Goal: Transaction & Acquisition: Purchase product/service

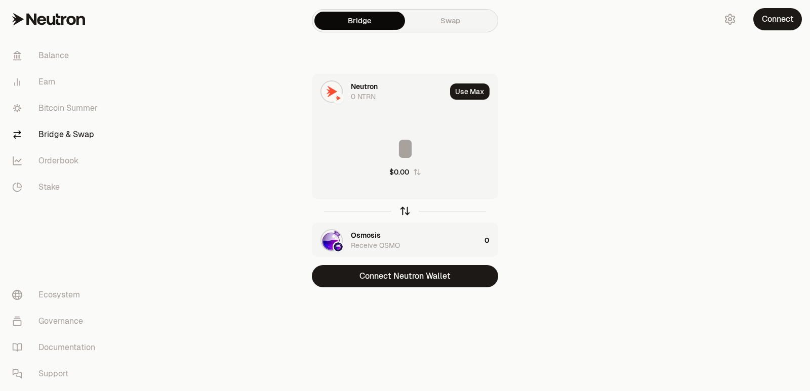
click at [405, 210] on icon "button" at bounding box center [404, 210] width 11 height 11
click at [356, 86] on div "Osmosis" at bounding box center [366, 86] width 30 height 10
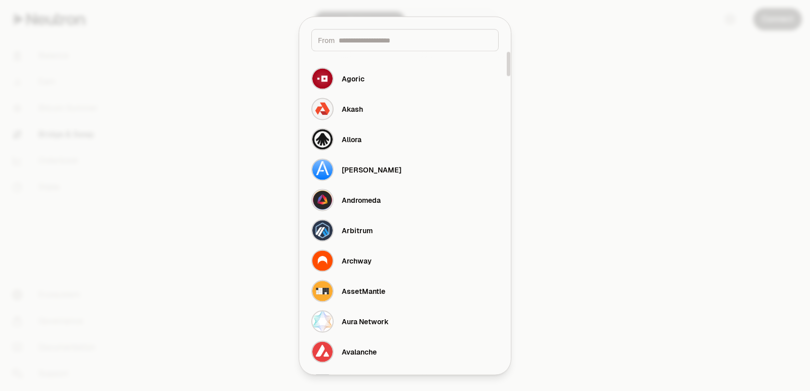
click at [365, 40] on input at bounding box center [415, 40] width 153 height 10
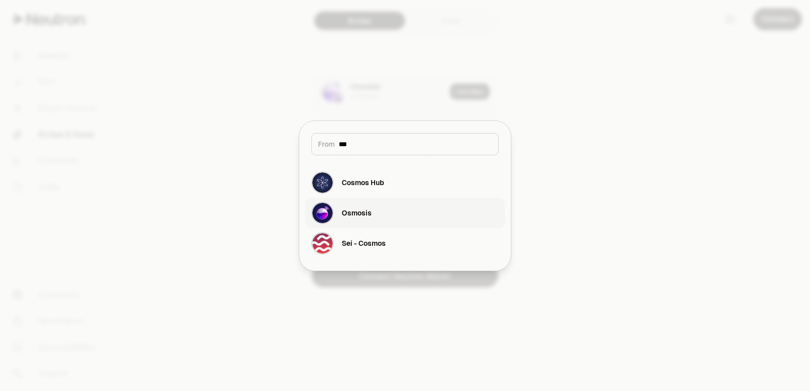
type input "***"
click at [370, 221] on div "Osmosis" at bounding box center [341, 213] width 60 height 22
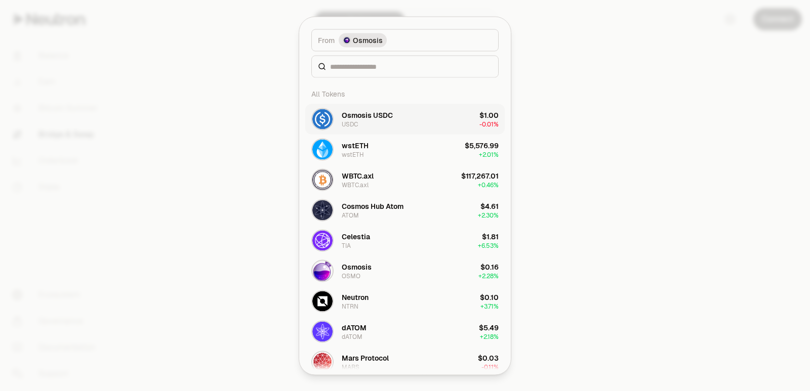
click at [363, 110] on div "Osmosis USDC" at bounding box center [367, 115] width 51 height 10
click at [374, 112] on div "Osmosis USDC" at bounding box center [367, 115] width 51 height 10
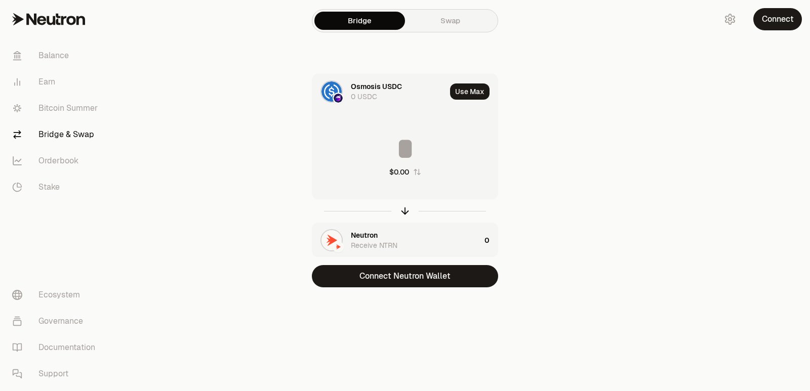
click at [369, 235] on div "Neutron" at bounding box center [364, 235] width 27 height 10
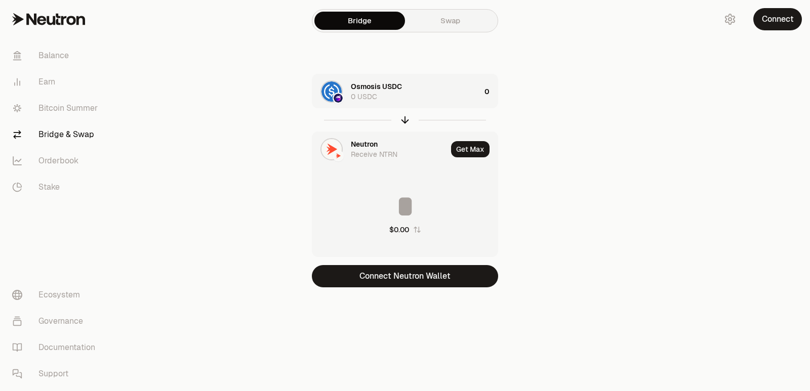
click at [363, 145] on div "Neutron" at bounding box center [364, 144] width 27 height 10
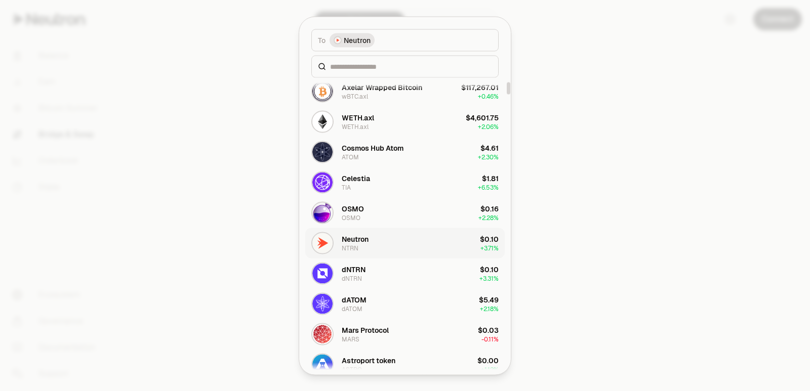
scroll to position [101, 0]
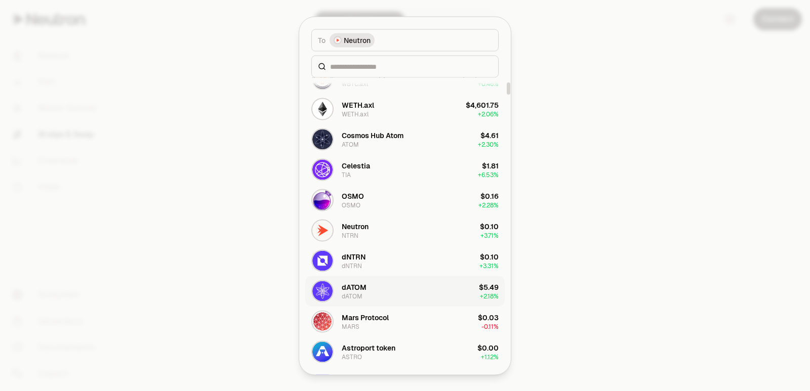
click at [368, 286] on button "dATOM dATOM $5.49 + 2.18%" at bounding box center [404, 291] width 199 height 30
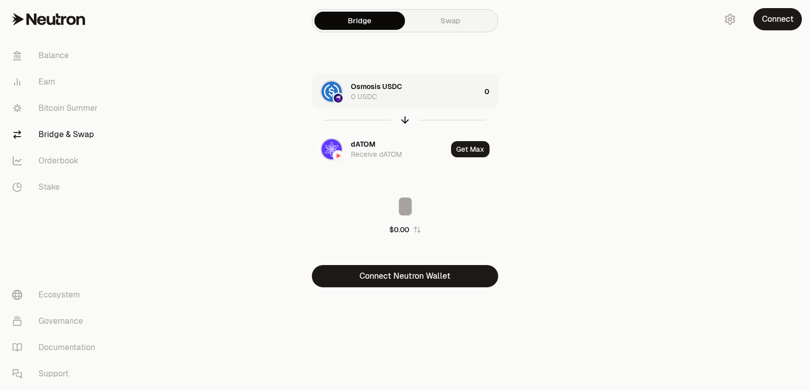
click at [431, 87] on div "Osmosis USDC 0 USDC" at bounding box center [416, 91] width 130 height 20
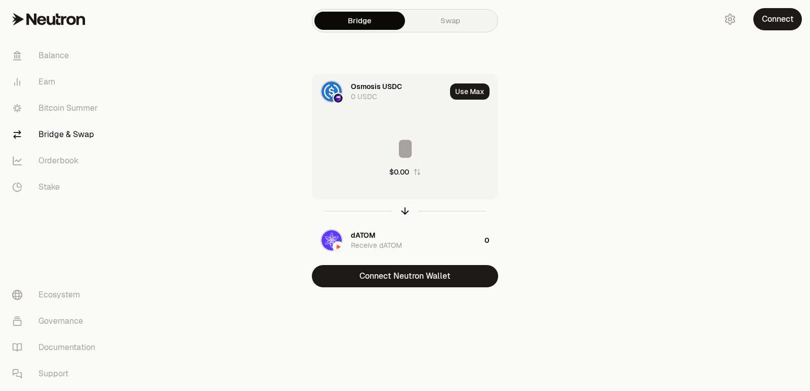
click at [393, 145] on input at bounding box center [404, 149] width 185 height 30
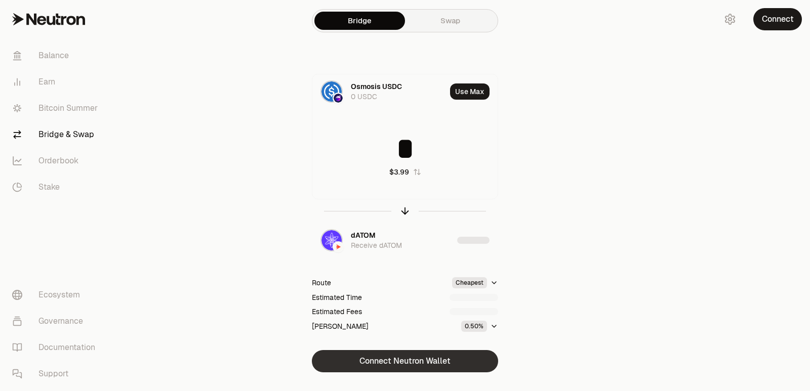
type input "*"
click at [396, 365] on button "Connect Neutron Wallet" at bounding box center [405, 361] width 186 height 22
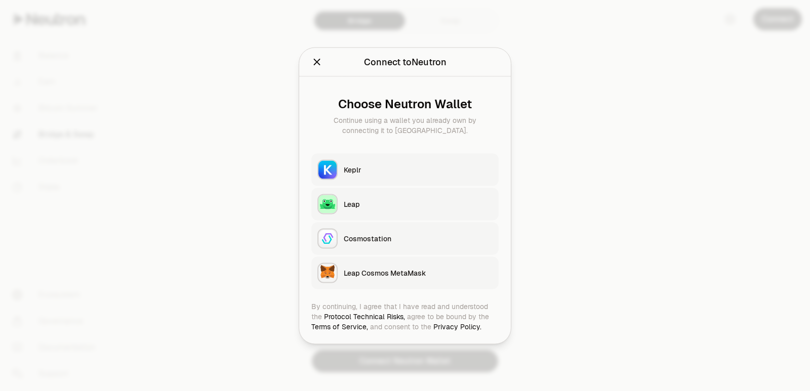
click at [355, 175] on button "Keplr" at bounding box center [404, 169] width 187 height 32
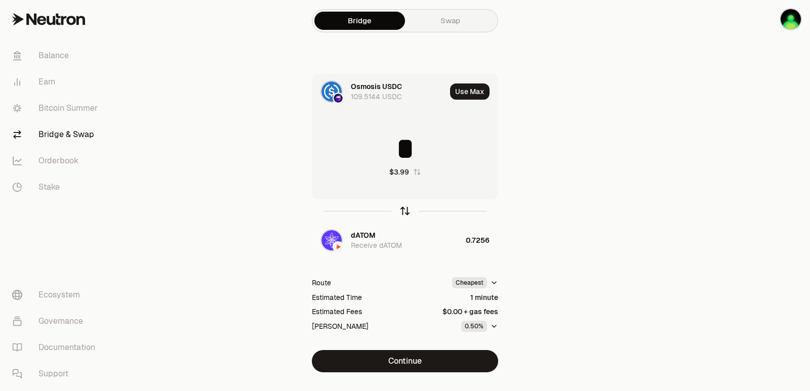
click at [405, 208] on icon "button" at bounding box center [405, 209] width 7 height 3
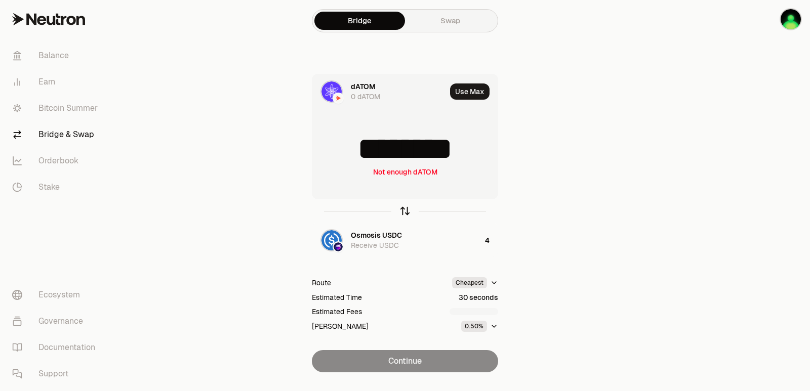
click at [405, 208] on icon "button" at bounding box center [405, 209] width 7 height 3
type input "*"
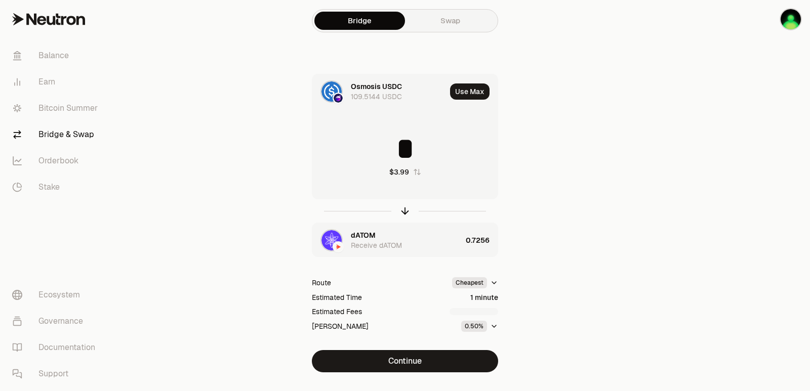
click at [369, 238] on div "dATOM" at bounding box center [363, 235] width 25 height 10
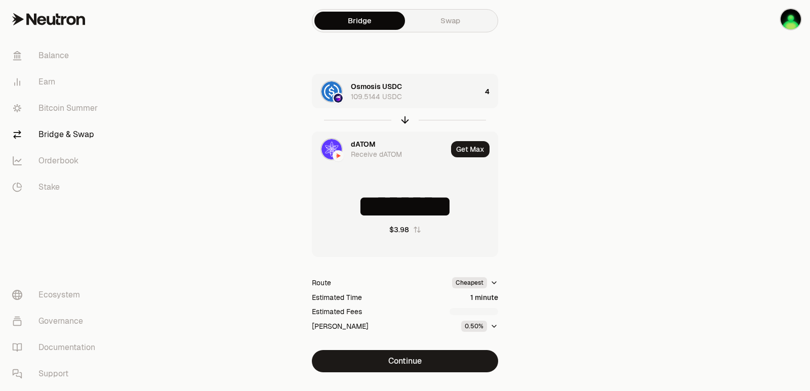
click at [362, 144] on div "dATOM" at bounding box center [363, 144] width 25 height 10
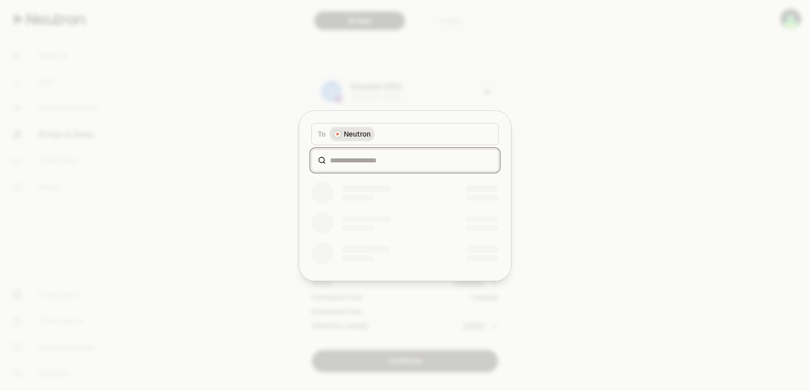
click at [350, 159] on input at bounding box center [411, 160] width 162 height 10
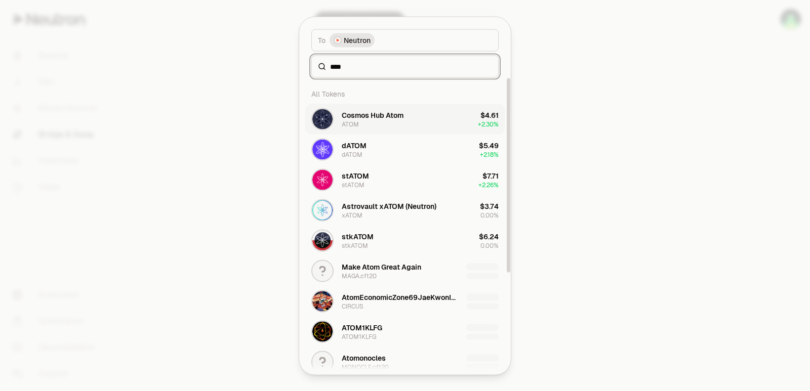
type input "****"
click at [370, 121] on div "Cosmos Hub Atom ATOM" at bounding box center [373, 119] width 62 height 18
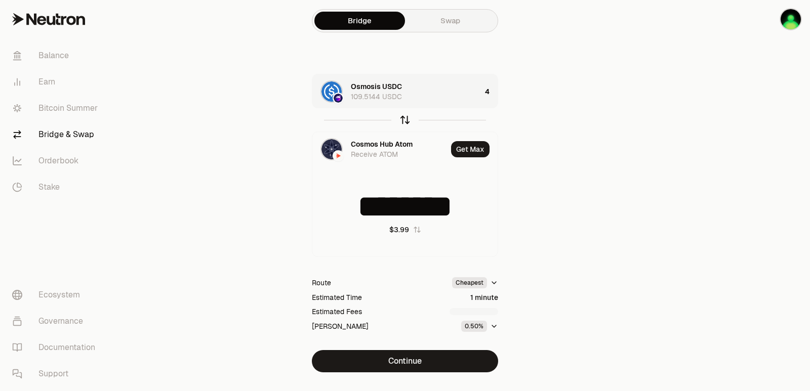
click at [406, 120] on icon "button" at bounding box center [404, 119] width 11 height 11
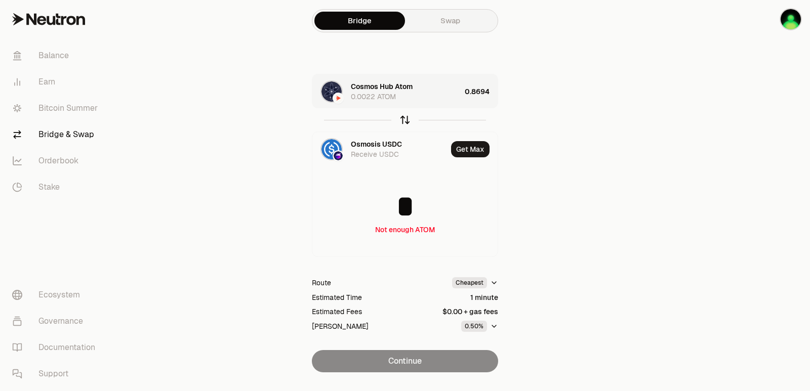
click at [406, 120] on icon "button" at bounding box center [404, 119] width 11 height 11
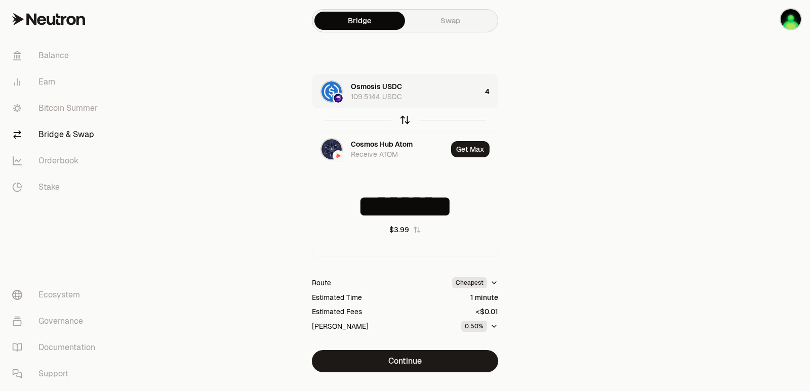
click at [406, 120] on icon "button" at bounding box center [404, 119] width 11 height 11
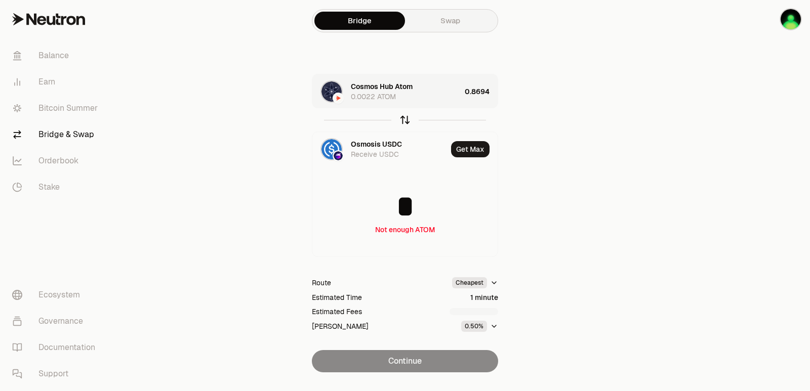
click at [406, 120] on icon "button" at bounding box center [404, 119] width 11 height 11
type input "********"
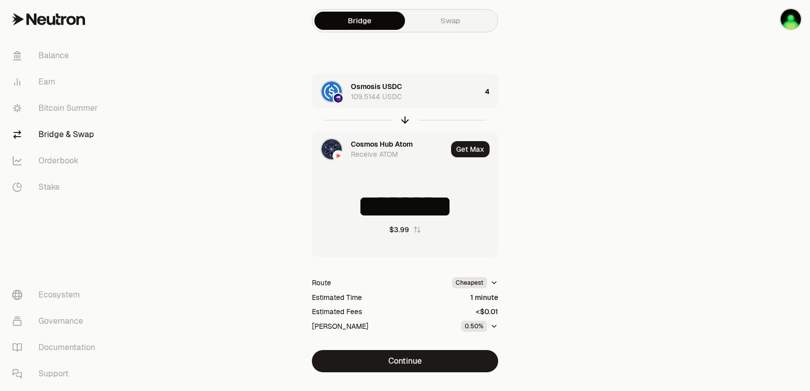
click at [388, 142] on div "Cosmos Hub Atom" at bounding box center [382, 144] width 62 height 10
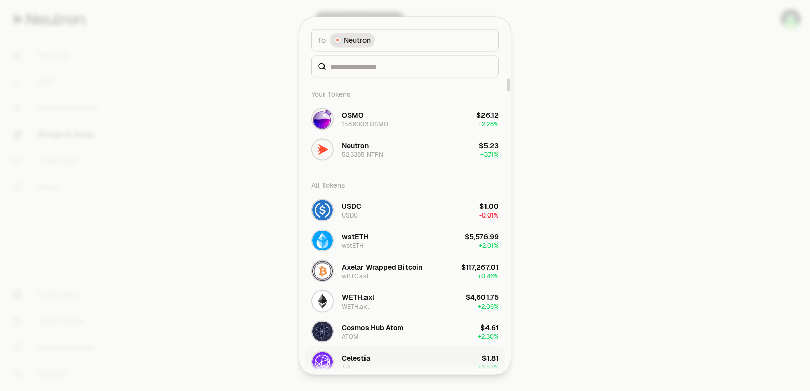
scroll to position [51, 0]
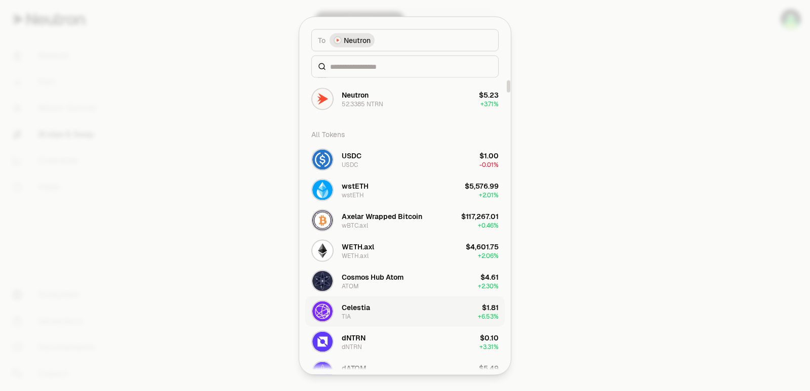
click at [349, 305] on div "Celestia" at bounding box center [356, 307] width 28 height 10
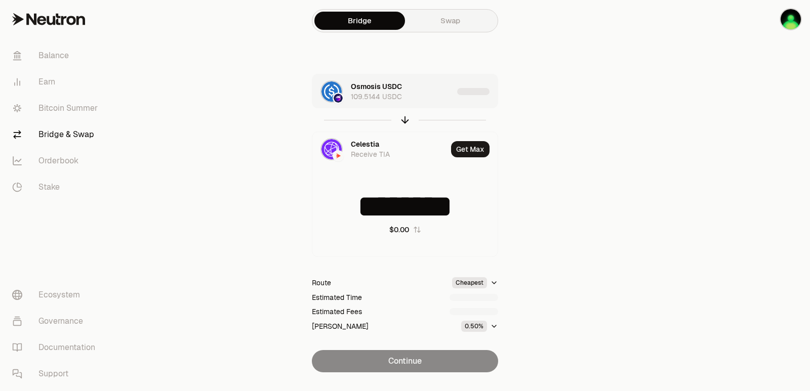
click at [423, 91] on div "Osmosis USDC 109.5144 USDC" at bounding box center [402, 91] width 102 height 20
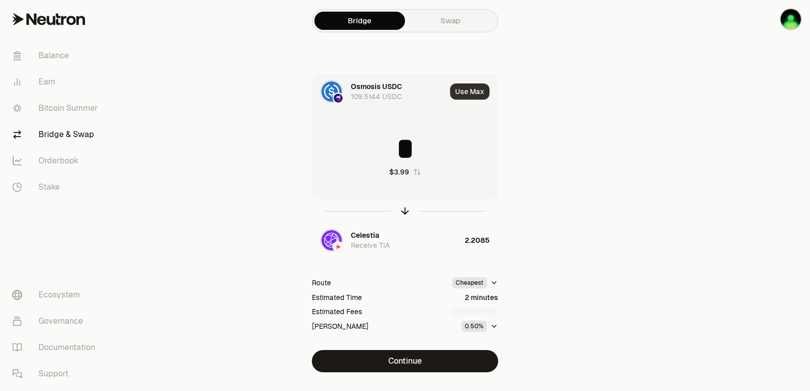
click at [458, 94] on button "Use Max" at bounding box center [469, 91] width 39 height 16
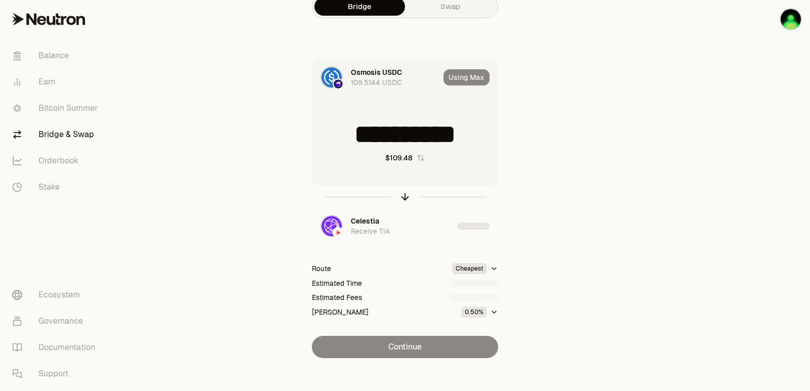
scroll to position [22, 0]
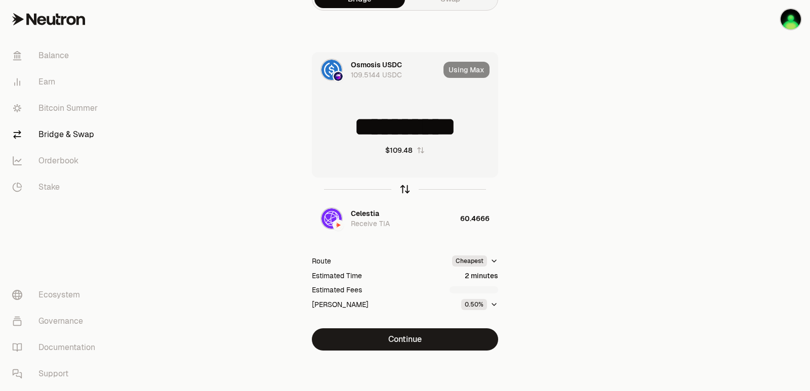
click at [402, 190] on icon "button" at bounding box center [404, 189] width 11 height 11
type input "*********"
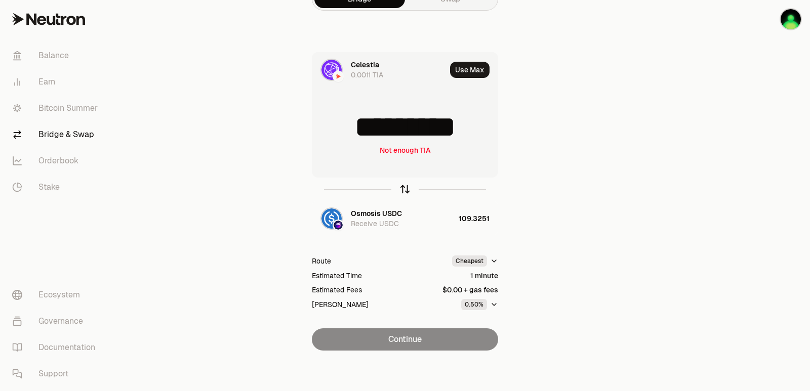
click at [402, 190] on icon "button" at bounding box center [404, 189] width 11 height 11
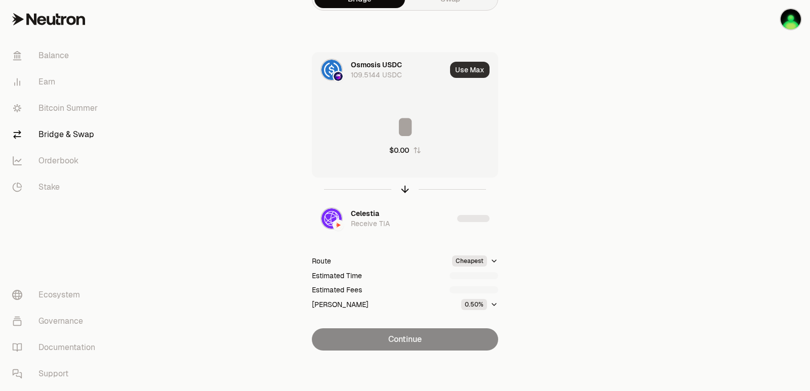
click at [457, 74] on button "Use Max" at bounding box center [469, 70] width 39 height 16
type input "**********"
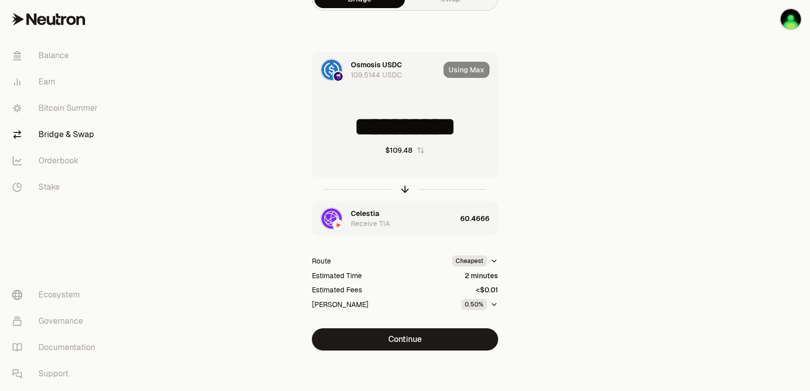
click at [380, 212] on div "Celestia Receive TIA" at bounding box center [403, 218] width 105 height 20
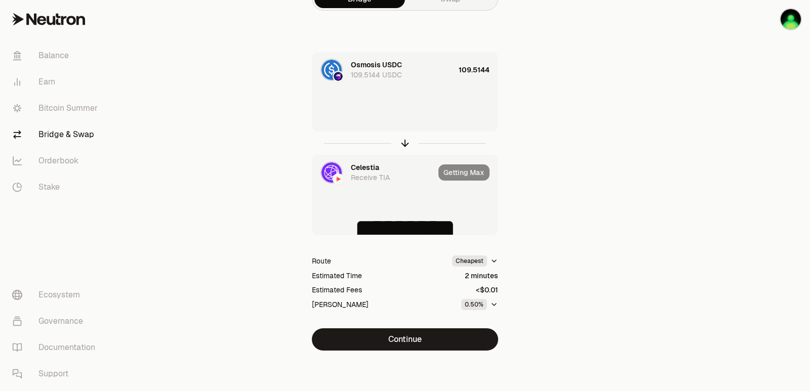
type input "*********"
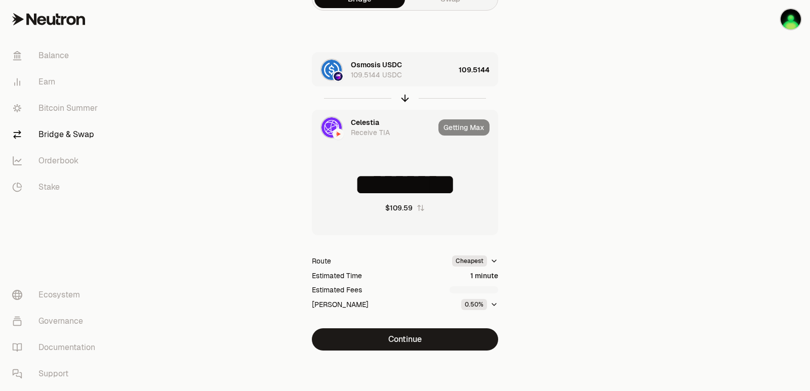
click at [358, 119] on div "Celestia" at bounding box center [365, 122] width 28 height 10
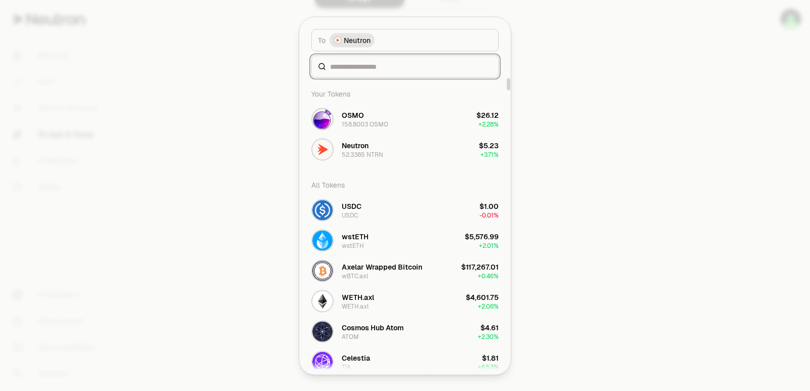
click at [368, 65] on input at bounding box center [411, 66] width 162 height 10
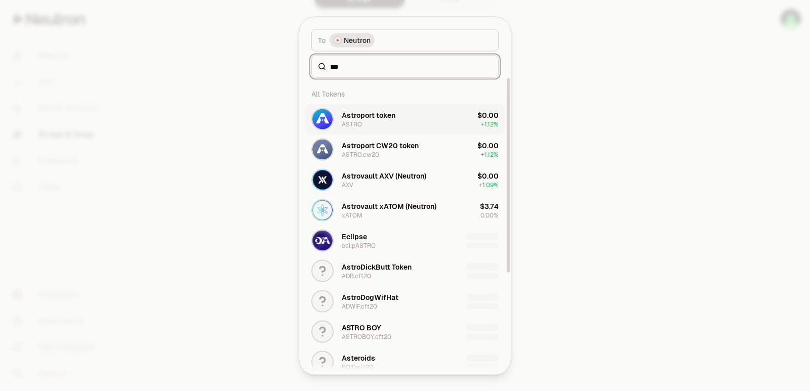
type input "***"
click at [381, 115] on div "Astroport token" at bounding box center [369, 115] width 54 height 10
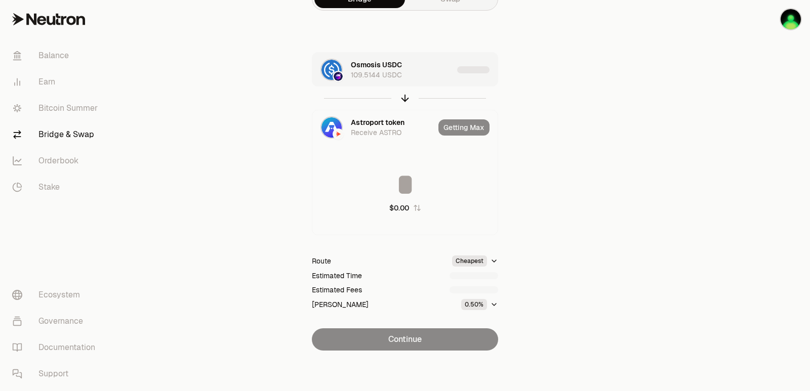
type input "**********"
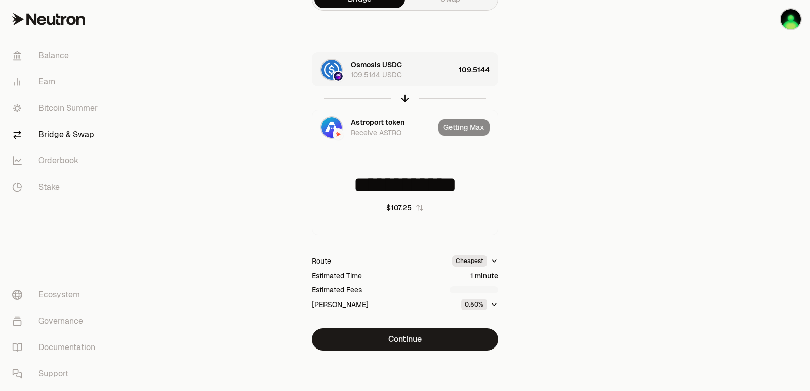
click at [439, 69] on div "Osmosis USDC 109.5144 USDC" at bounding box center [403, 70] width 104 height 20
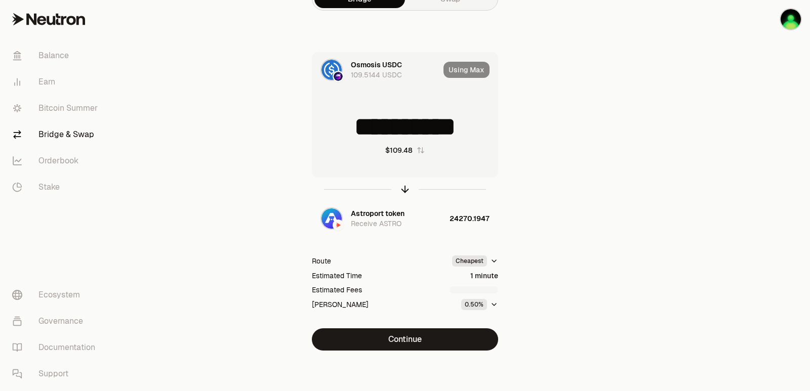
scroll to position [2, 0]
drag, startPoint x: 474, startPoint y: 124, endPoint x: 357, endPoint y: 133, distance: 117.2
click at [357, 133] on input "**********" at bounding box center [404, 127] width 185 height 30
click at [408, 130] on input "***" at bounding box center [404, 127] width 185 height 30
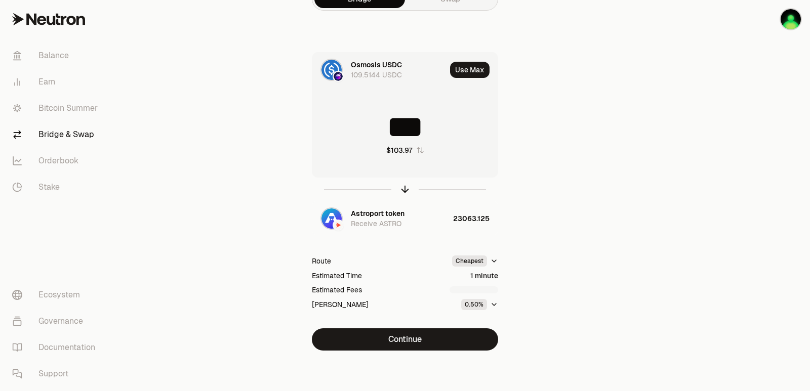
click at [408, 130] on input "***" at bounding box center [404, 127] width 185 height 30
type input "*"
click at [402, 191] on icon "button" at bounding box center [404, 189] width 11 height 11
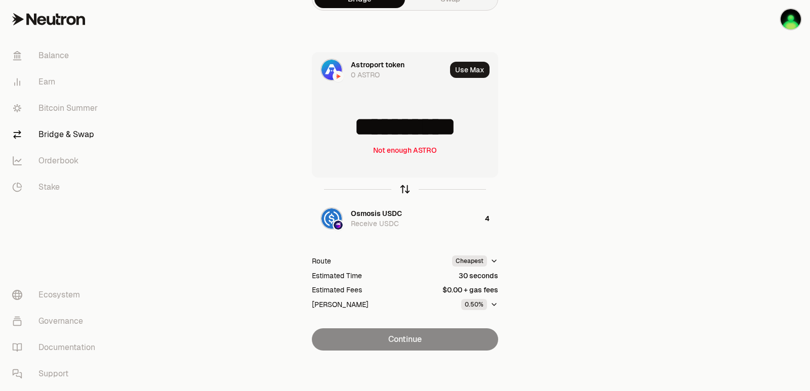
click at [403, 190] on icon "button" at bounding box center [404, 189] width 11 height 11
type input "*"
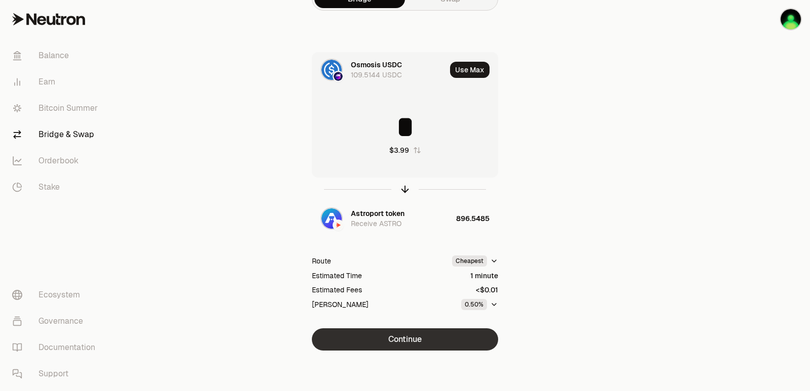
click at [414, 340] on button "Continue" at bounding box center [405, 339] width 186 height 22
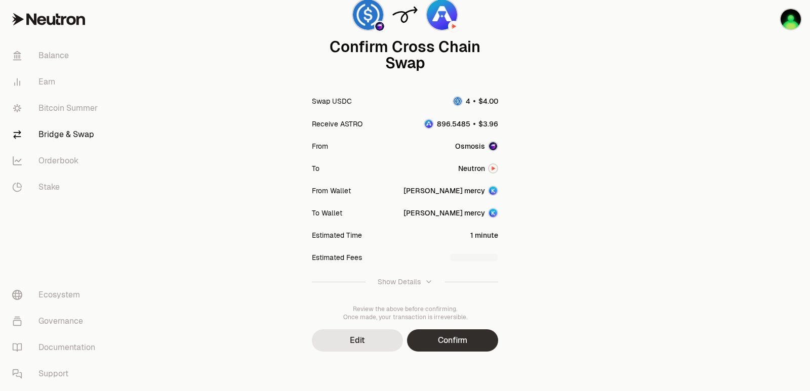
scroll to position [83, 0]
click at [440, 339] on button "Confirm" at bounding box center [452, 339] width 91 height 22
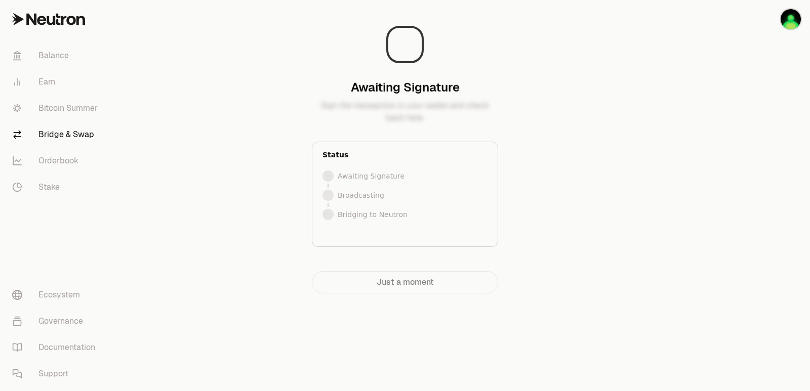
scroll to position [0, 0]
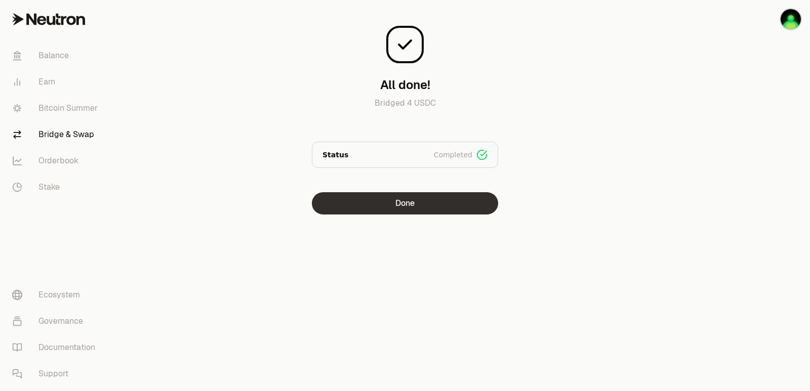
click at [414, 206] on button "Done" at bounding box center [405, 203] width 186 height 22
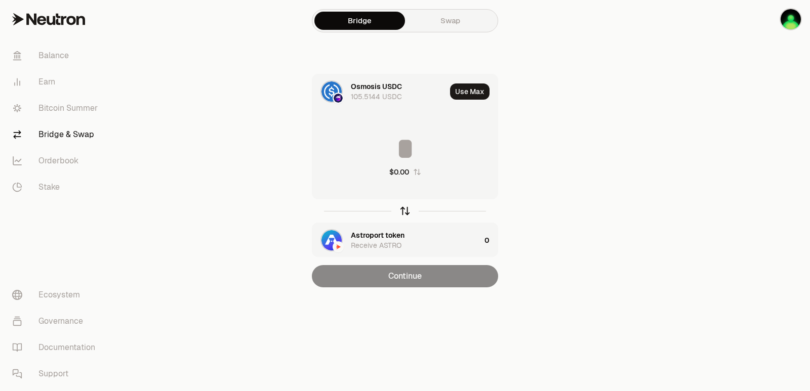
click at [407, 209] on icon "button" at bounding box center [405, 209] width 7 height 3
click at [470, 92] on button "Use Max" at bounding box center [469, 91] width 39 height 16
type input "**********"
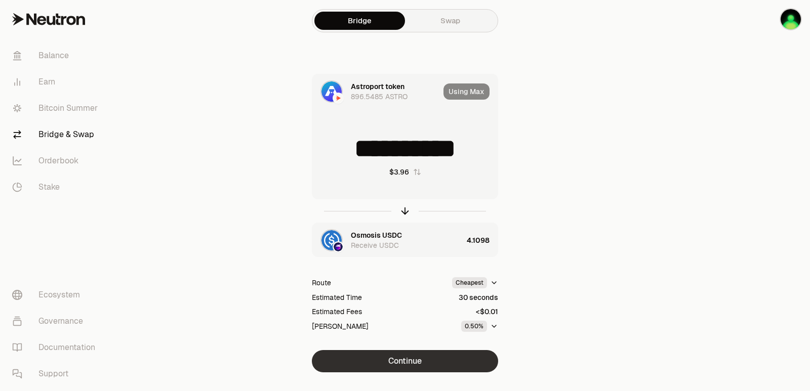
click at [399, 367] on button "Continue" at bounding box center [405, 361] width 186 height 22
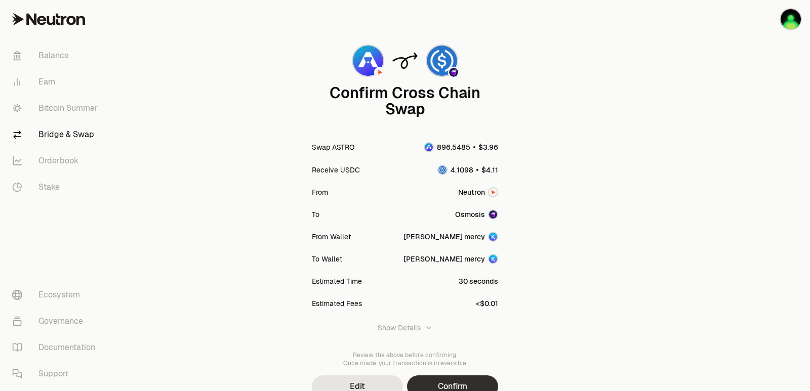
scroll to position [83, 0]
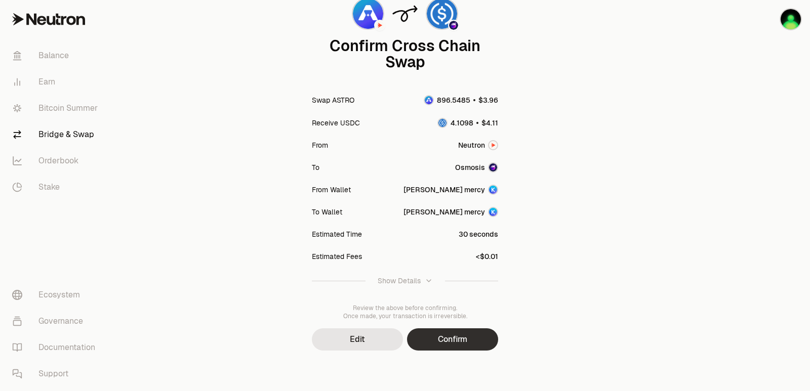
click at [432, 343] on button "Confirm" at bounding box center [452, 339] width 91 height 22
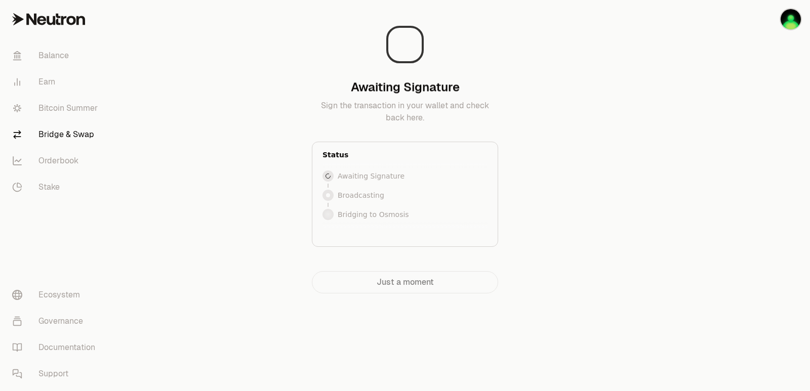
scroll to position [0, 0]
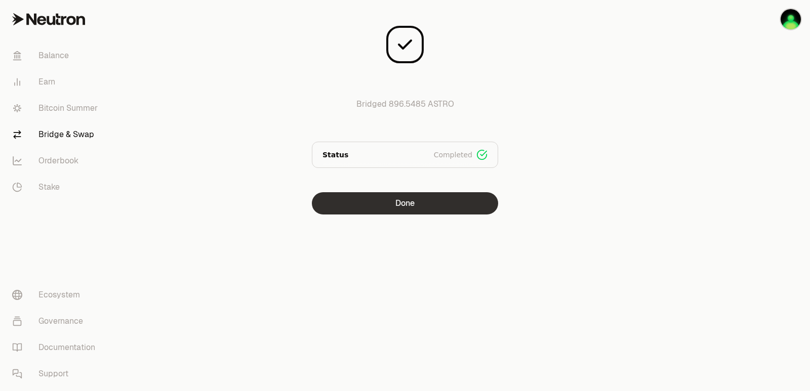
click at [389, 198] on button "Done" at bounding box center [405, 203] width 186 height 22
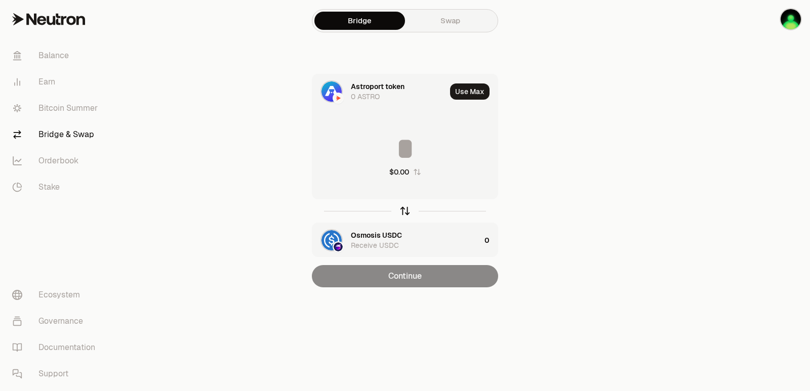
click at [403, 215] on icon "button" at bounding box center [404, 210] width 11 height 11
click at [394, 143] on input at bounding box center [404, 149] width 185 height 30
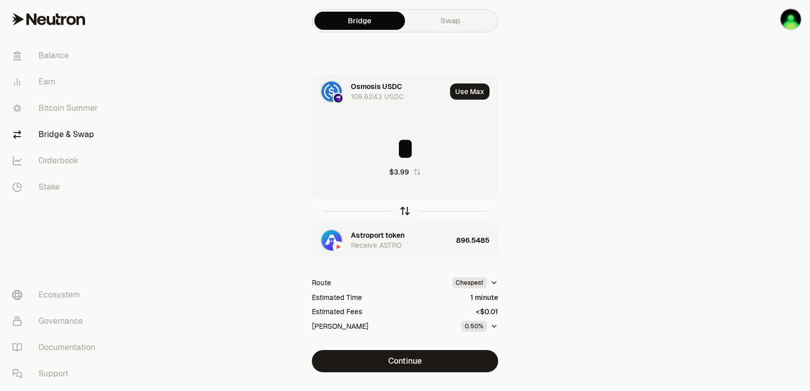
click at [404, 208] on icon "button" at bounding box center [405, 209] width 7 height 3
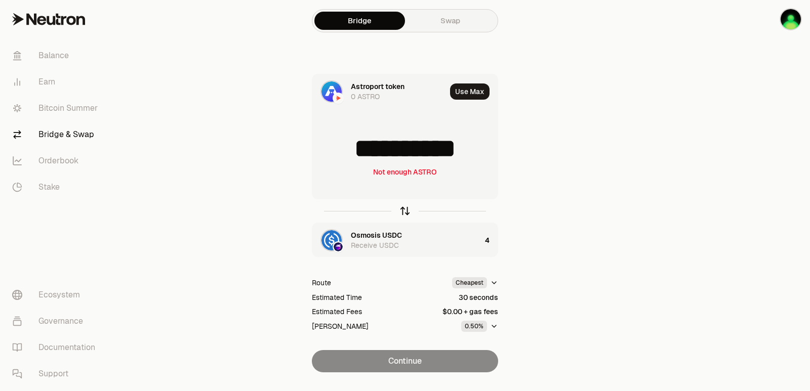
click at [404, 208] on icon "button" at bounding box center [404, 210] width 11 height 11
type input "*"
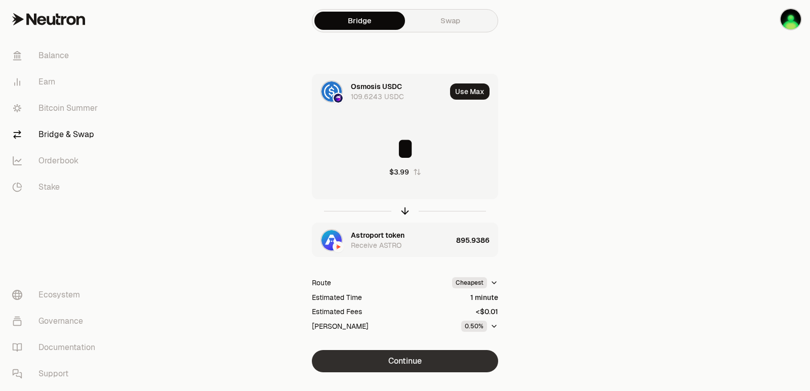
click at [399, 359] on button "Continue" at bounding box center [405, 361] width 186 height 22
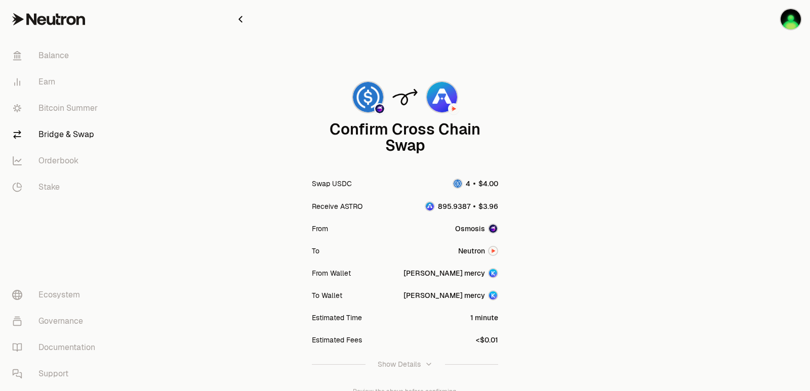
scroll to position [83, 0]
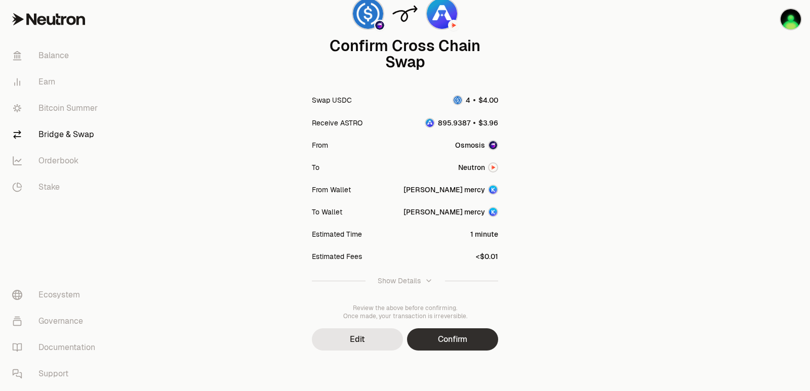
click at [446, 339] on button "Confirm" at bounding box center [452, 339] width 91 height 22
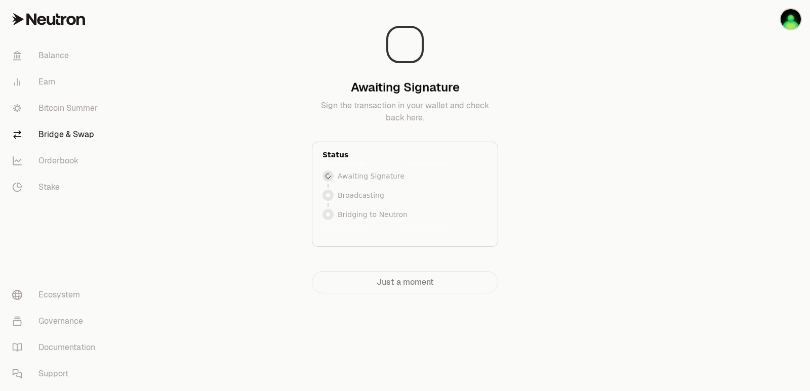
scroll to position [0, 0]
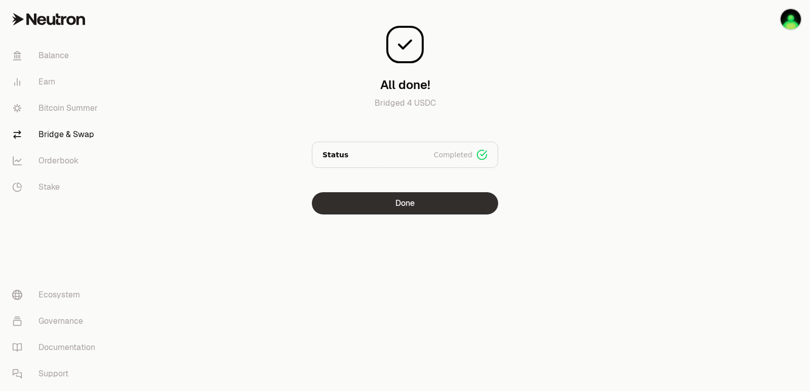
click at [381, 197] on button "Done" at bounding box center [405, 203] width 186 height 22
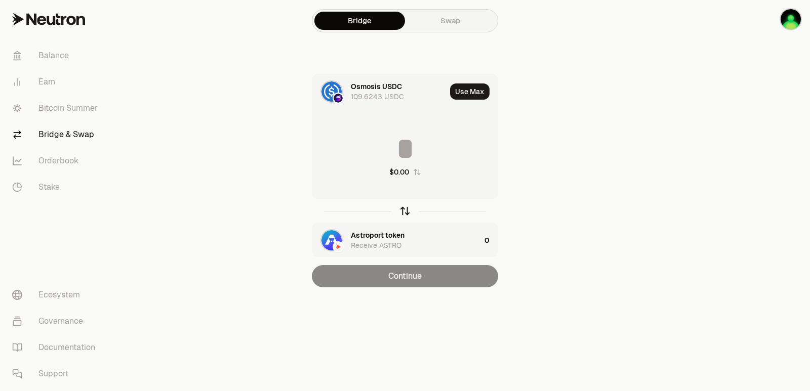
click at [407, 209] on icon "button" at bounding box center [404, 210] width 11 height 11
click at [471, 87] on button "Use Max" at bounding box center [469, 91] width 39 height 16
type input "*********"
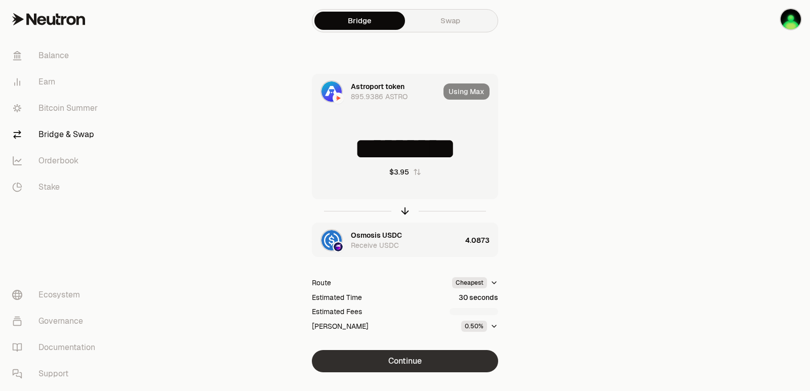
click at [408, 366] on button "Continue" at bounding box center [405, 361] width 186 height 22
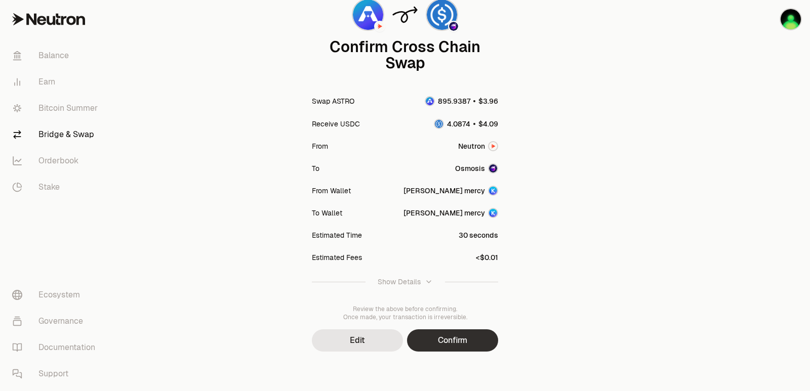
scroll to position [83, 0]
click at [440, 340] on button "Confirm" at bounding box center [452, 339] width 91 height 22
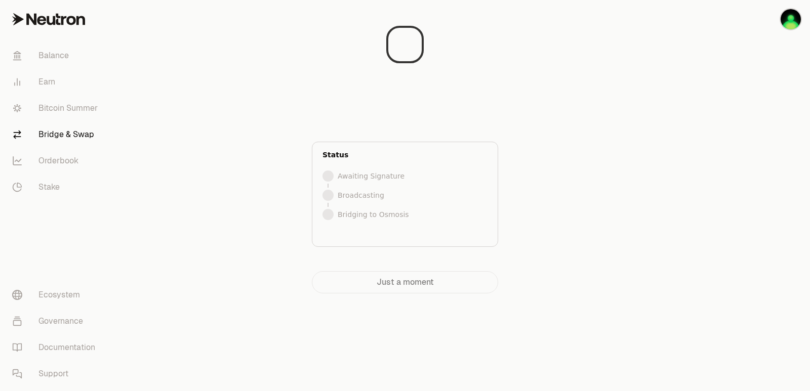
scroll to position [0, 0]
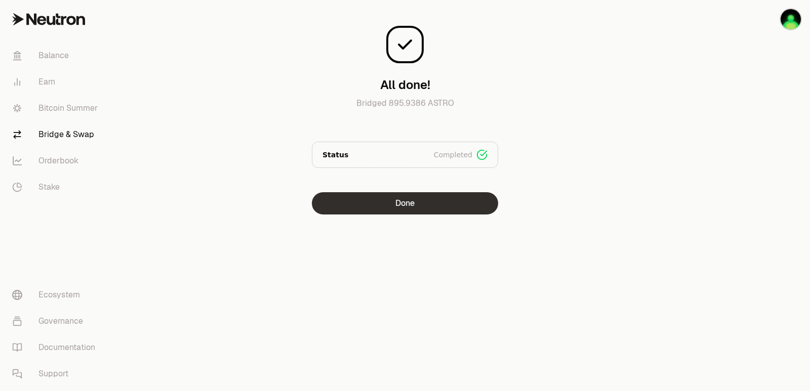
click at [415, 201] on button "Done" at bounding box center [405, 203] width 186 height 22
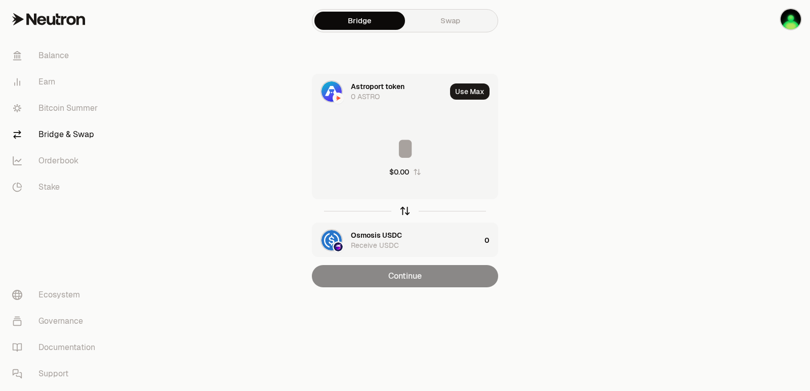
click at [406, 210] on icon "button" at bounding box center [404, 210] width 11 height 11
click at [382, 145] on input at bounding box center [404, 149] width 185 height 30
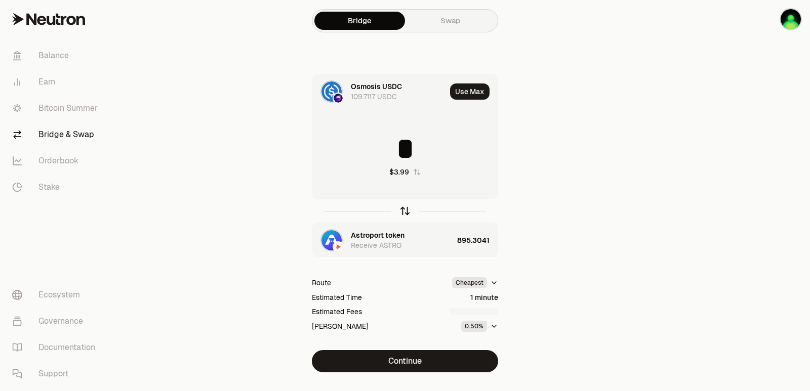
click at [404, 208] on icon "button" at bounding box center [404, 210] width 11 height 11
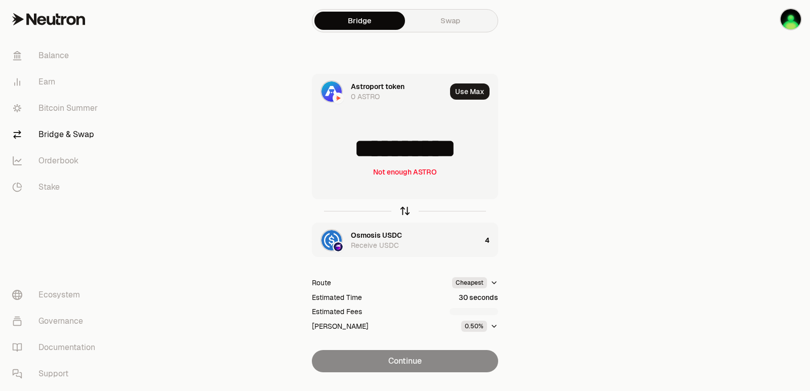
click at [404, 208] on icon "button" at bounding box center [404, 210] width 11 height 11
type input "*"
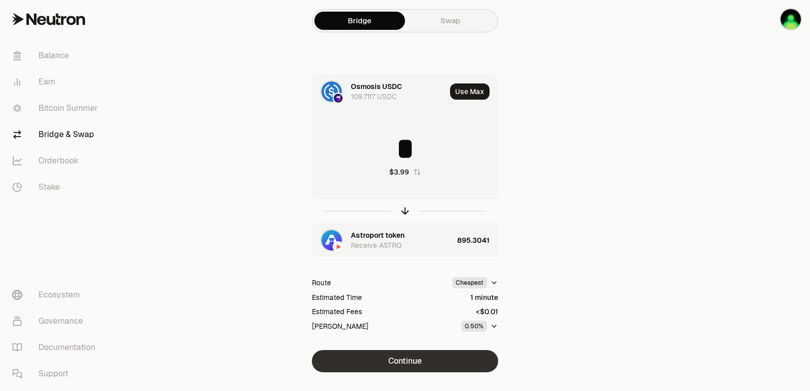
click at [408, 365] on button "Continue" at bounding box center [405, 361] width 186 height 22
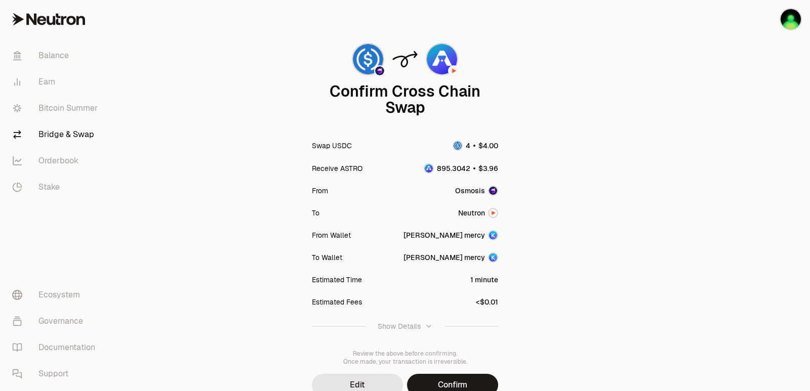
scroll to position [83, 0]
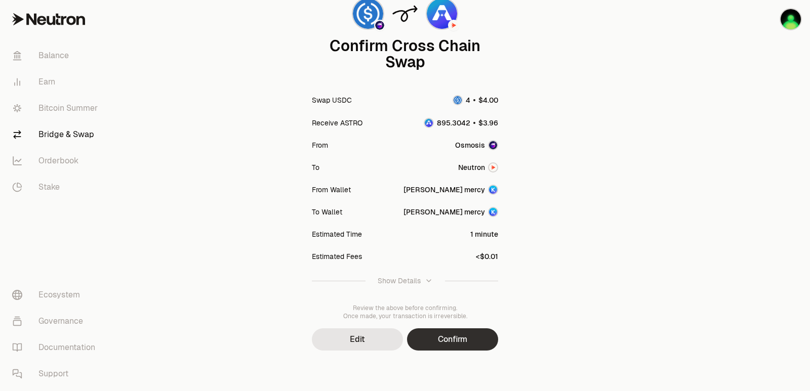
click at [455, 340] on button "Confirm" at bounding box center [452, 339] width 91 height 22
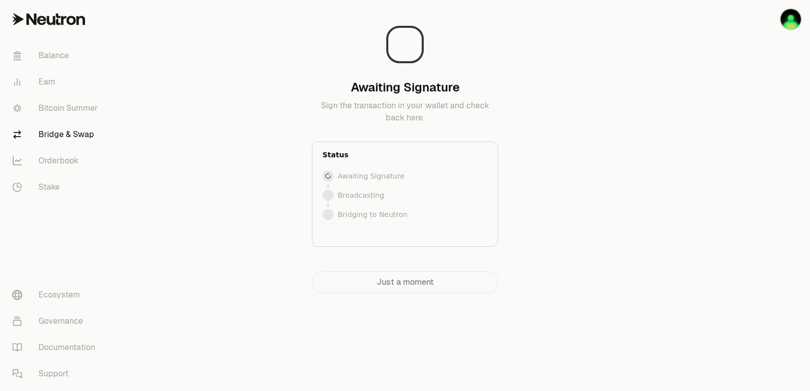
scroll to position [0, 0]
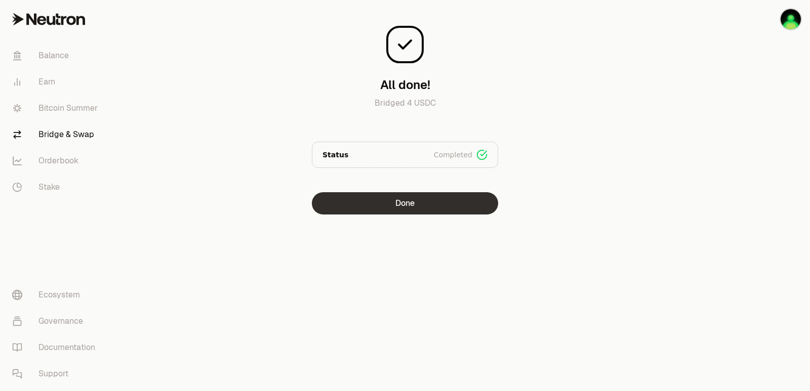
click at [393, 209] on button "Done" at bounding box center [405, 203] width 186 height 22
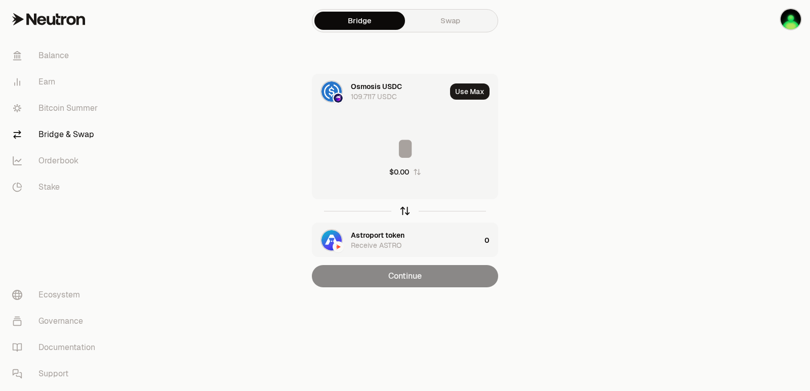
click at [402, 209] on icon "button" at bounding box center [404, 210] width 11 height 11
click at [469, 92] on button "Use Max" at bounding box center [469, 91] width 39 height 16
type input "**********"
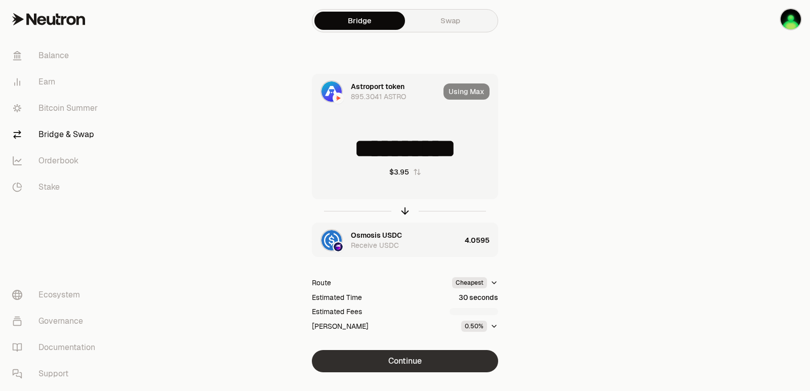
click at [396, 368] on button "Continue" at bounding box center [405, 361] width 186 height 22
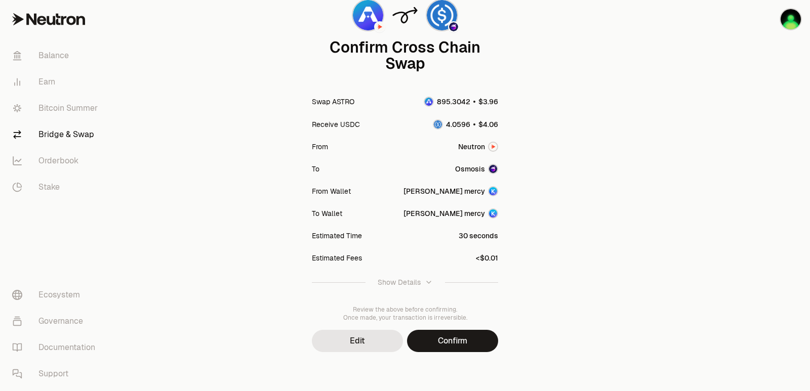
scroll to position [83, 0]
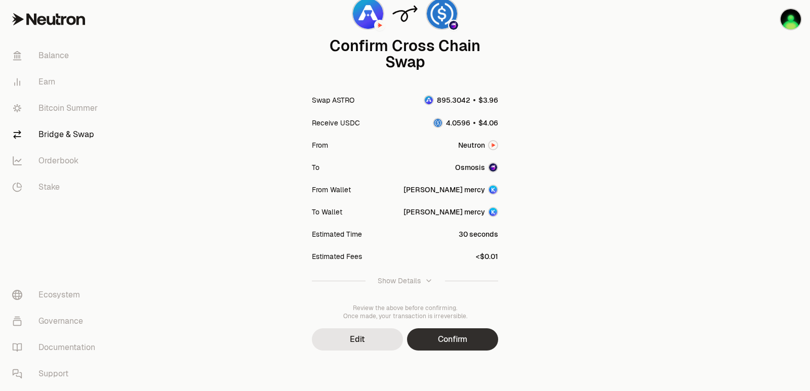
click at [451, 341] on button "Confirm" at bounding box center [452, 339] width 91 height 22
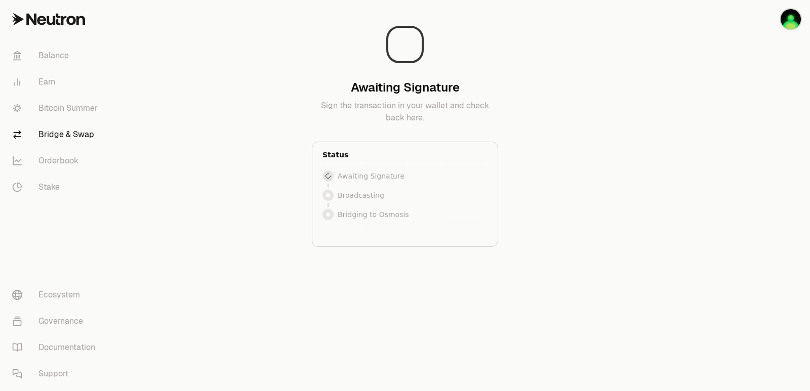
scroll to position [0, 0]
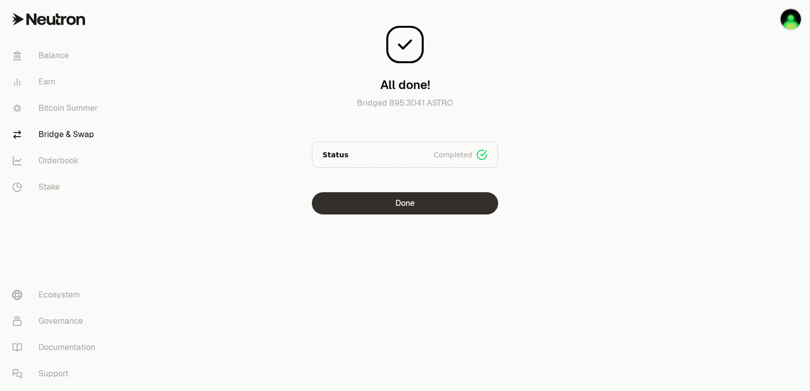
click at [442, 206] on button "Done" at bounding box center [405, 203] width 186 height 22
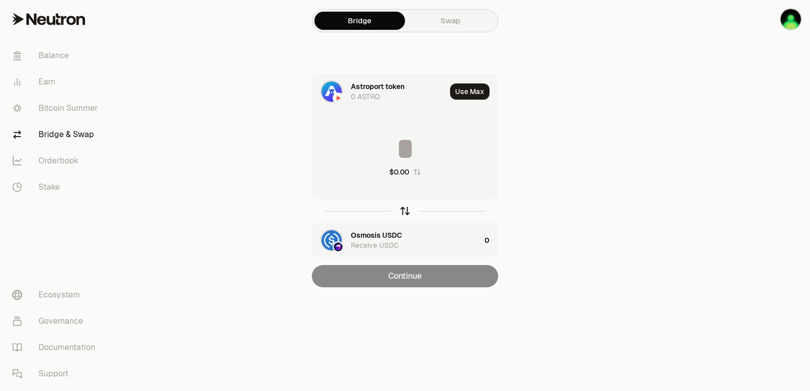
click at [407, 215] on icon "button" at bounding box center [404, 210] width 11 height 11
click at [391, 149] on input at bounding box center [404, 149] width 185 height 30
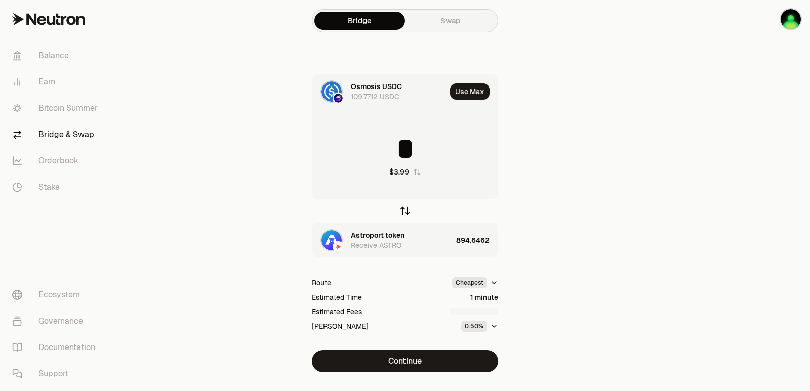
click at [404, 205] on icon "button" at bounding box center [404, 210] width 11 height 11
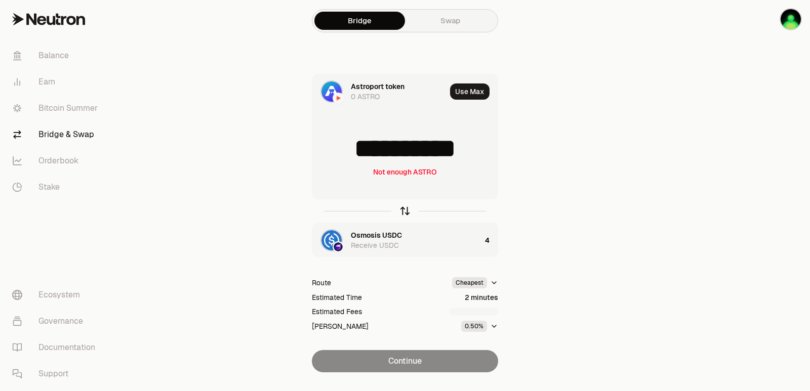
click at [404, 205] on icon "button" at bounding box center [404, 210] width 11 height 11
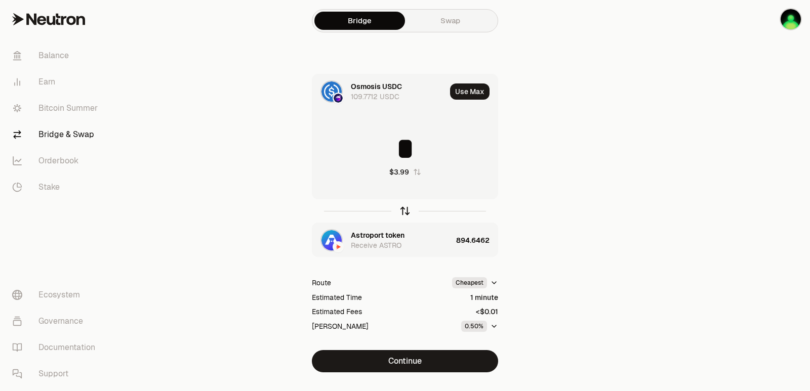
click at [404, 205] on icon "button" at bounding box center [404, 210] width 11 height 11
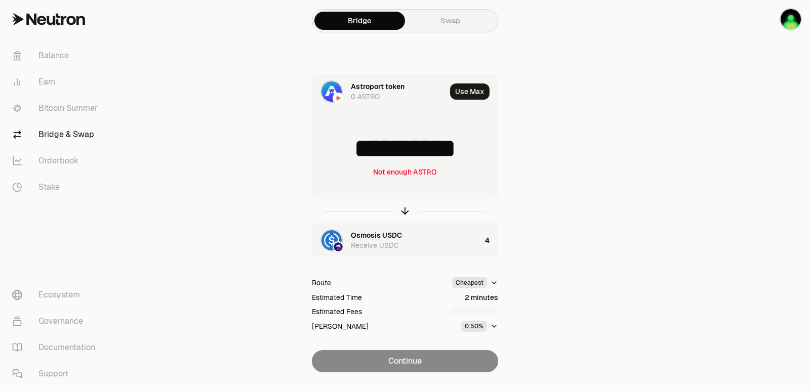
scroll to position [2, 0]
drag, startPoint x: 490, startPoint y: 147, endPoint x: 337, endPoint y: 160, distance: 153.9
click at [337, 160] on input "**********" at bounding box center [404, 149] width 185 height 30
type input "***"
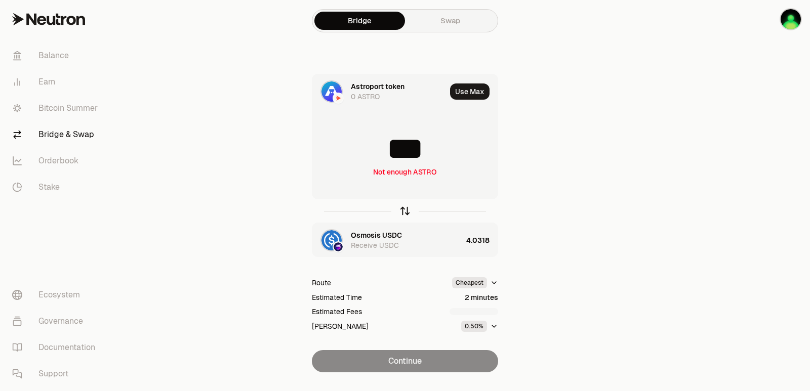
click at [402, 213] on icon "button" at bounding box center [404, 210] width 11 height 11
click at [388, 141] on input at bounding box center [404, 149] width 185 height 30
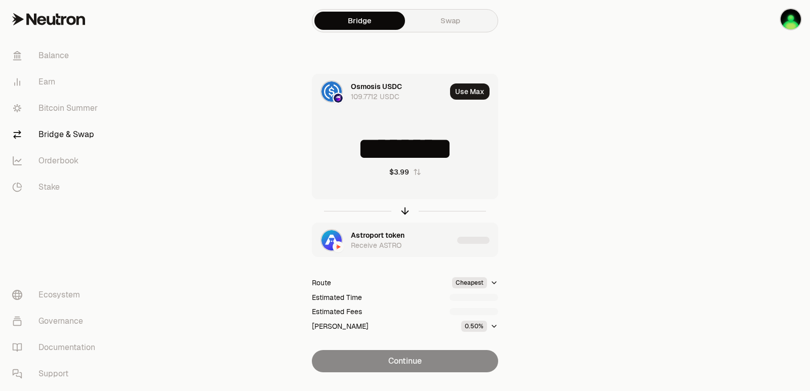
click at [393, 156] on input "********" at bounding box center [404, 149] width 185 height 30
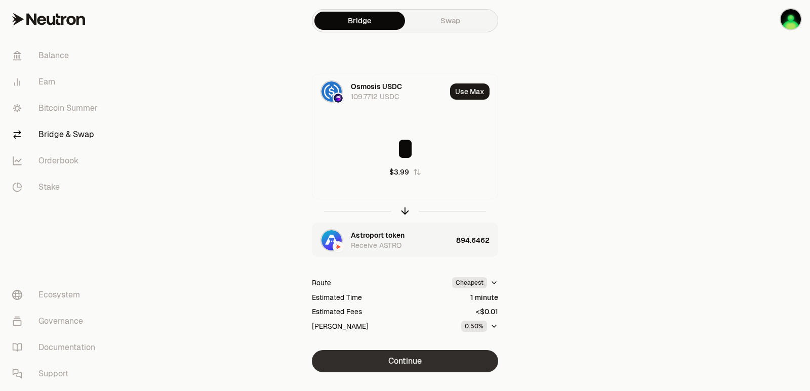
type input "*"
click at [427, 359] on button "Continue" at bounding box center [405, 361] width 186 height 22
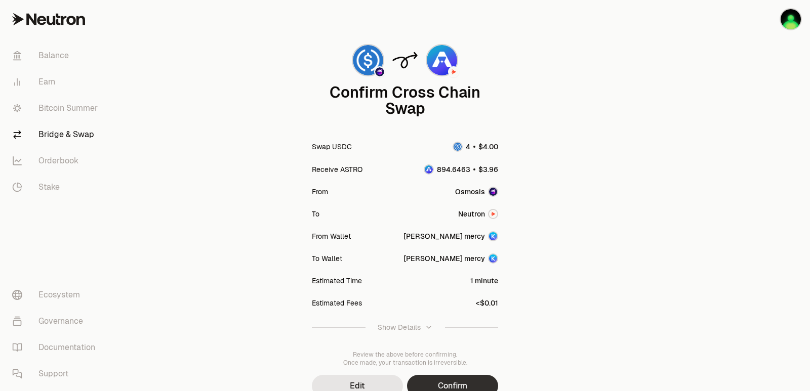
scroll to position [83, 0]
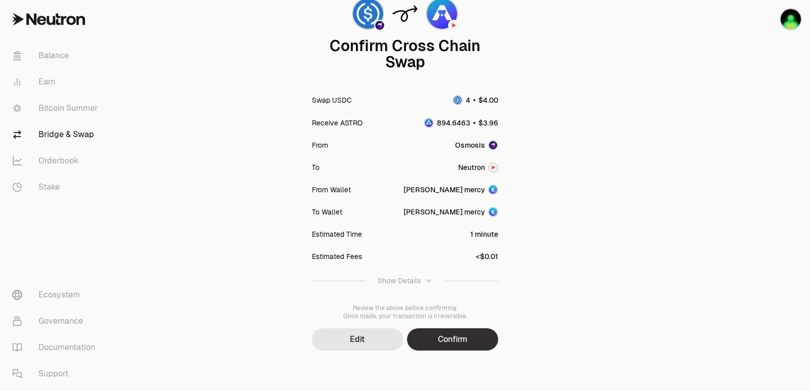
click at [452, 339] on button "Confirm" at bounding box center [452, 339] width 91 height 22
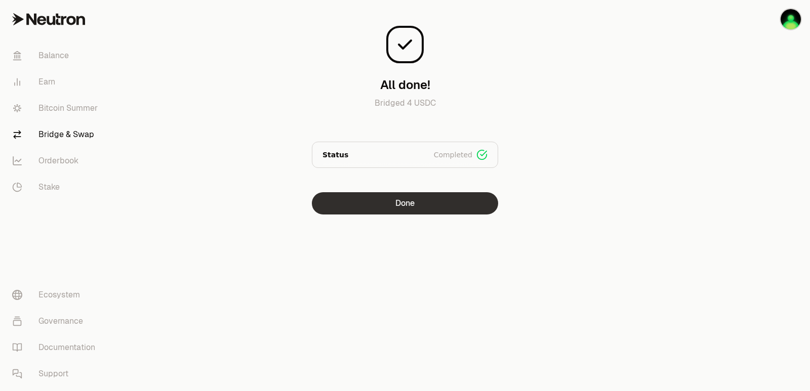
click at [401, 206] on button "Done" at bounding box center [405, 203] width 186 height 22
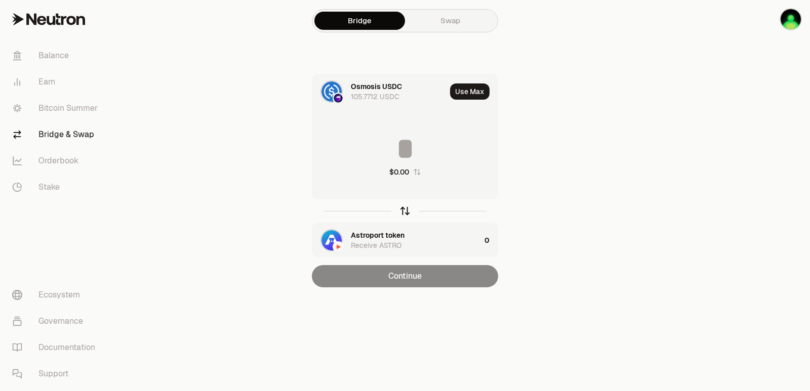
click at [400, 207] on icon "button" at bounding box center [404, 210] width 11 height 11
click at [468, 88] on button "Use Max" at bounding box center [469, 91] width 39 height 16
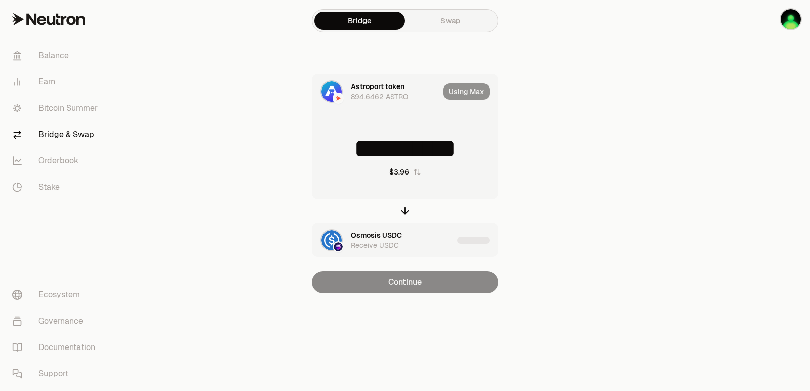
type input "**********"
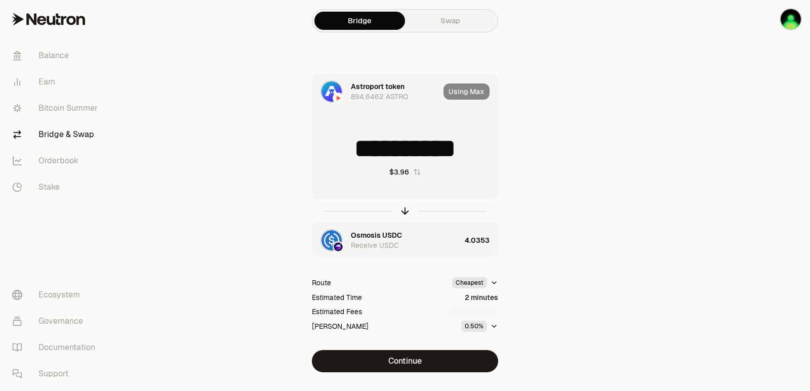
click at [401, 360] on button "Continue" at bounding box center [405, 361] width 186 height 22
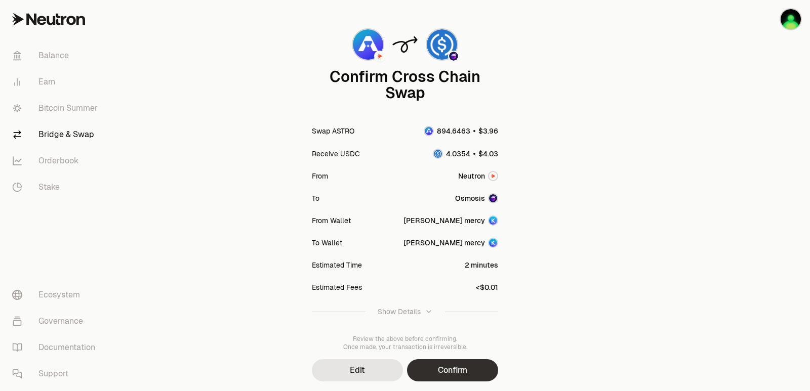
scroll to position [83, 0]
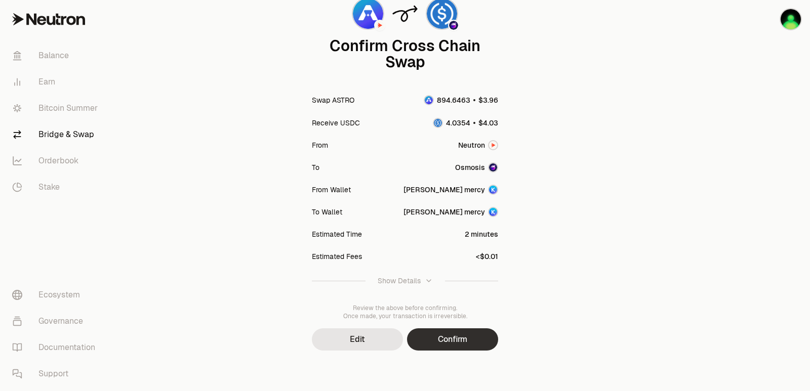
click at [451, 346] on button "Confirm" at bounding box center [452, 339] width 91 height 22
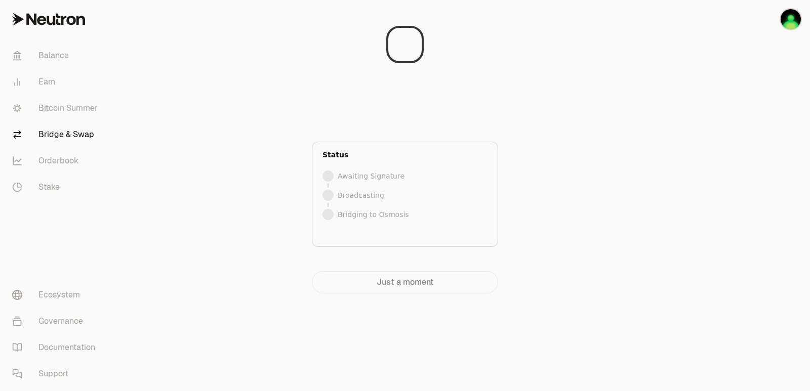
scroll to position [0, 0]
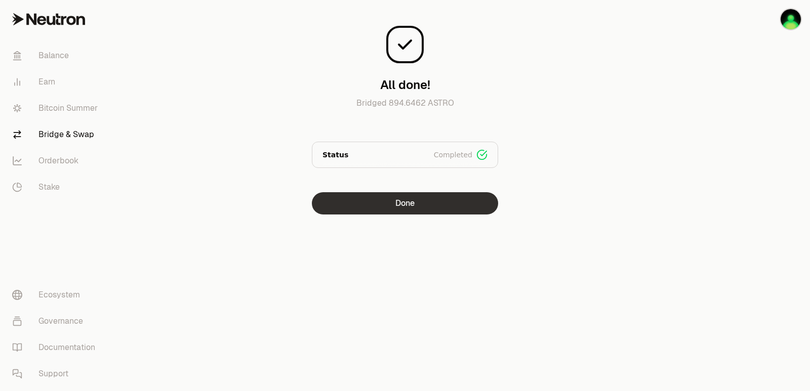
click at [446, 202] on button "Done" at bounding box center [405, 203] width 186 height 22
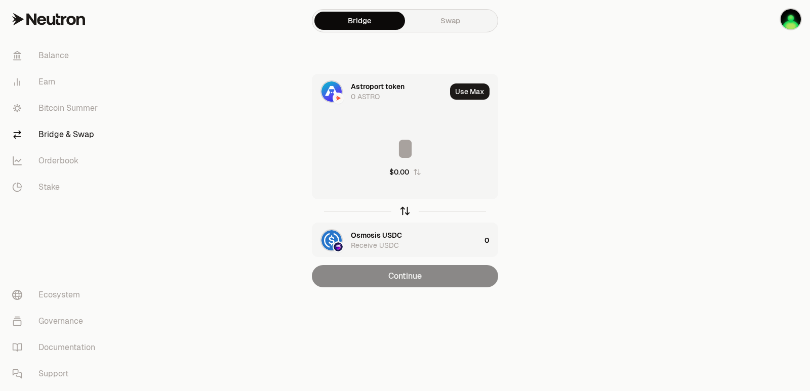
click at [403, 214] on icon "button" at bounding box center [404, 210] width 11 height 11
click at [405, 138] on input at bounding box center [404, 149] width 185 height 30
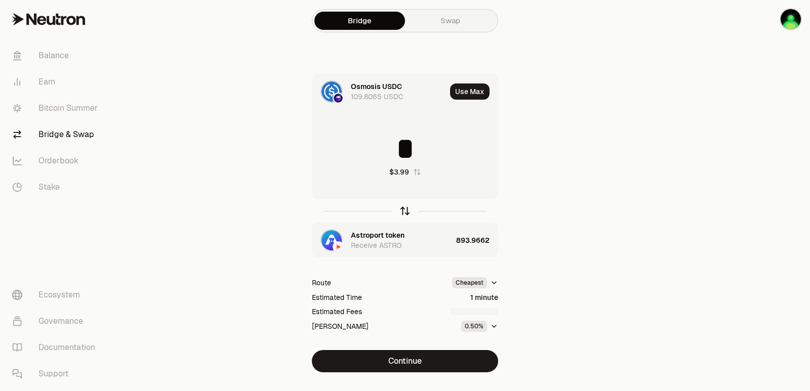
click at [401, 210] on icon "button" at bounding box center [404, 210] width 11 height 11
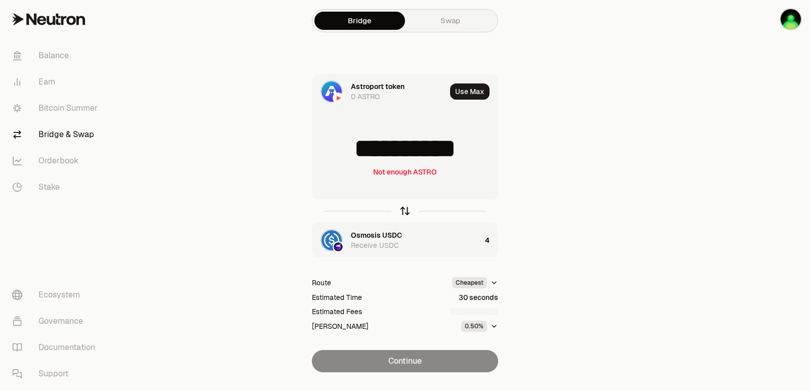
click at [401, 210] on icon "button" at bounding box center [404, 210] width 11 height 11
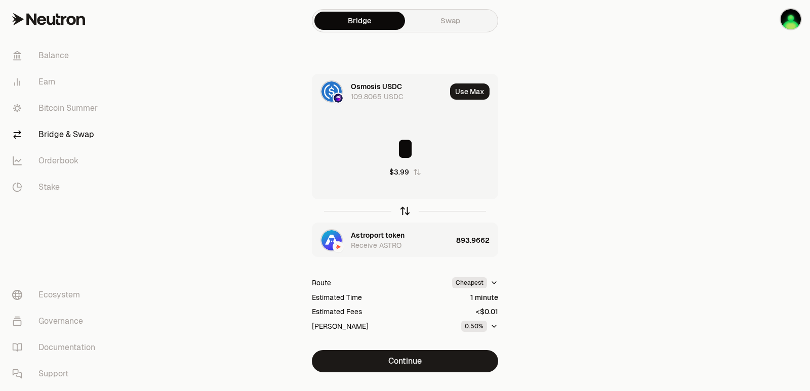
click at [401, 210] on icon "button" at bounding box center [404, 210] width 11 height 11
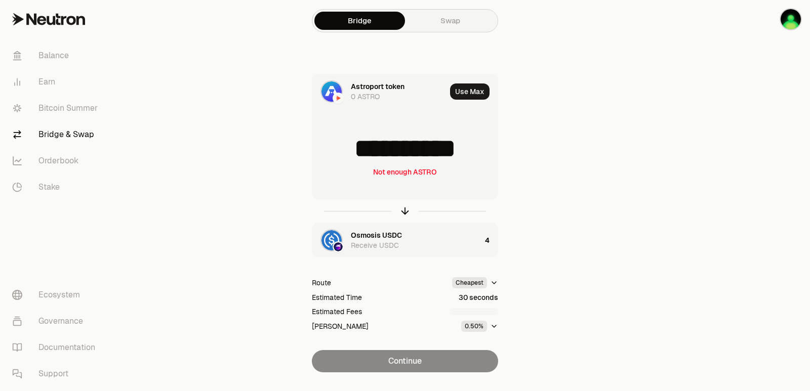
scroll to position [2, 0]
drag, startPoint x: 490, startPoint y: 148, endPoint x: 360, endPoint y: 153, distance: 130.2
click at [360, 153] on input "**********" at bounding box center [404, 149] width 185 height 30
type input "******"
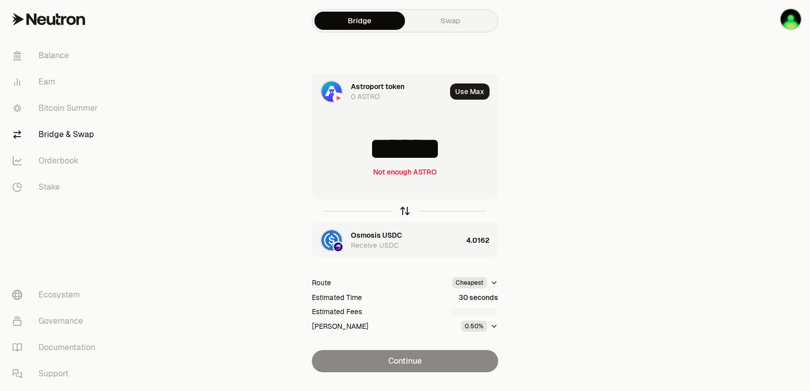
click at [404, 212] on icon "button" at bounding box center [404, 210] width 11 height 11
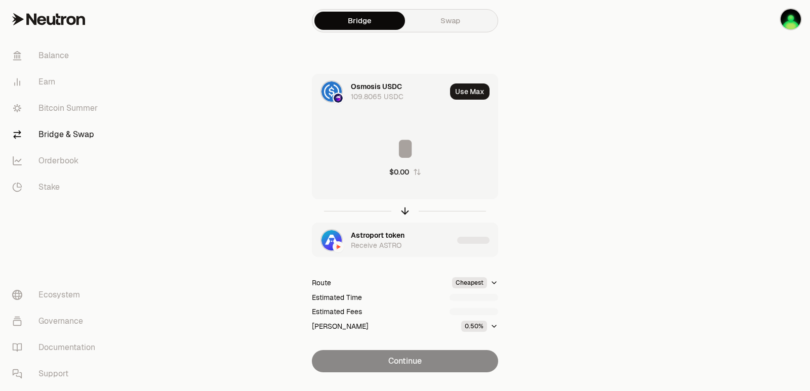
click at [394, 157] on input at bounding box center [404, 149] width 185 height 30
click at [394, 157] on input "********" at bounding box center [404, 149] width 185 height 30
click at [394, 157] on input "*" at bounding box center [404, 149] width 185 height 30
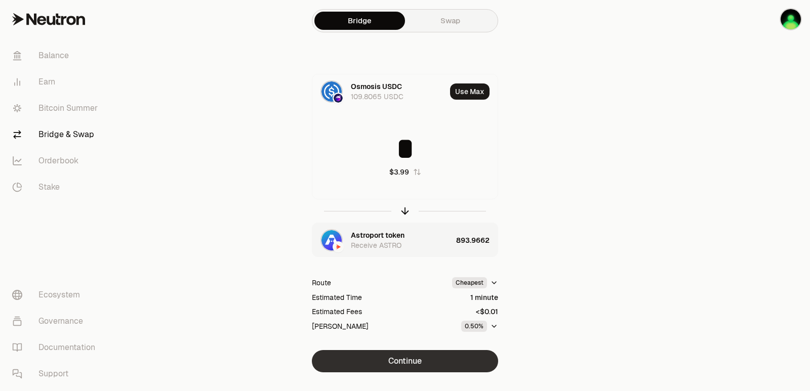
type input "*"
click at [420, 355] on button "Continue" at bounding box center [405, 361] width 186 height 22
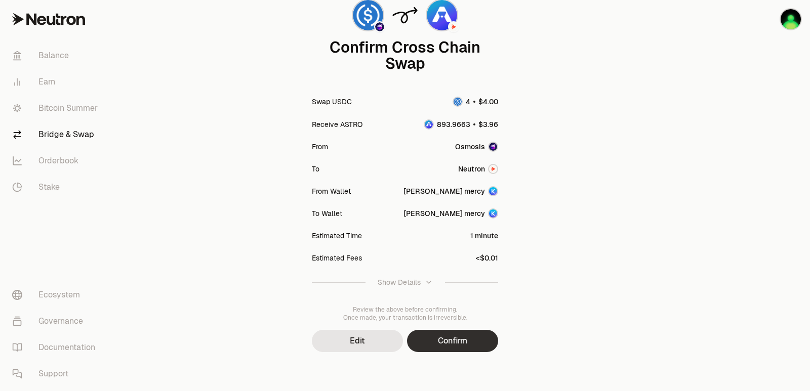
scroll to position [83, 0]
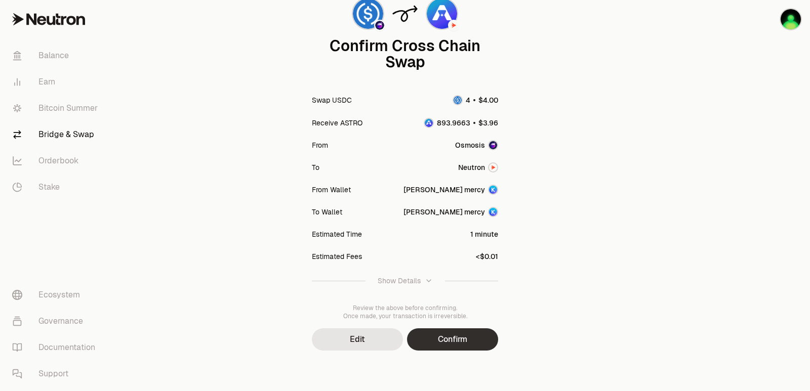
click at [439, 342] on button "Confirm" at bounding box center [452, 339] width 91 height 22
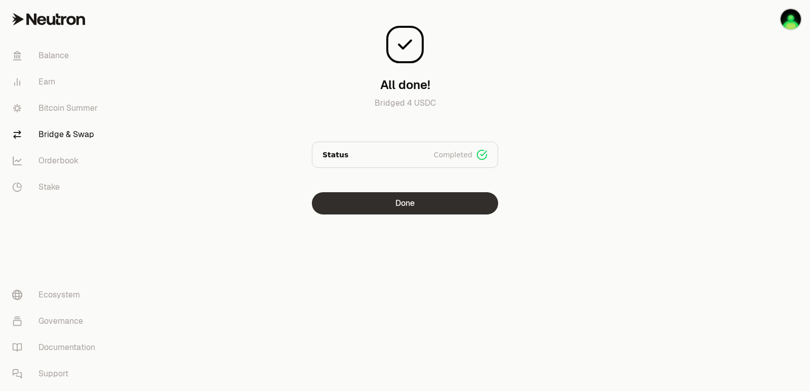
click at [407, 199] on button "Done" at bounding box center [405, 203] width 186 height 22
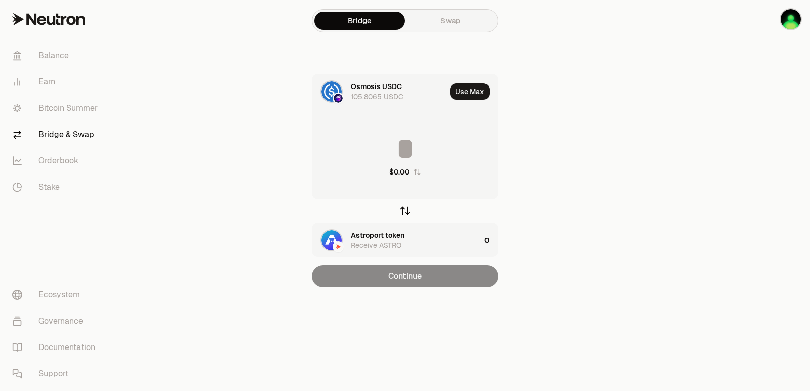
click at [404, 214] on icon "button" at bounding box center [404, 210] width 11 height 11
click at [481, 89] on button "Use Max" at bounding box center [469, 91] width 39 height 16
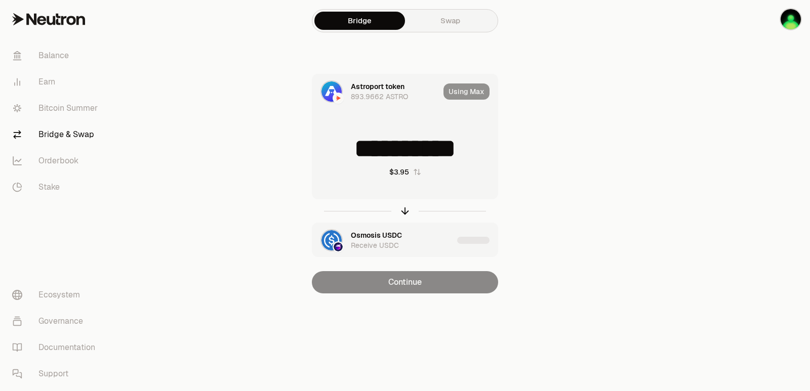
type input "**********"
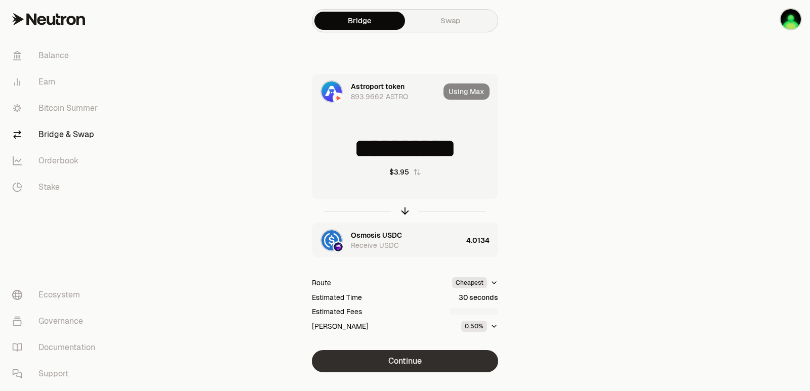
click at [427, 361] on button "Continue" at bounding box center [405, 361] width 186 height 22
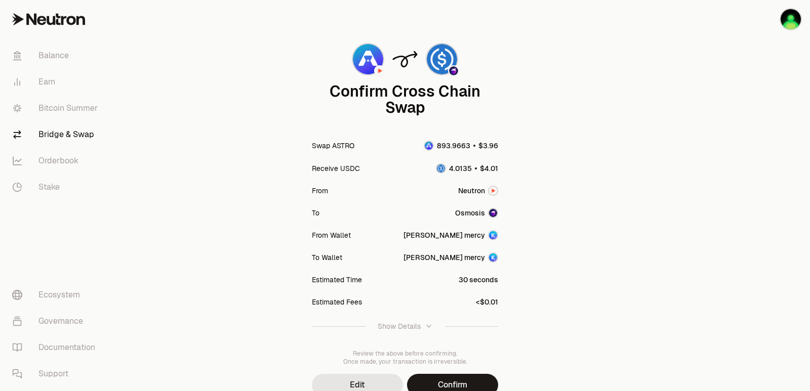
scroll to position [83, 0]
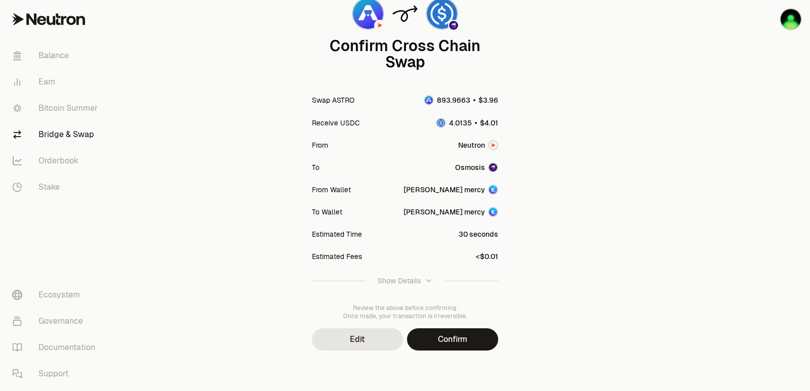
click at [444, 343] on button "Confirm" at bounding box center [452, 339] width 91 height 22
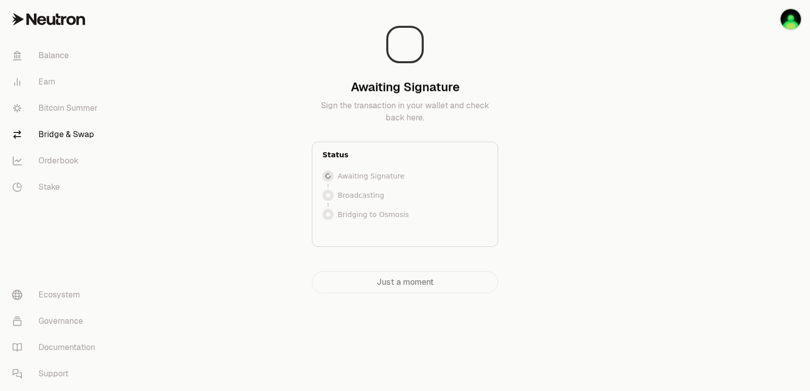
scroll to position [0, 0]
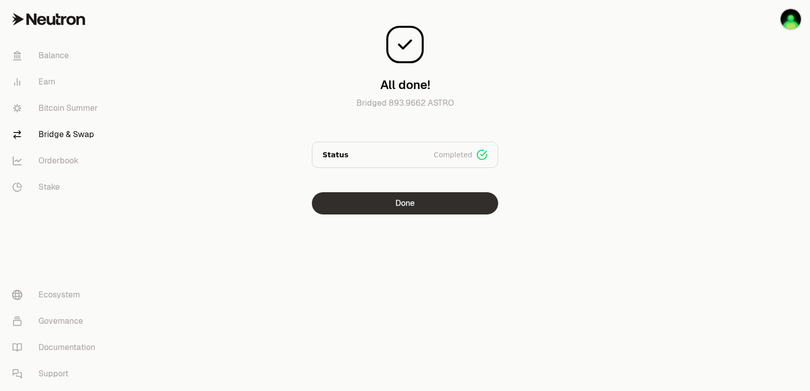
click at [399, 214] on button "Done" at bounding box center [405, 203] width 186 height 22
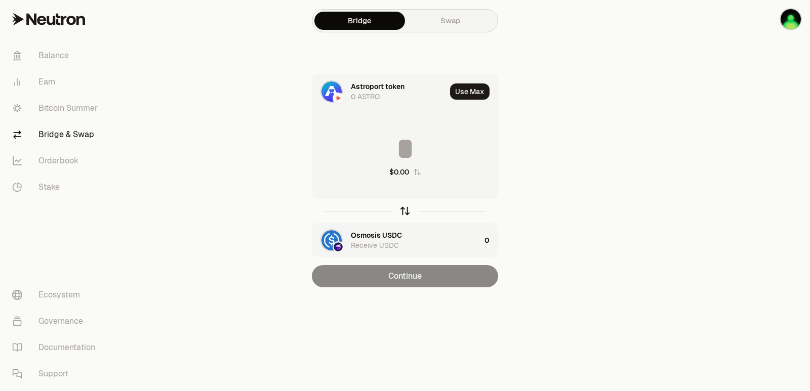
click at [403, 211] on icon "button" at bounding box center [404, 210] width 11 height 11
click at [377, 233] on div "Astroport token" at bounding box center [378, 235] width 54 height 10
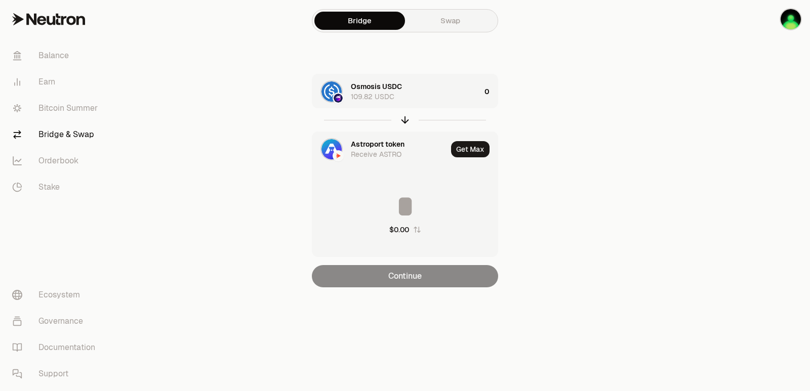
click at [373, 141] on div "Astroport token" at bounding box center [378, 144] width 54 height 10
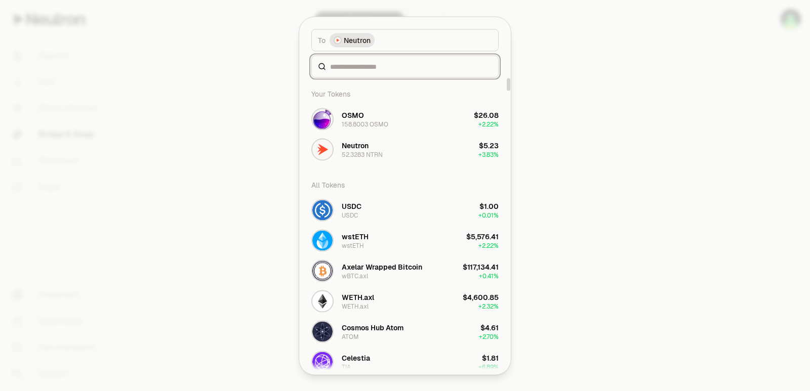
click at [377, 65] on input at bounding box center [411, 66] width 162 height 10
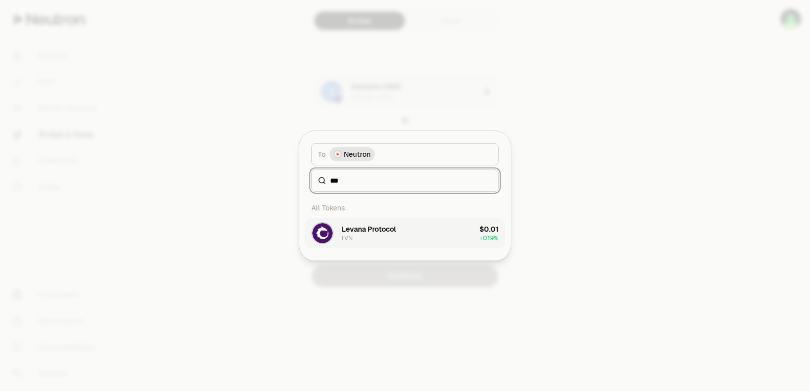
type input "***"
click at [386, 233] on div "Levana Protocol" at bounding box center [369, 229] width 54 height 10
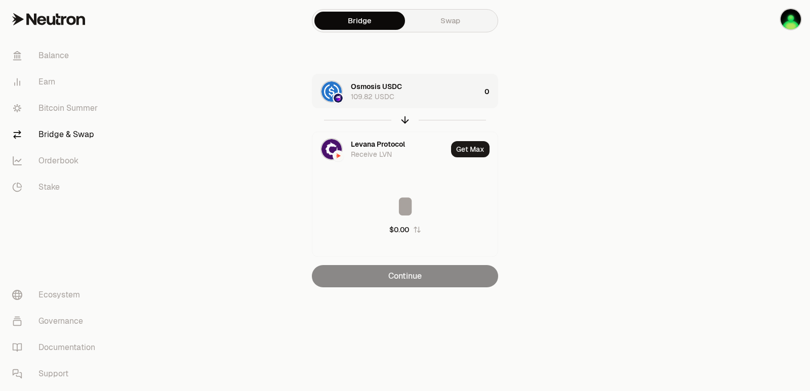
click at [428, 90] on div "Osmosis USDC 109.82 USDC" at bounding box center [416, 91] width 130 height 20
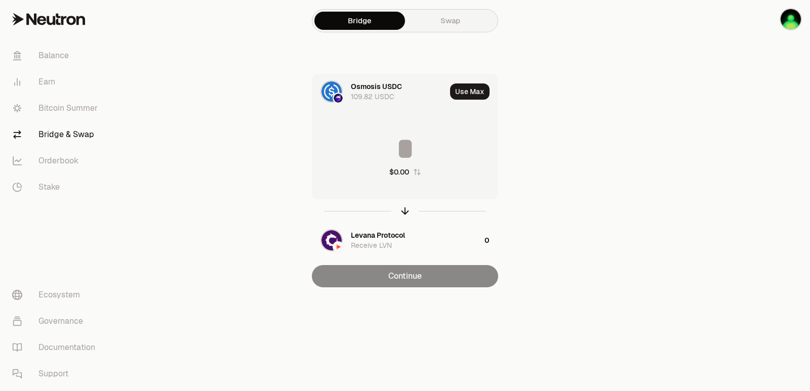
click at [406, 142] on input at bounding box center [404, 149] width 185 height 30
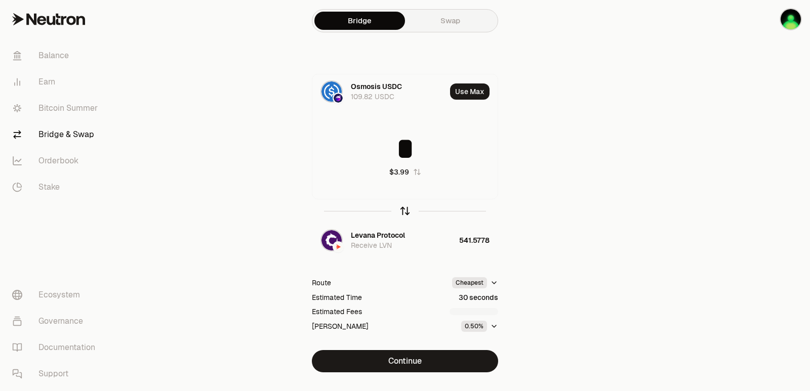
type input "*"
click at [406, 207] on icon "button" at bounding box center [404, 210] width 11 height 11
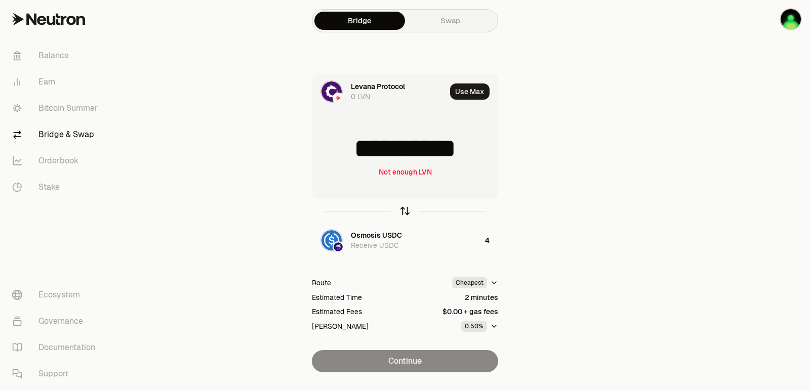
click at [403, 211] on icon "button" at bounding box center [404, 210] width 11 height 11
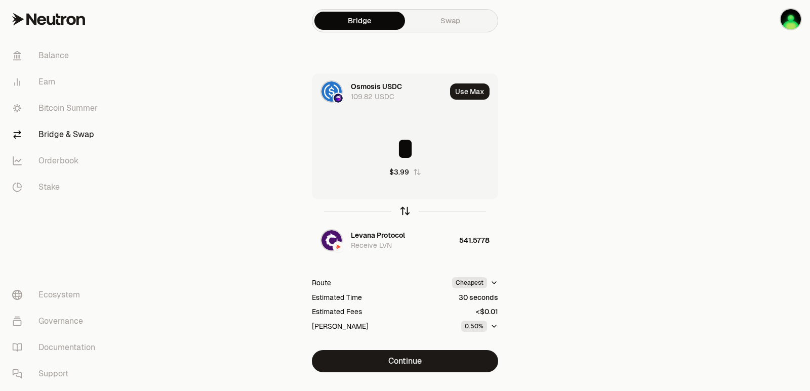
click at [403, 211] on icon "button" at bounding box center [404, 210] width 11 height 11
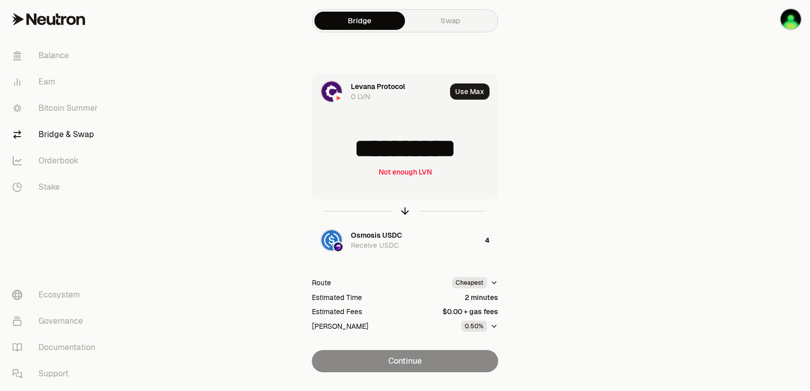
drag, startPoint x: 487, startPoint y: 145, endPoint x: 365, endPoint y: 149, distance: 122.5
click at [365, 149] on input "**********" at bounding box center [404, 149] width 185 height 30
type input "******"
click at [405, 206] on icon "button" at bounding box center [404, 210] width 11 height 11
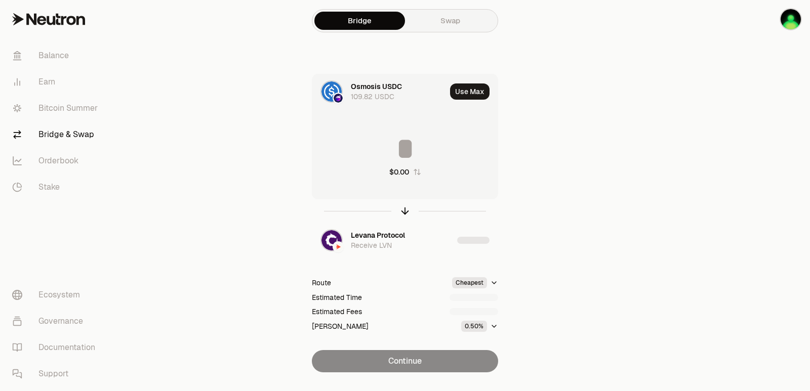
click at [387, 147] on input at bounding box center [404, 149] width 185 height 30
click at [387, 147] on input "********" at bounding box center [404, 149] width 185 height 30
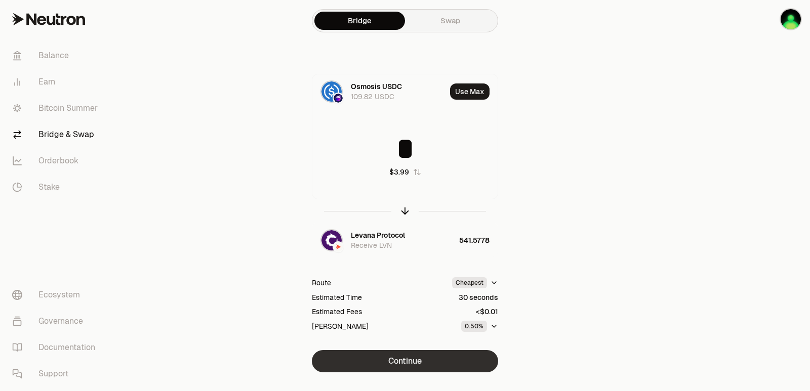
type input "*"
click at [424, 364] on button "Continue" at bounding box center [405, 361] width 186 height 22
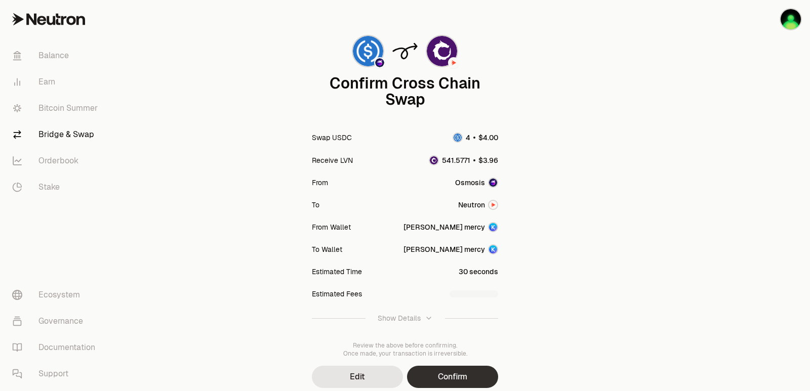
scroll to position [83, 0]
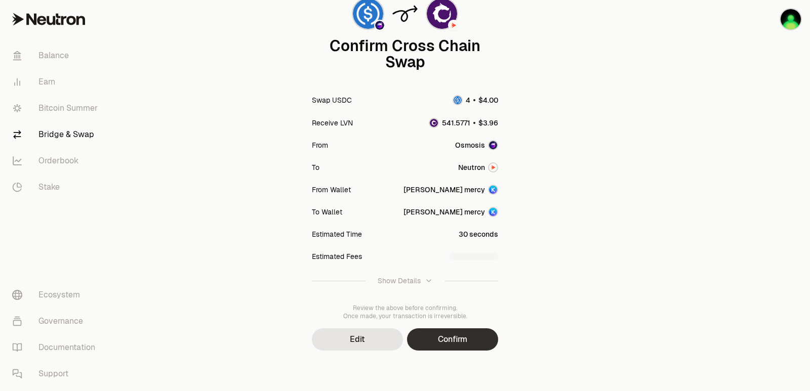
click at [449, 336] on button "Confirm" at bounding box center [452, 339] width 91 height 22
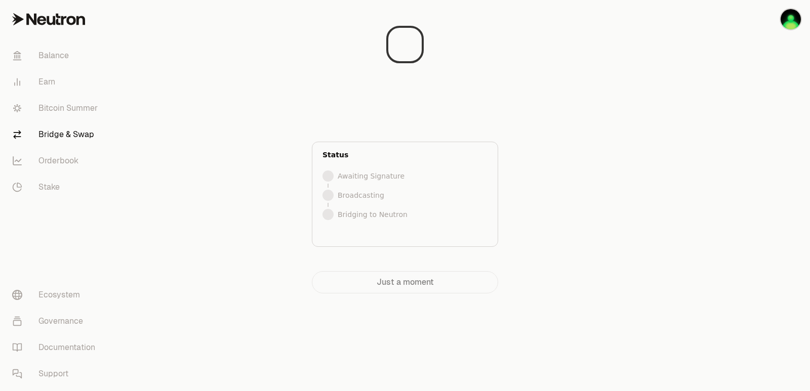
scroll to position [0, 0]
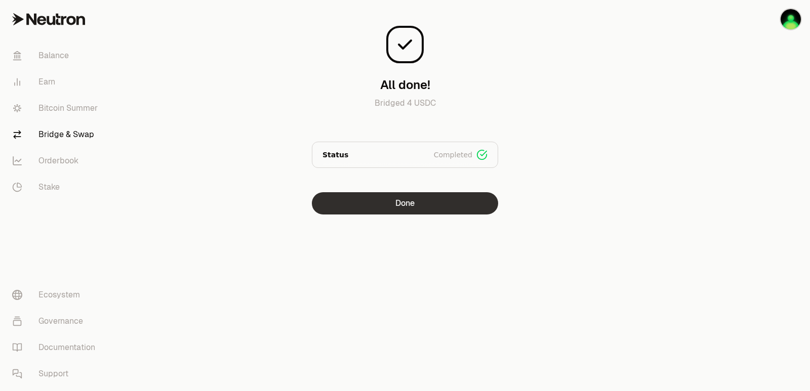
click at [399, 203] on button "Done" at bounding box center [405, 203] width 186 height 22
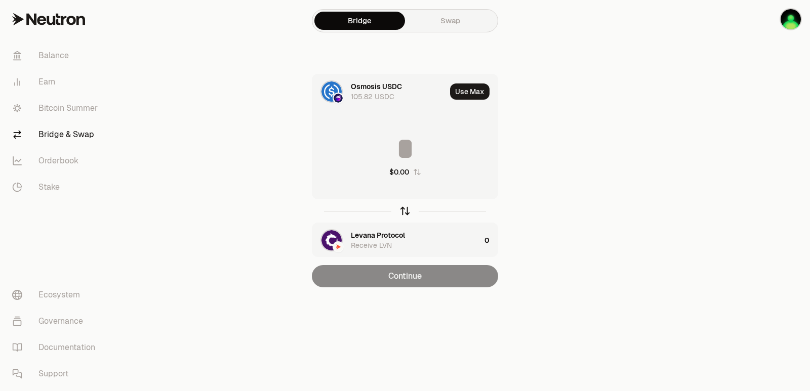
click at [400, 213] on icon "button" at bounding box center [404, 210] width 11 height 11
click at [461, 94] on button "Use Max" at bounding box center [469, 91] width 39 height 16
type input "**********"
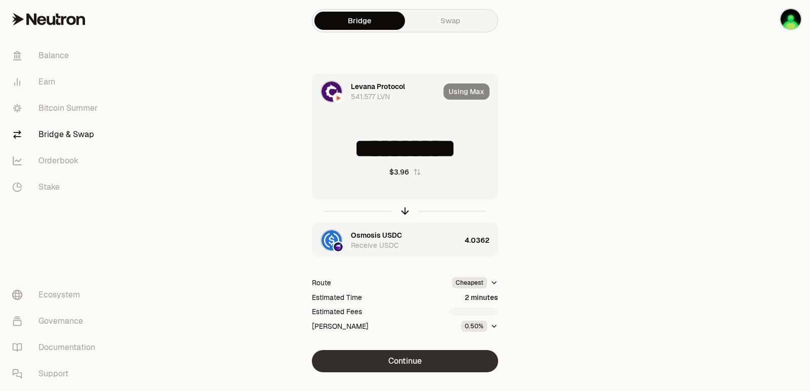
click at [400, 368] on button "Continue" at bounding box center [405, 361] width 186 height 22
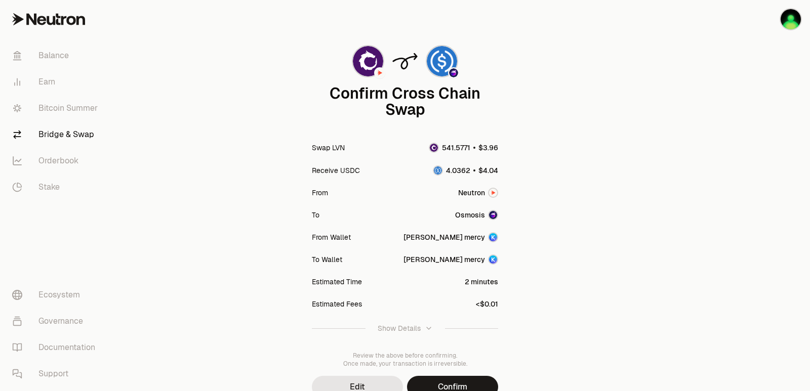
scroll to position [83, 0]
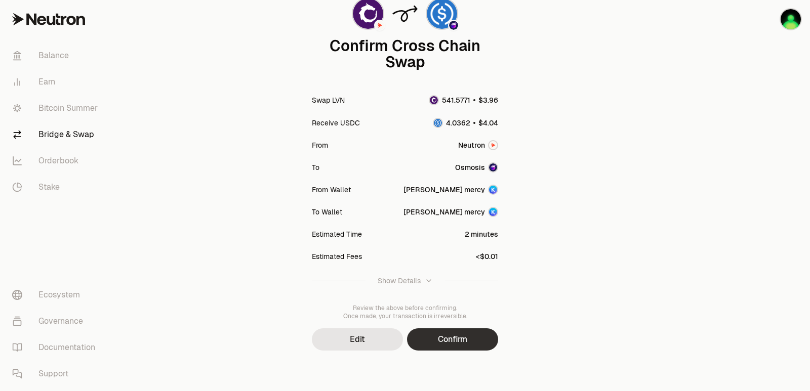
click at [440, 347] on button "Confirm" at bounding box center [452, 339] width 91 height 22
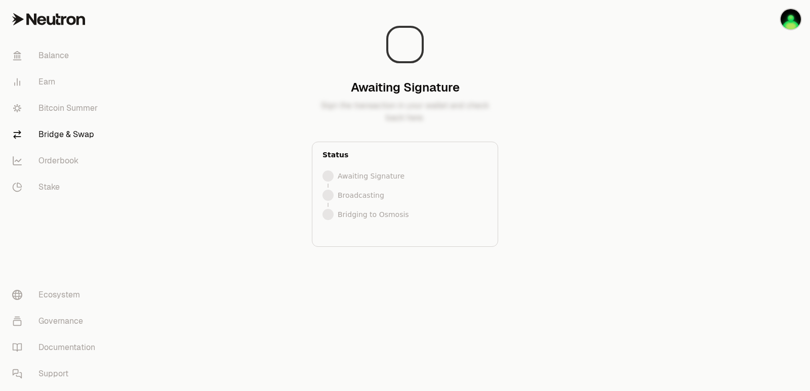
scroll to position [0, 0]
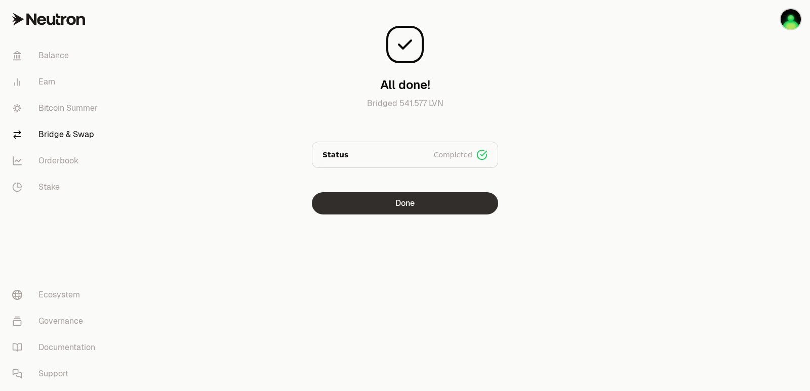
click at [425, 212] on button "Done" at bounding box center [405, 203] width 186 height 22
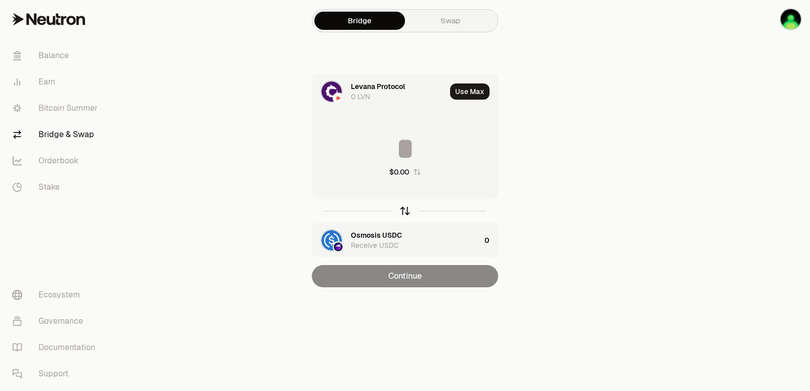
click at [406, 212] on icon "button" at bounding box center [404, 210] width 11 height 11
click at [378, 147] on input at bounding box center [404, 149] width 185 height 30
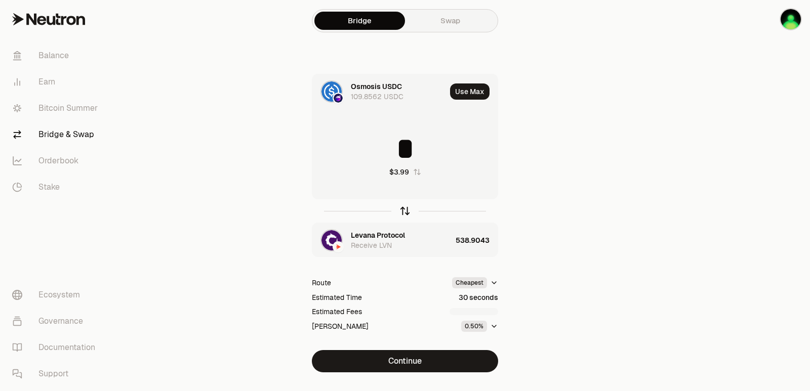
click at [406, 208] on icon "button" at bounding box center [404, 210] width 11 height 11
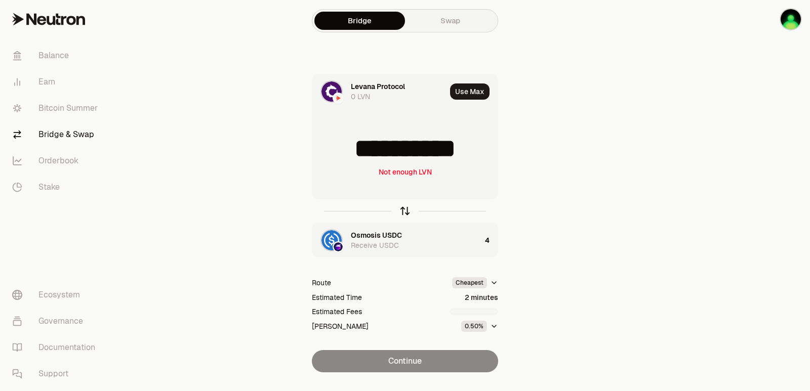
click at [405, 208] on icon "button" at bounding box center [405, 209] width 7 height 3
type input "*"
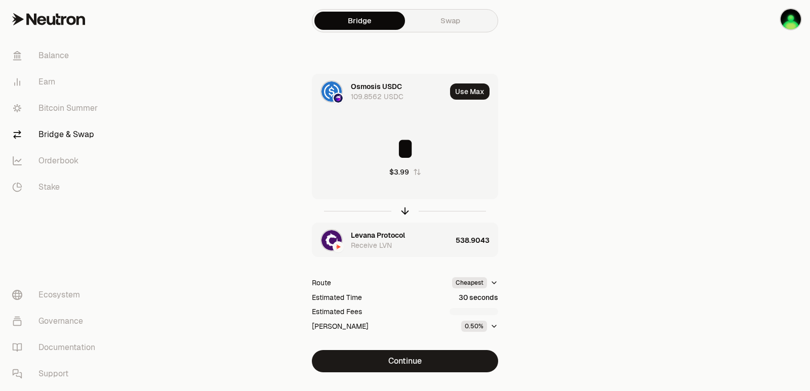
click at [367, 234] on div "Levana Protocol" at bounding box center [378, 235] width 54 height 10
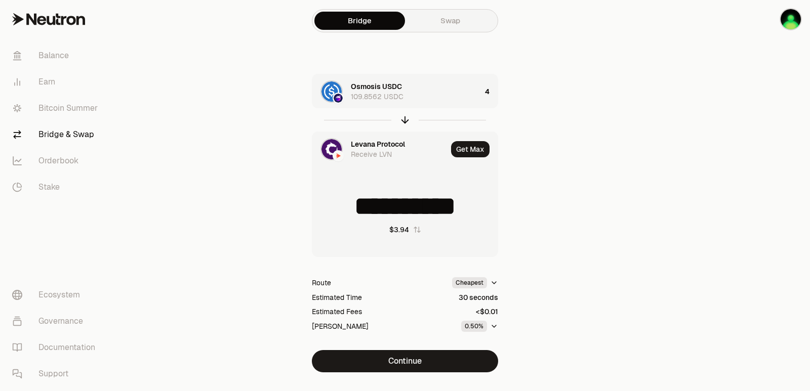
click at [365, 140] on div "Levana Protocol" at bounding box center [378, 144] width 54 height 10
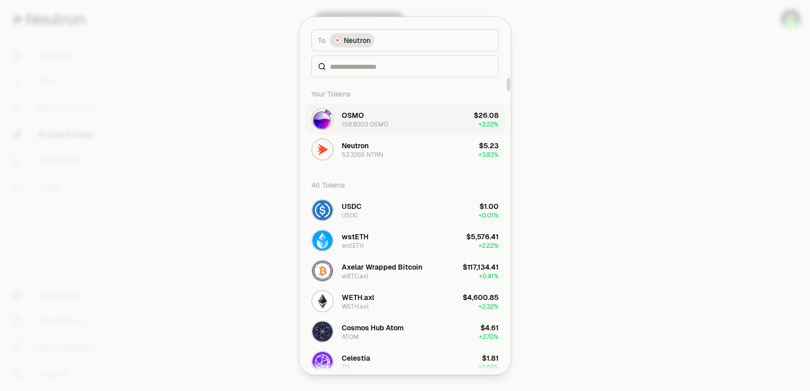
click at [358, 115] on div "OSMO" at bounding box center [353, 115] width 22 height 10
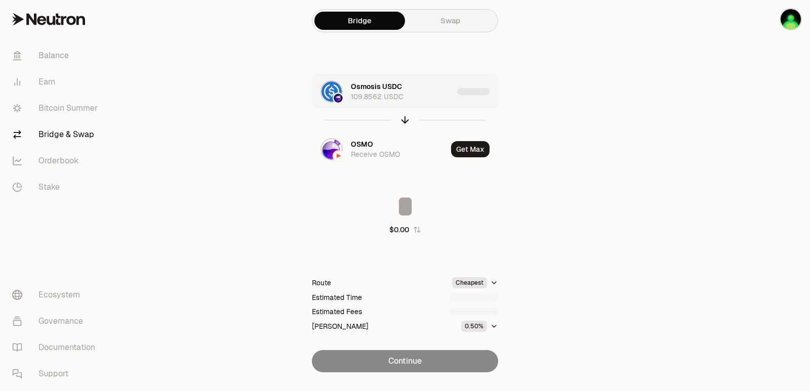
click at [430, 95] on div "Osmosis USDC 109.8562 USDC" at bounding box center [402, 91] width 102 height 20
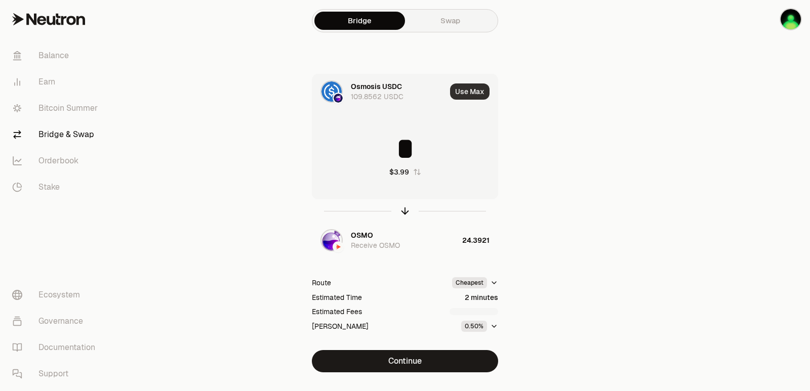
click at [467, 90] on button "Use Max" at bounding box center [469, 91] width 39 height 16
click at [404, 209] on icon "button" at bounding box center [405, 209] width 7 height 3
type input "**********"
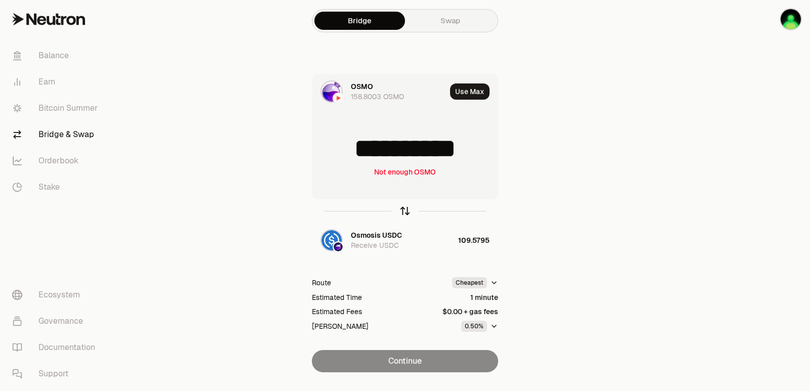
click at [404, 209] on icon "button" at bounding box center [405, 209] width 7 height 3
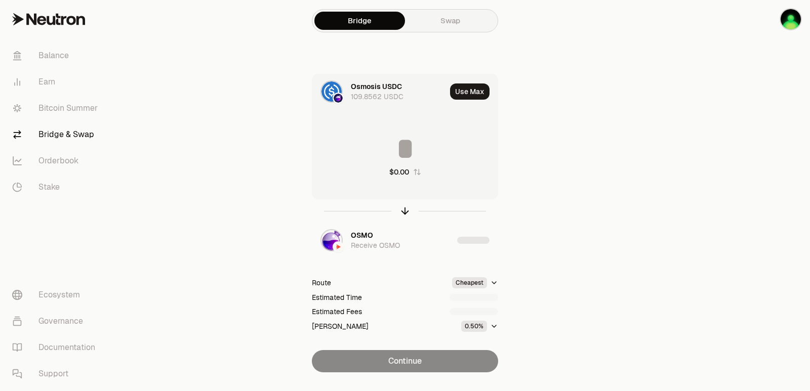
click at [394, 148] on input at bounding box center [404, 149] width 185 height 30
type input "*"
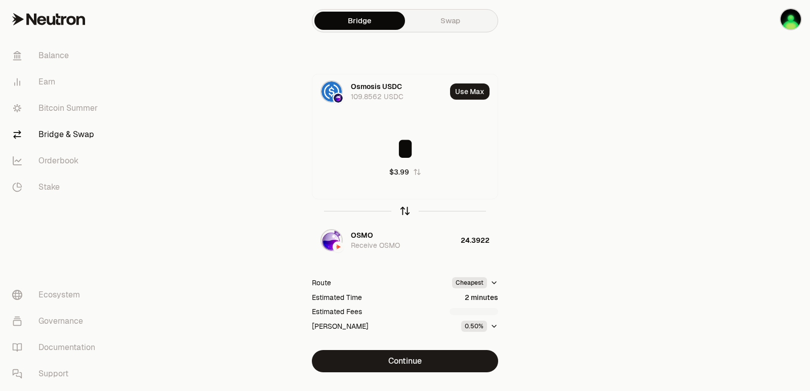
type input "*"
click at [404, 206] on icon "button" at bounding box center [404, 210] width 11 height 11
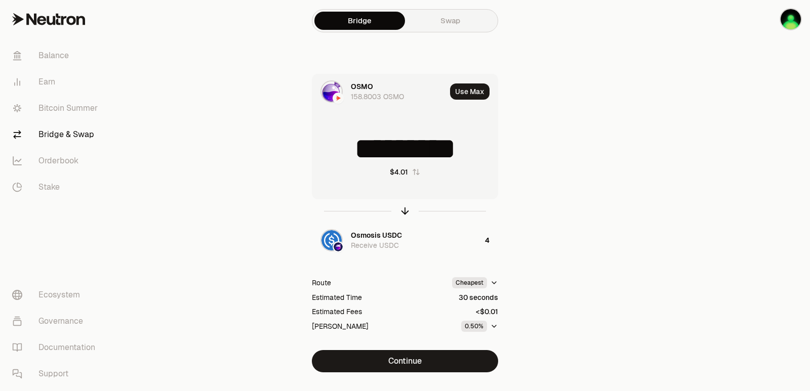
click at [401, 203] on div at bounding box center [405, 210] width 186 height 23
click at [403, 208] on icon "button" at bounding box center [404, 210] width 11 height 11
type input "*"
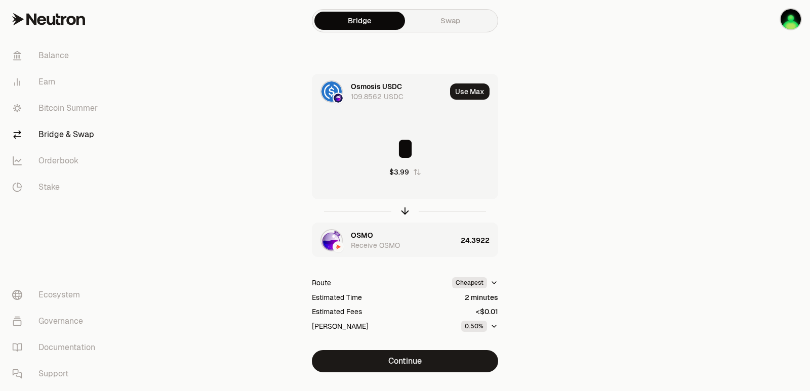
click at [380, 239] on div "OSMO Receive OSMO" at bounding box center [404, 240] width 106 height 20
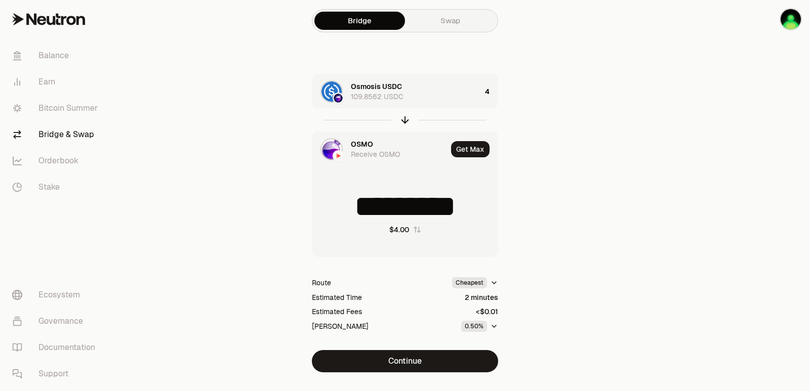
click at [359, 144] on div "OSMO" at bounding box center [362, 144] width 22 height 10
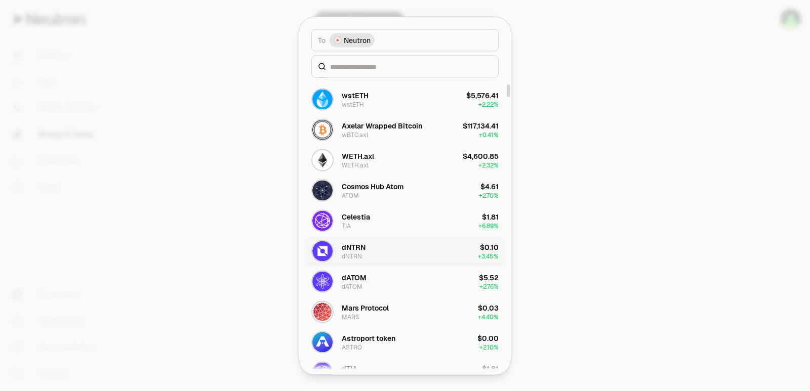
scroll to position [152, 0]
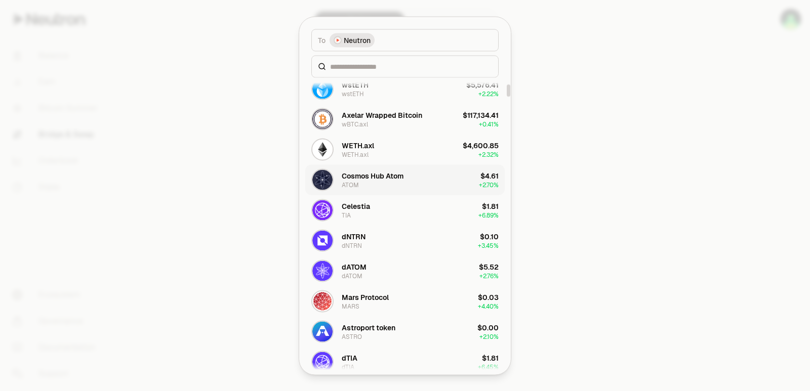
click at [358, 176] on div "Cosmos Hub Atom" at bounding box center [373, 176] width 62 height 10
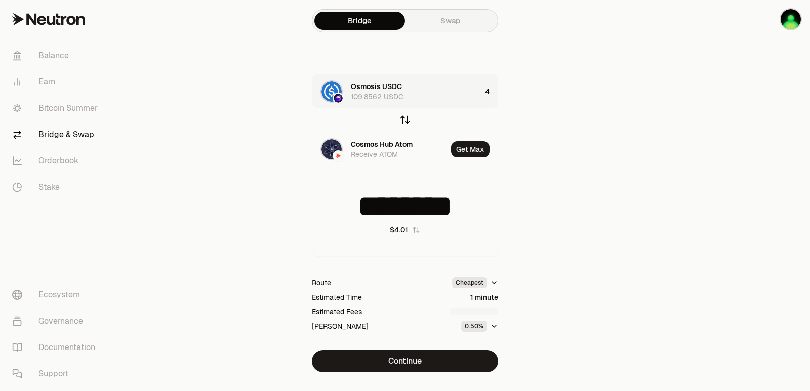
click at [401, 119] on icon "button" at bounding box center [404, 119] width 11 height 11
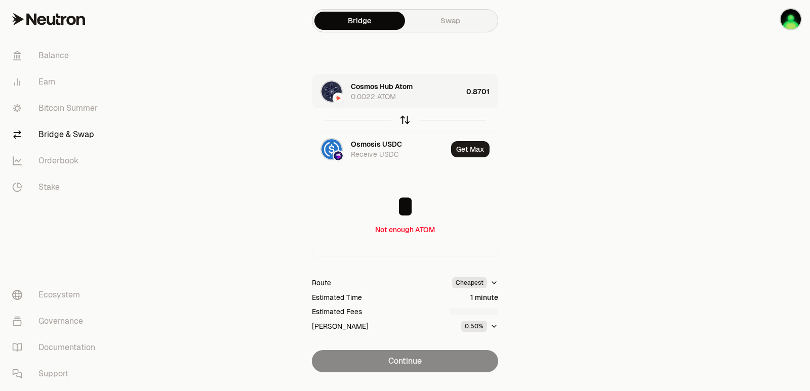
click at [401, 120] on icon "button" at bounding box center [404, 119] width 11 height 11
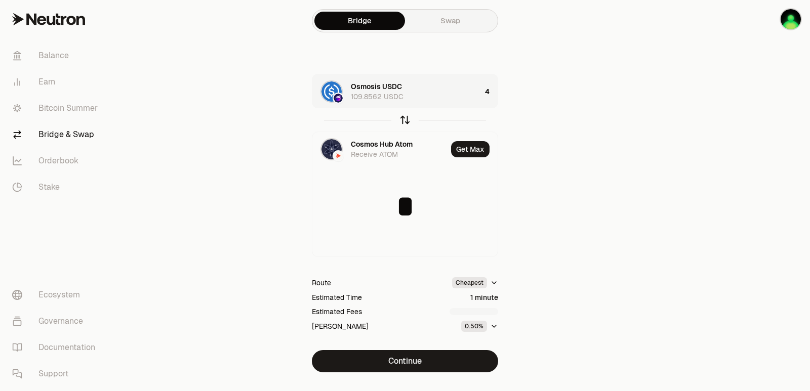
type input "********"
click at [375, 145] on div "Cosmos Hub Atom" at bounding box center [382, 144] width 62 height 10
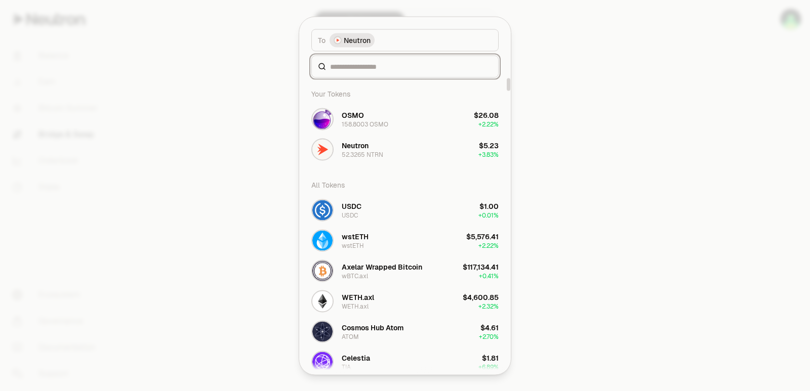
click at [343, 68] on input at bounding box center [411, 66] width 162 height 10
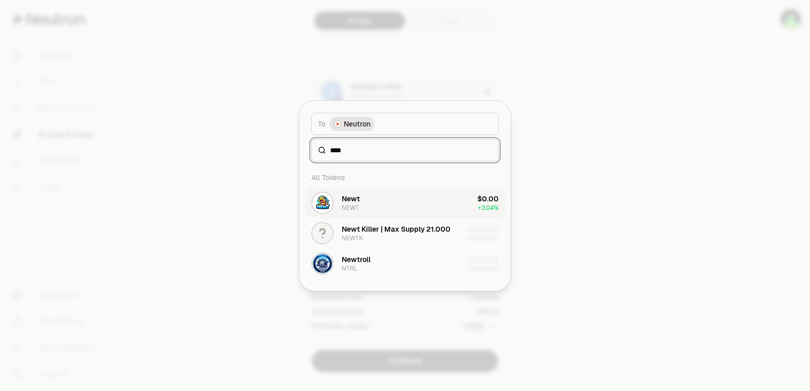
type input "****"
click at [371, 209] on button "Newt NEWT $0.00 + 3.04%" at bounding box center [404, 203] width 199 height 30
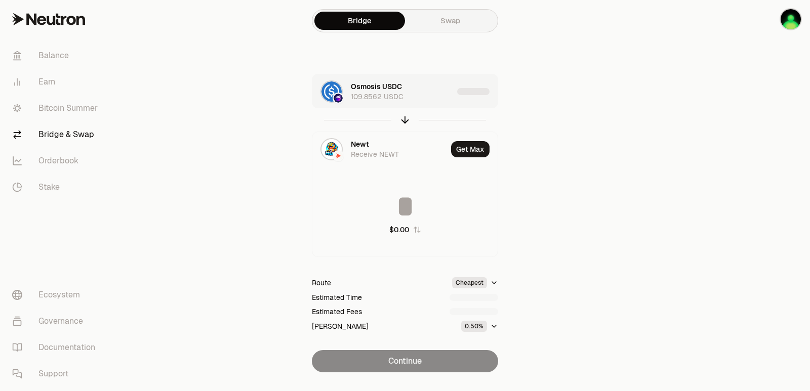
click at [420, 96] on div "Osmosis USDC 109.8562 USDC" at bounding box center [402, 91] width 102 height 20
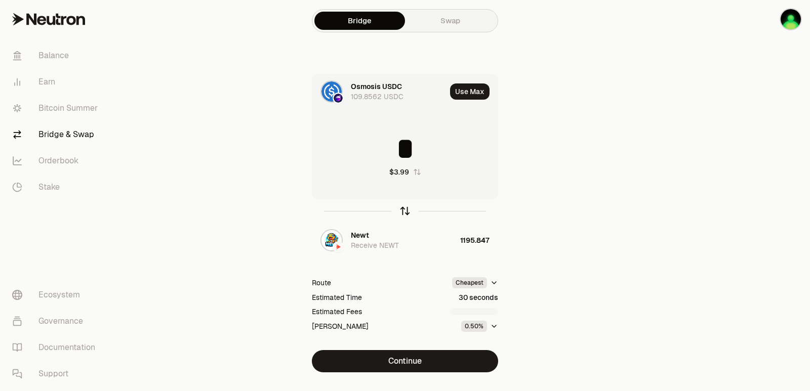
click at [402, 212] on icon "button" at bounding box center [404, 210] width 11 height 11
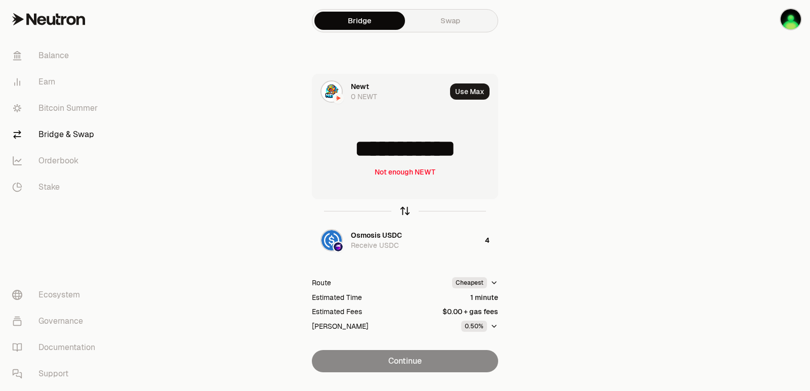
click at [402, 212] on icon "button" at bounding box center [404, 210] width 11 height 11
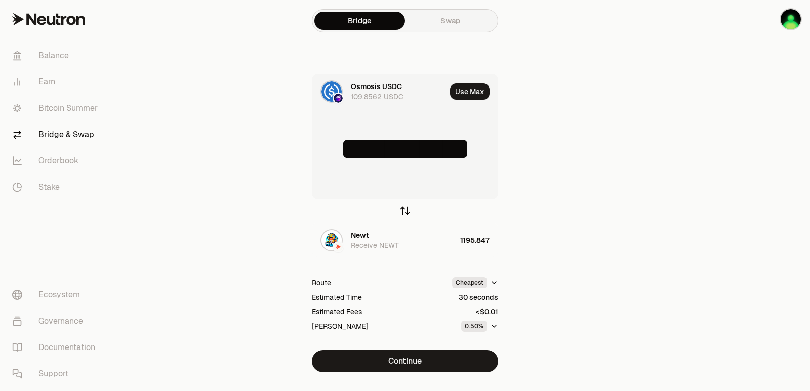
type input "*"
click at [382, 231] on div "Newt Receive NEWT" at bounding box center [403, 240] width 105 height 20
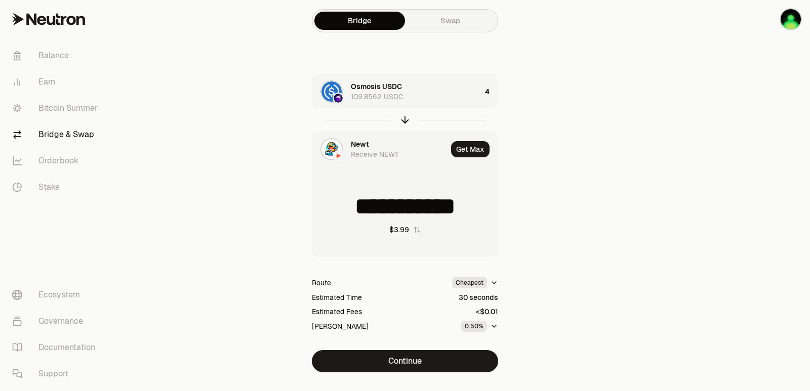
click at [362, 136] on div "Newt Receive NEWT" at bounding box center [379, 149] width 135 height 34
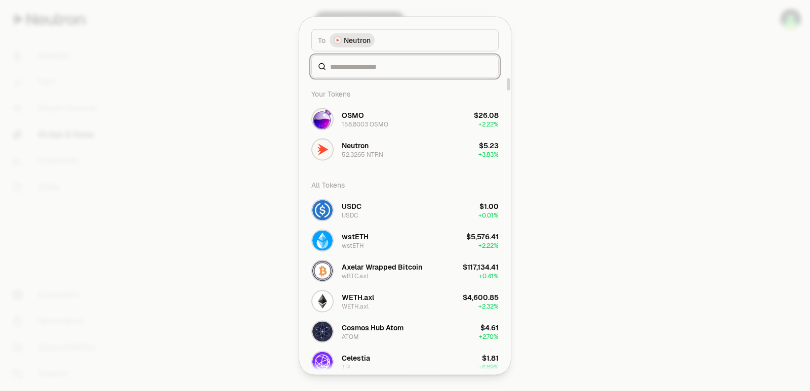
click at [353, 65] on input at bounding box center [411, 66] width 162 height 10
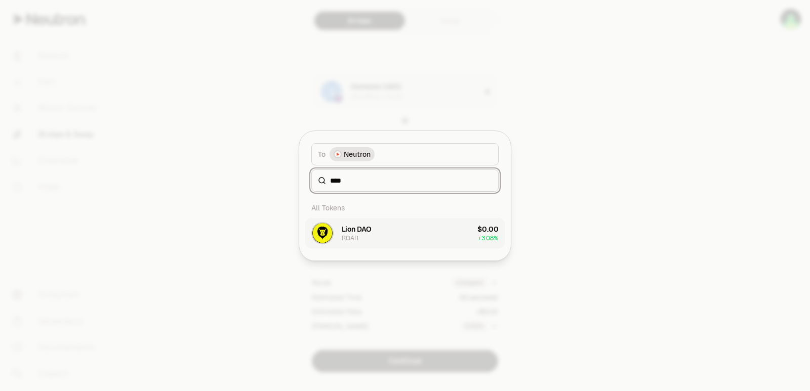
type input "****"
click at [381, 246] on button "Lion DAO ROAR $0.00 + 3.08%" at bounding box center [404, 233] width 199 height 30
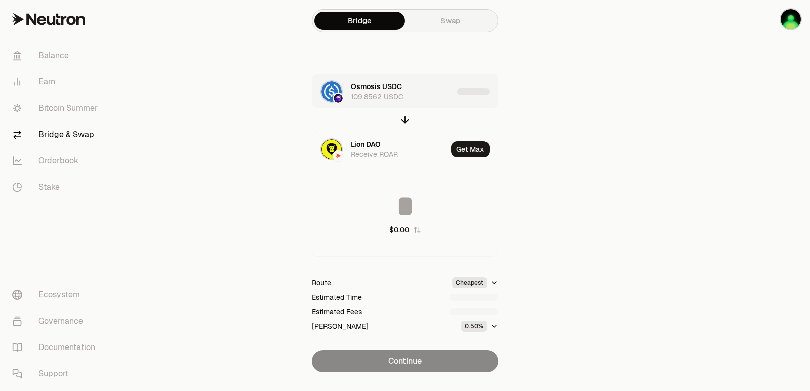
type input "**********"
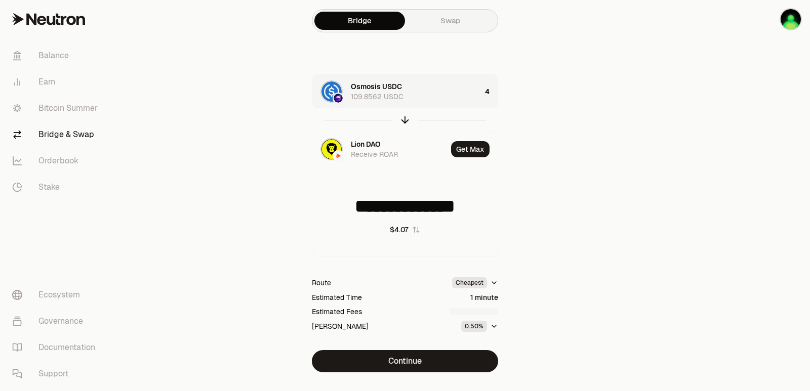
click at [447, 89] on div "Osmosis USDC 109.8562 USDC" at bounding box center [416, 91] width 130 height 20
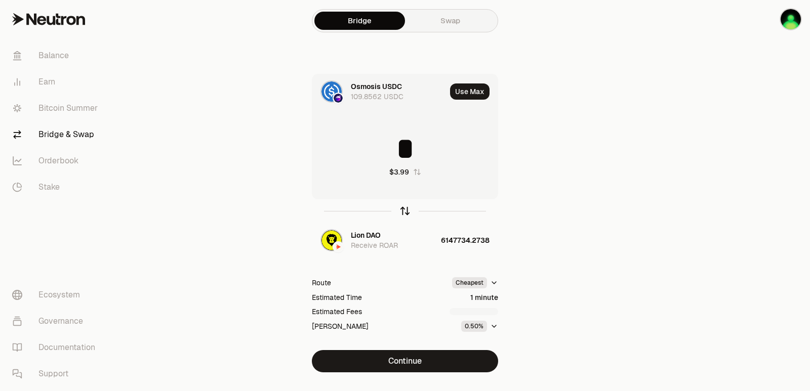
click at [403, 211] on icon "button" at bounding box center [404, 210] width 11 height 11
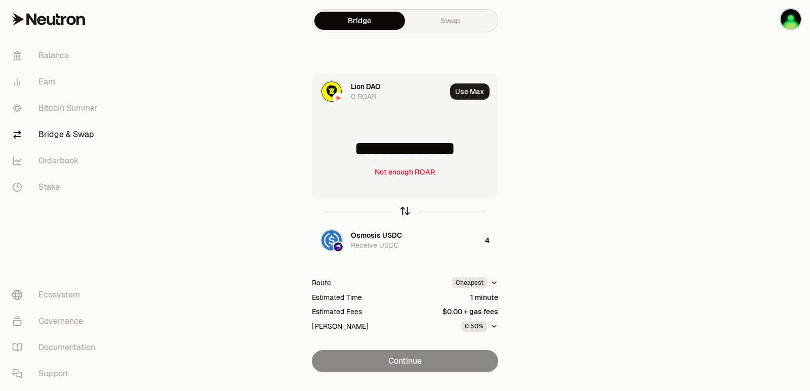
click at [404, 207] on icon "button" at bounding box center [404, 210] width 11 height 11
type input "*"
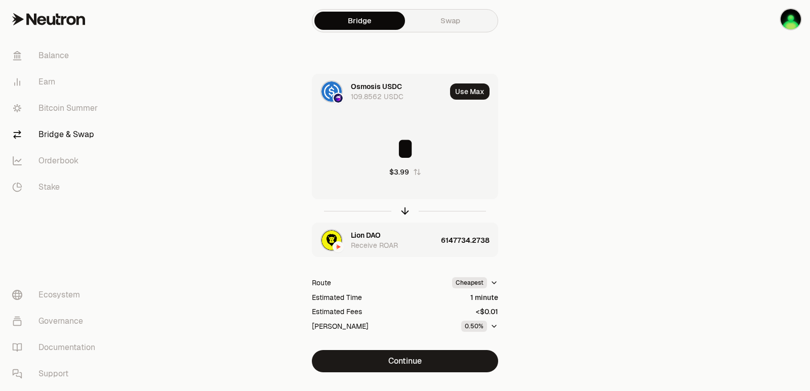
click at [382, 233] on div "Lion DAO Receive ROAR" at bounding box center [394, 240] width 86 height 20
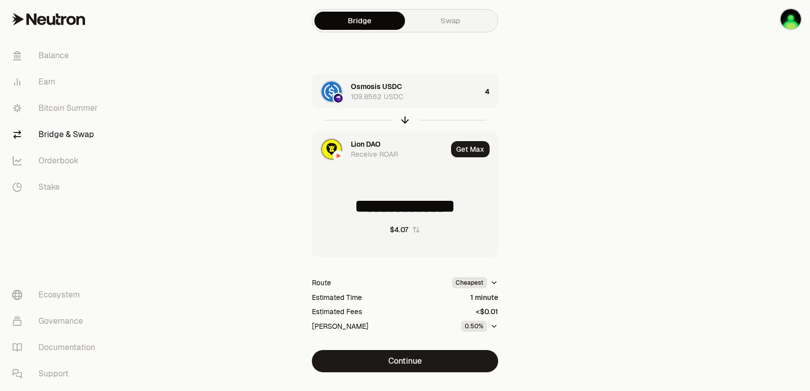
click at [367, 146] on div "Lion DAO" at bounding box center [366, 144] width 30 height 10
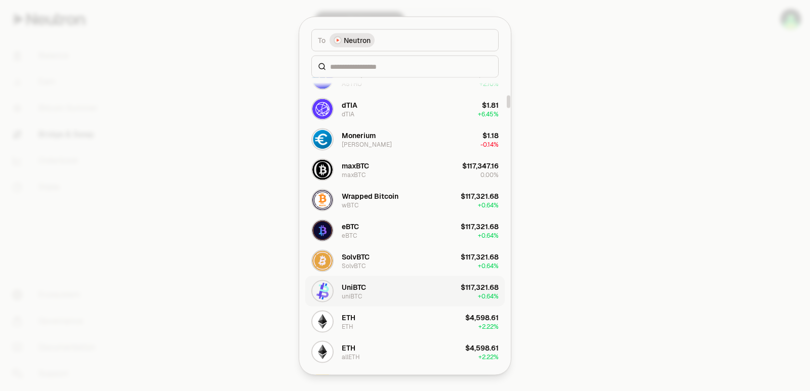
scroll to position [455, 0]
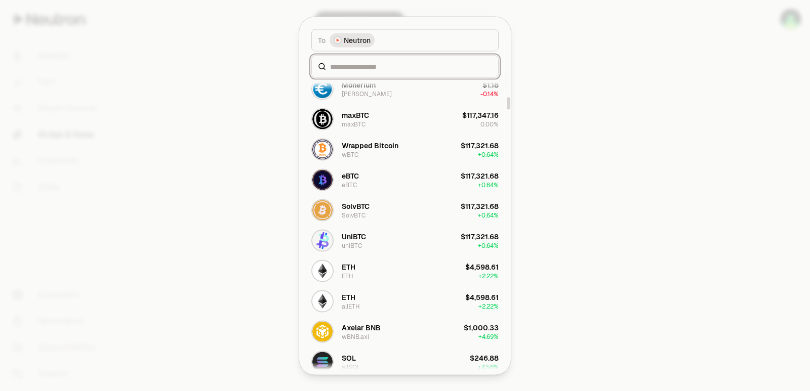
click at [363, 67] on input at bounding box center [411, 66] width 162 height 10
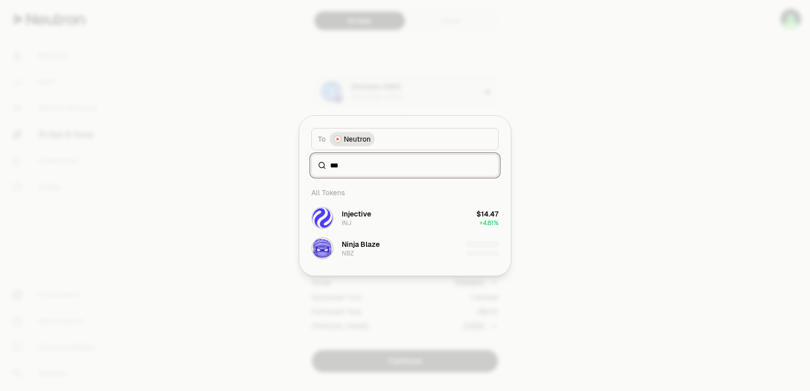
scroll to position [0, 0]
type input "***"
click at [359, 225] on div "Injective INJ" at bounding box center [356, 218] width 29 height 18
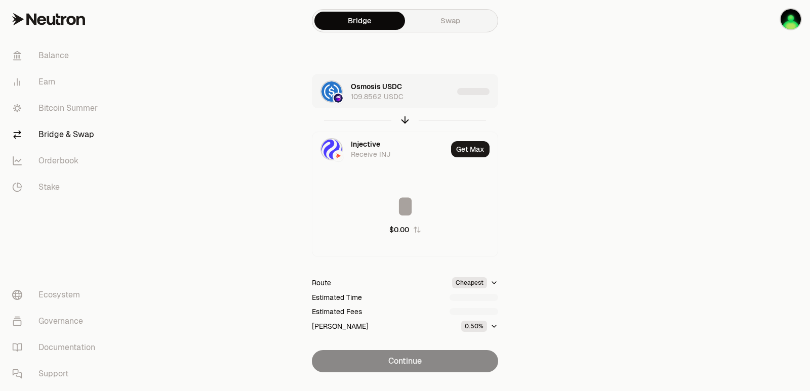
click at [424, 95] on div "Osmosis USDC 109.8562 USDC" at bounding box center [402, 91] width 102 height 20
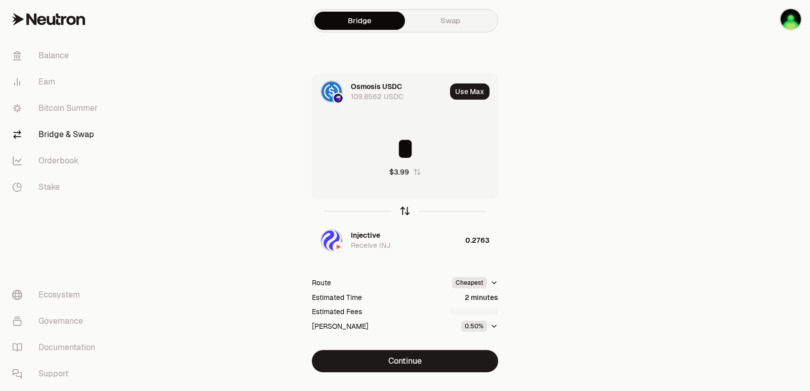
click at [405, 211] on icon "button" at bounding box center [405, 211] width 0 height 7
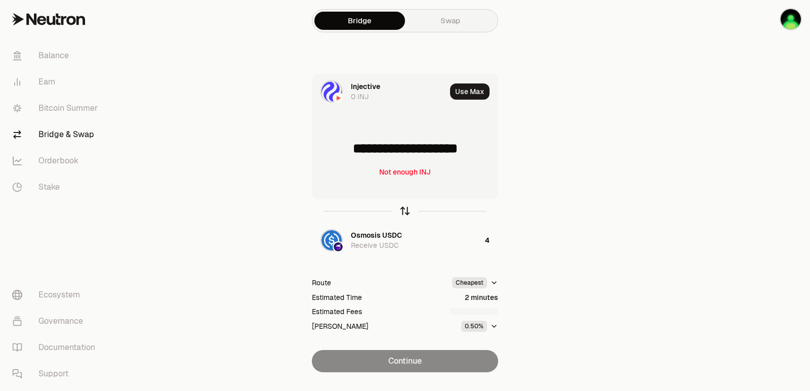
click at [405, 211] on icon "button" at bounding box center [405, 211] width 0 height 7
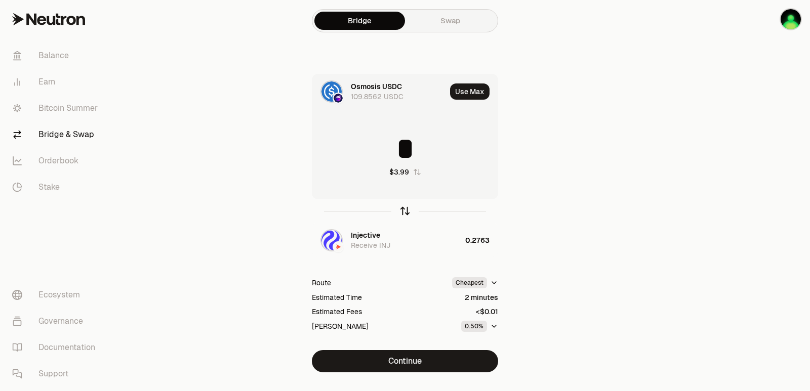
click at [405, 211] on icon "button" at bounding box center [405, 211] width 0 height 7
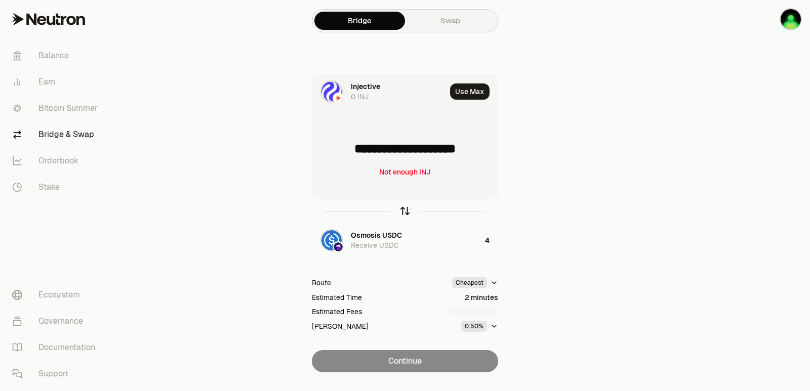
click at [405, 211] on icon "button" at bounding box center [405, 211] width 0 height 7
type input "*"
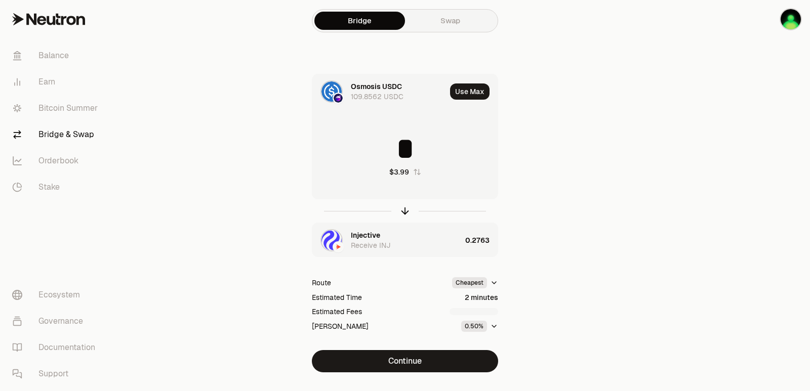
click at [352, 235] on div "Injective" at bounding box center [365, 235] width 29 height 10
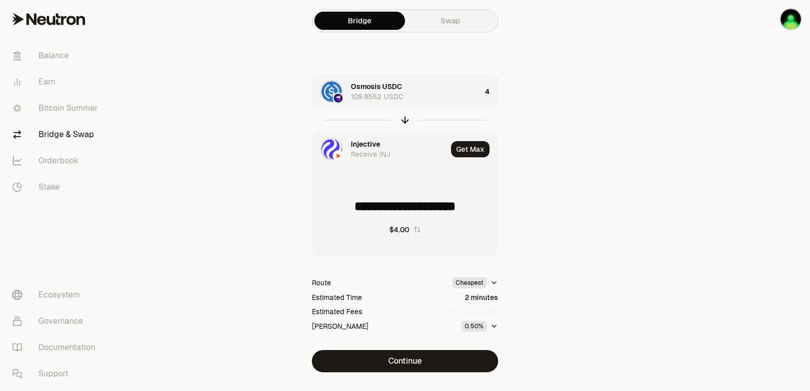
click at [363, 141] on div "Injective" at bounding box center [365, 144] width 29 height 10
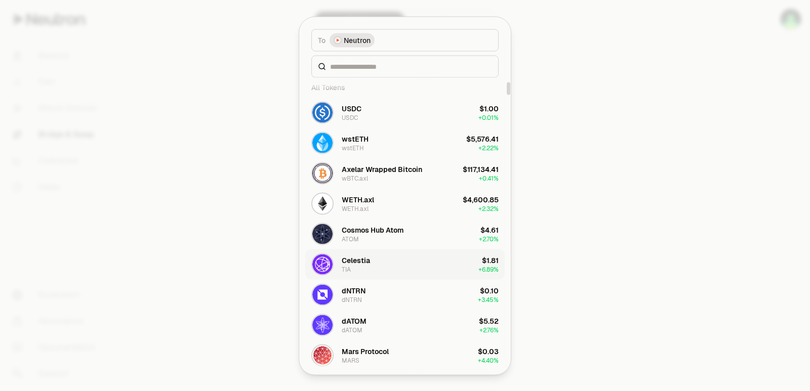
scroll to position [101, 0]
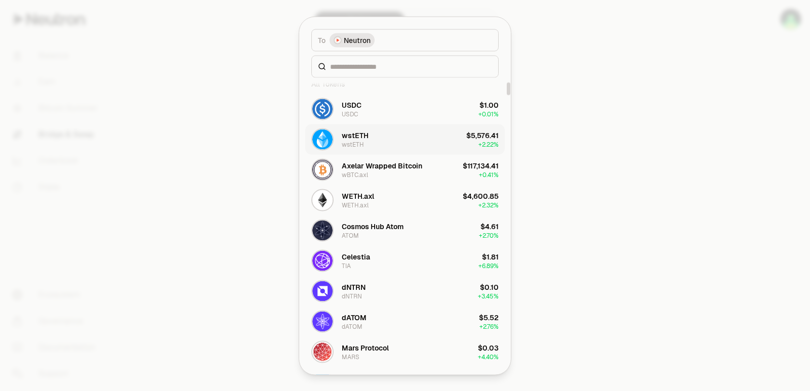
click at [362, 137] on div "wstETH" at bounding box center [355, 135] width 27 height 10
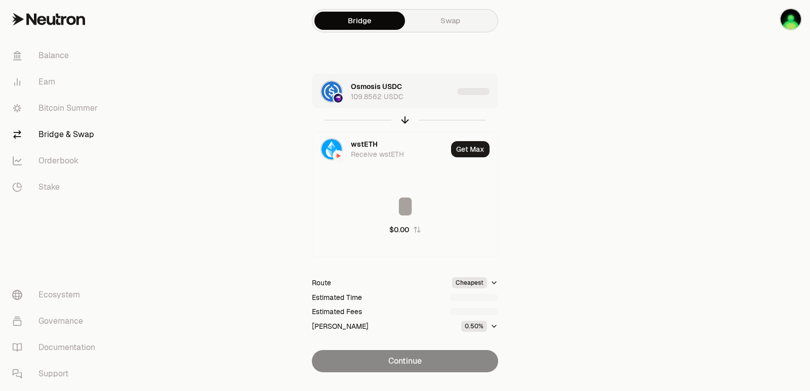
click at [443, 87] on div "Osmosis USDC 109.8562 USDC" at bounding box center [402, 91] width 102 height 20
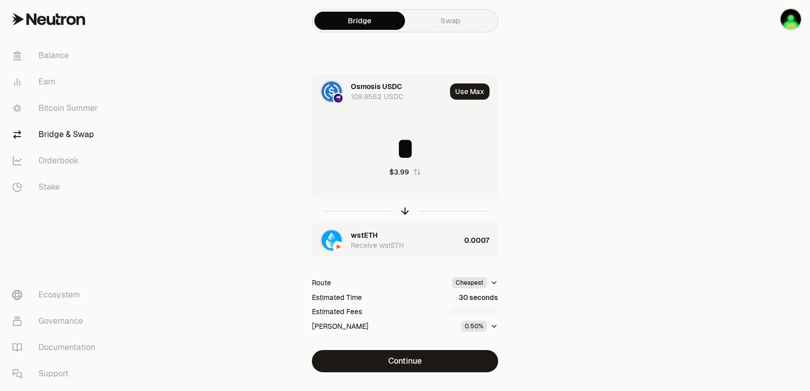
click at [413, 248] on div "wstETH Receive wstETH" at bounding box center [405, 240] width 109 height 20
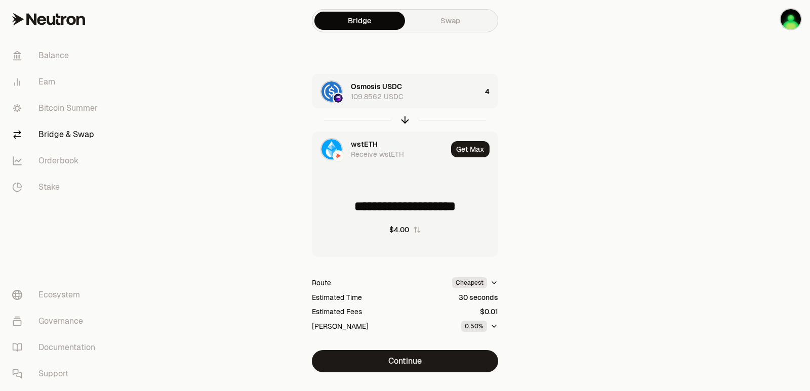
drag, startPoint x: 327, startPoint y: 207, endPoint x: 483, endPoint y: 207, distance: 155.9
click at [483, 207] on input "**********" at bounding box center [404, 206] width 185 height 30
click at [404, 118] on icon "button" at bounding box center [404, 119] width 11 height 11
type input "*"
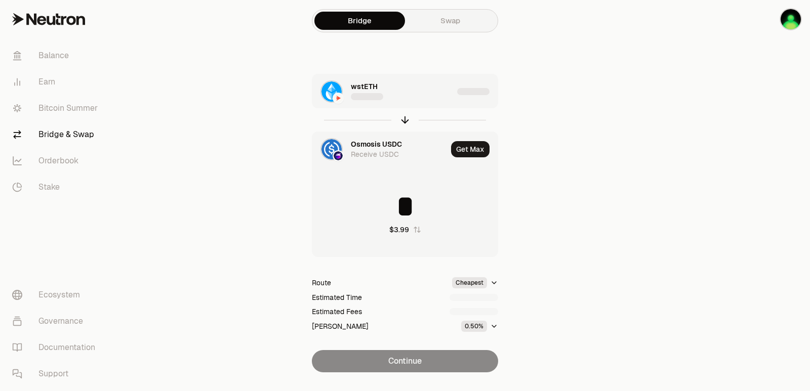
click at [411, 106] on div "wstETH" at bounding box center [382, 91] width 141 height 34
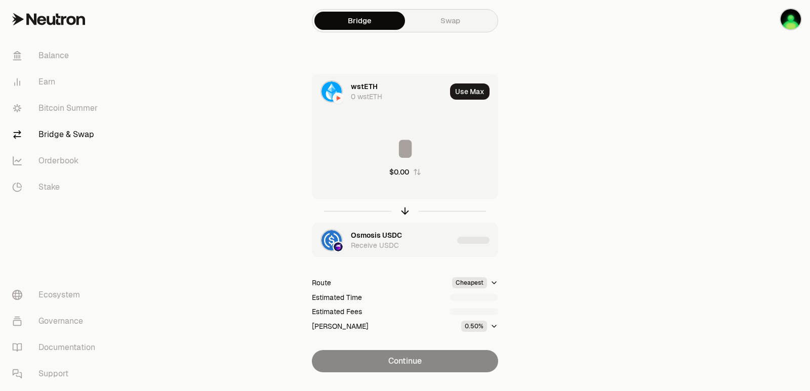
click at [381, 148] on input at bounding box center [404, 149] width 185 height 30
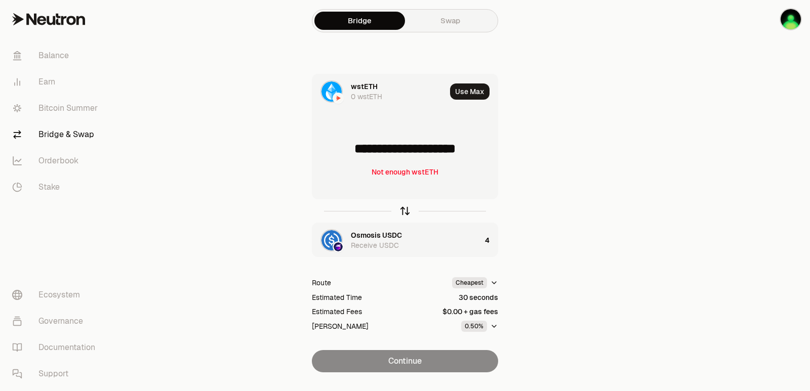
click at [405, 211] on icon "button" at bounding box center [404, 210] width 11 height 11
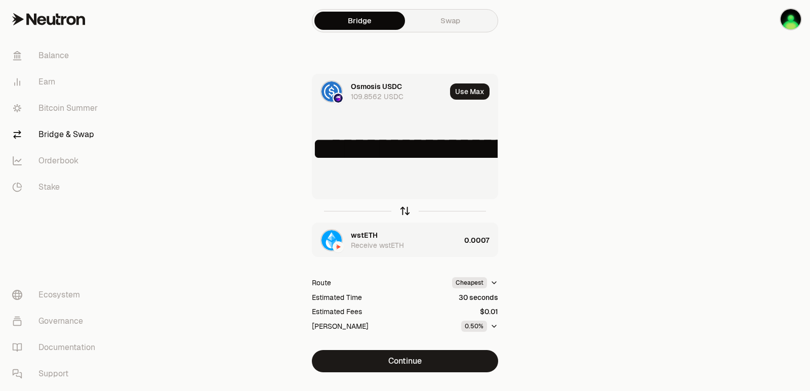
type input "*"
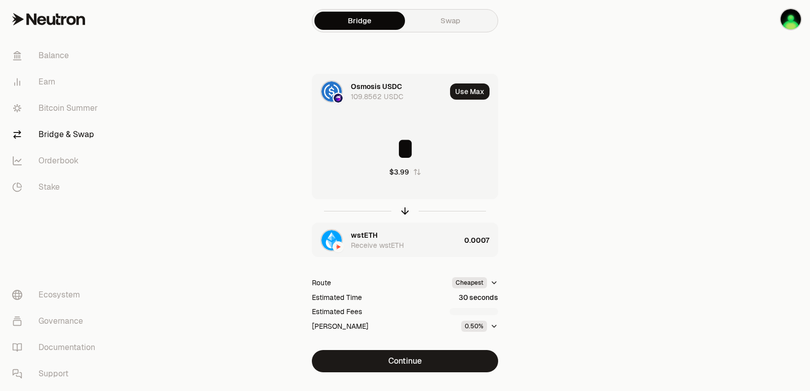
click at [417, 242] on div "wstETH Receive wstETH" at bounding box center [405, 240] width 109 height 20
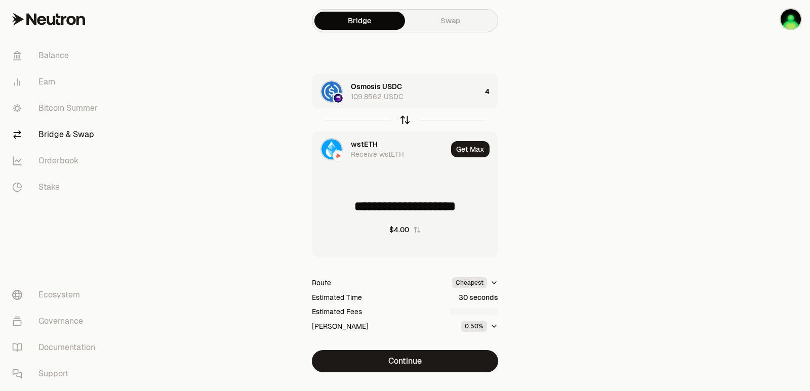
click at [404, 120] on icon "button" at bounding box center [404, 119] width 11 height 11
type input "*"
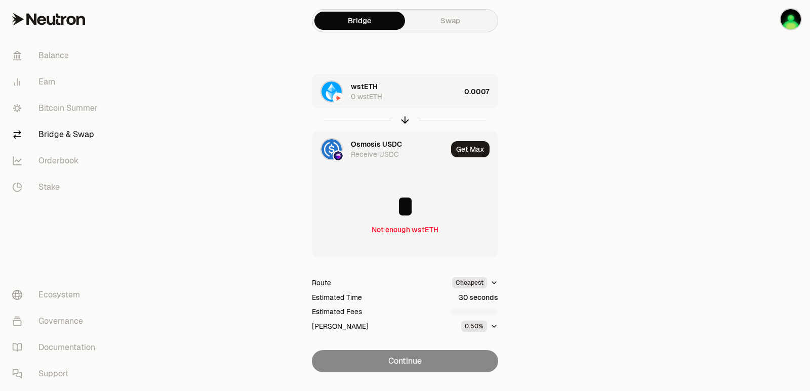
click at [393, 97] on div "wstETH 0 wstETH" at bounding box center [405, 91] width 109 height 20
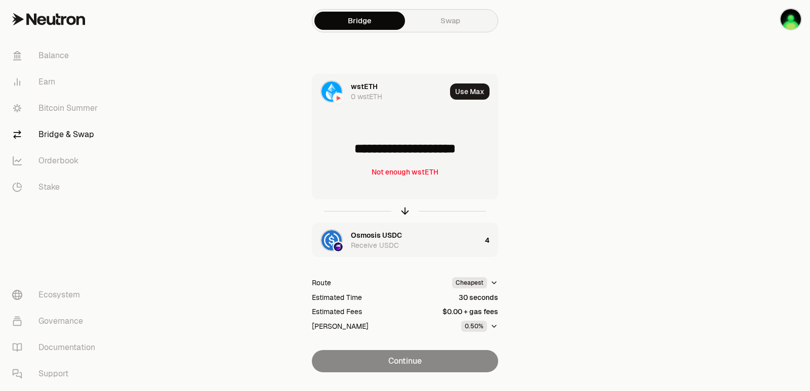
click at [368, 85] on div "wstETH" at bounding box center [364, 86] width 27 height 10
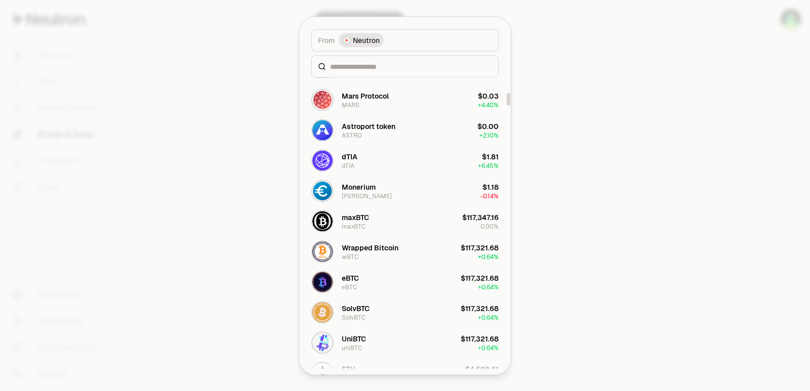
scroll to position [354, 0]
click at [373, 251] on div "Wrapped Bitcoin" at bounding box center [370, 246] width 57 height 10
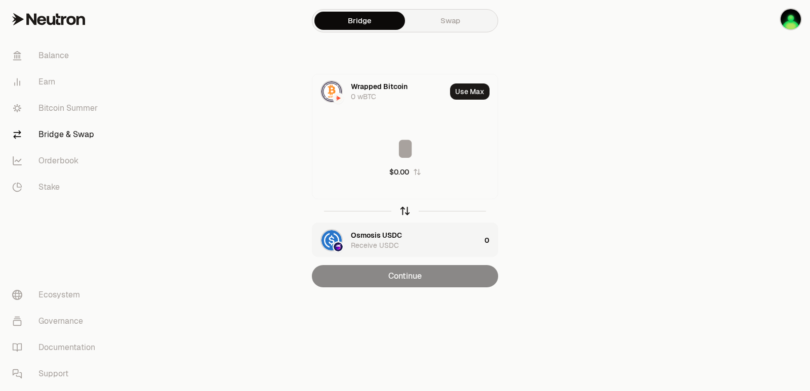
click at [404, 214] on icon "button" at bounding box center [404, 210] width 11 height 11
click at [385, 143] on input at bounding box center [404, 149] width 185 height 30
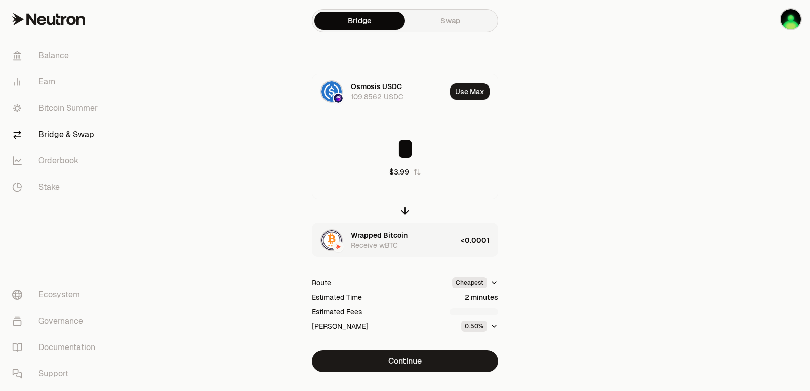
type input "*"
click at [419, 240] on div "Wrapped Bitcoin Receive wBTC" at bounding box center [404, 240] width 106 height 20
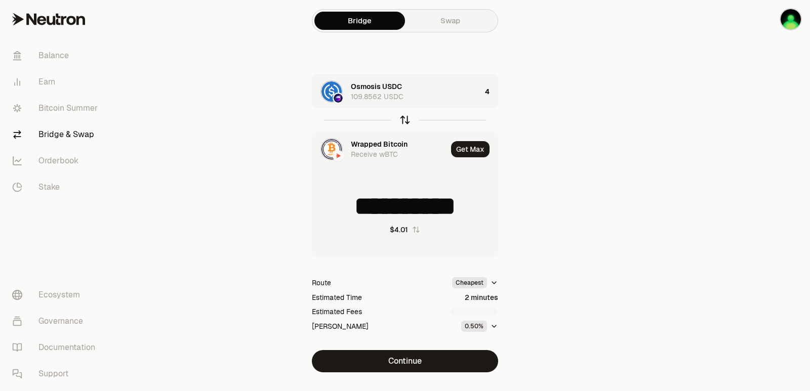
click at [402, 117] on icon "button" at bounding box center [404, 119] width 11 height 11
type input "*"
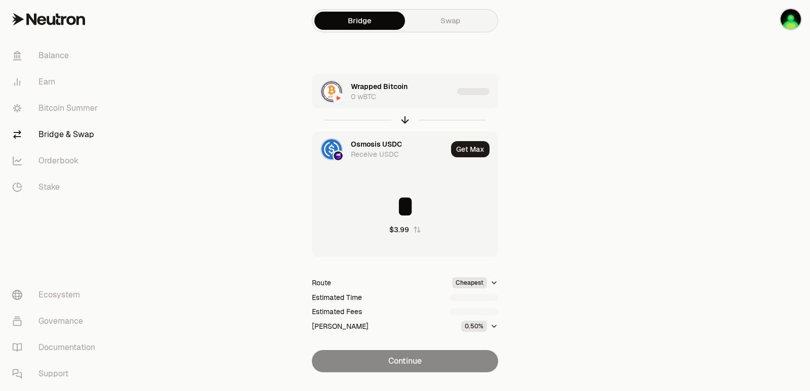
click at [411, 97] on div "Wrapped Bitcoin 0 wBTC" at bounding box center [402, 91] width 102 height 20
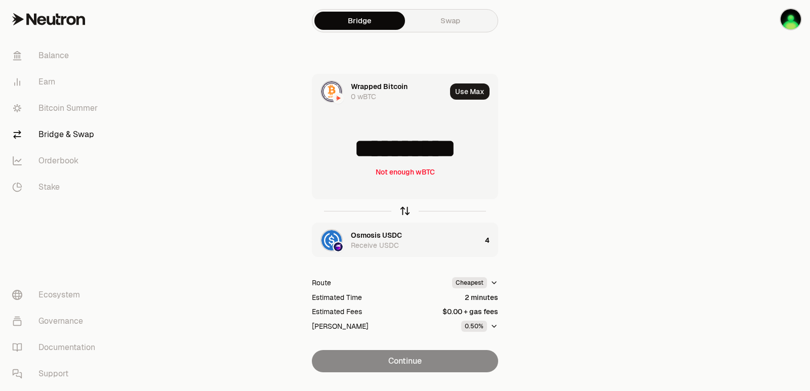
click at [406, 210] on icon "button" at bounding box center [404, 210] width 11 height 11
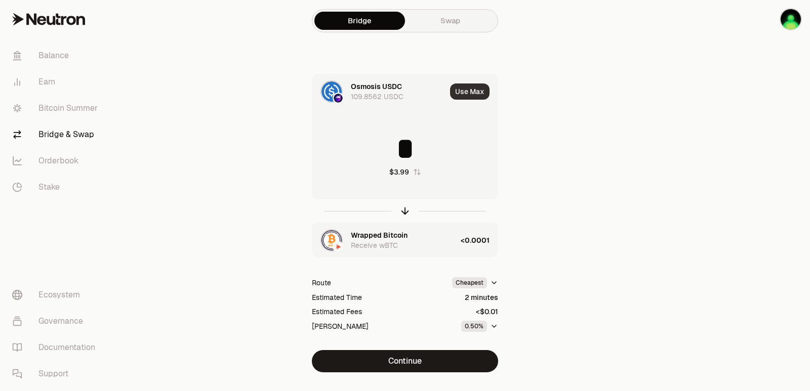
click at [469, 88] on button "Use Max" at bounding box center [469, 91] width 39 height 16
type input "**********"
click at [424, 245] on div "Wrapped Bitcoin Receive wBTC" at bounding box center [405, 240] width 108 height 20
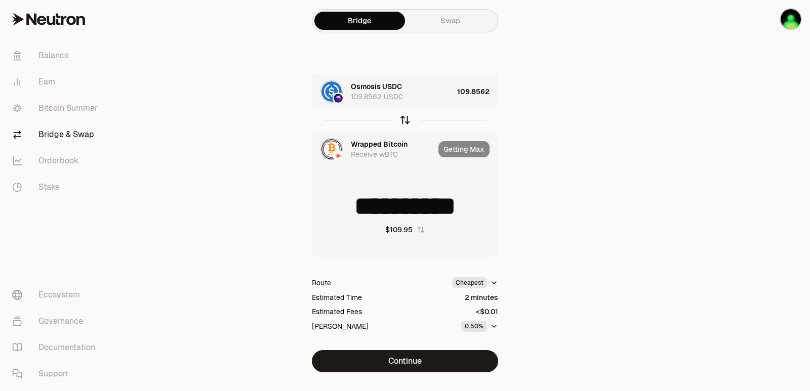
click at [408, 122] on icon "button" at bounding box center [404, 119] width 11 height 11
type input "**********"
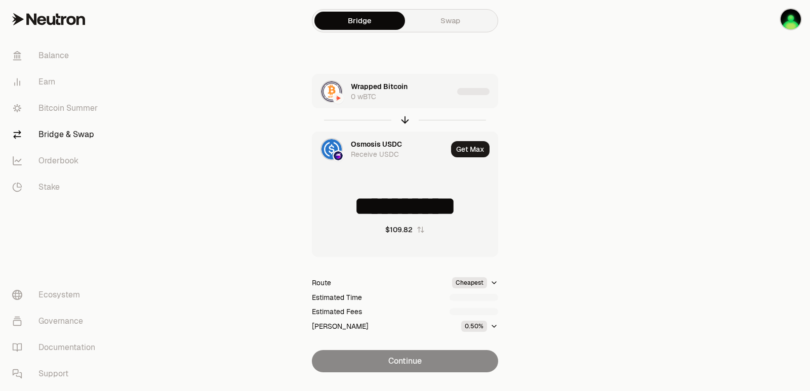
click at [429, 97] on div "Wrapped Bitcoin 0 wBTC" at bounding box center [402, 91] width 102 height 20
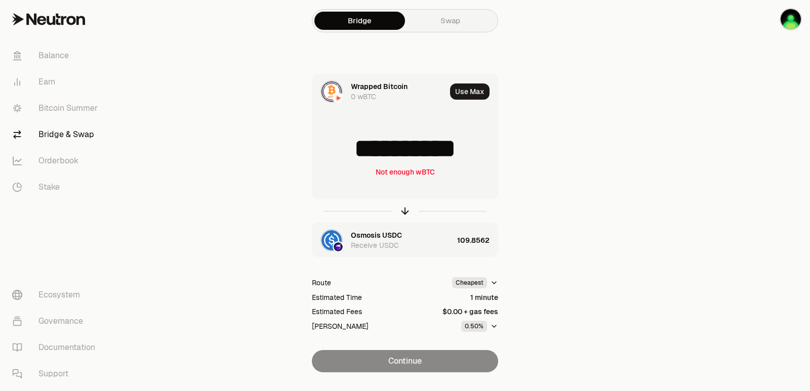
drag, startPoint x: 482, startPoint y: 151, endPoint x: 434, endPoint y: 151, distance: 47.6
click at [434, 151] on input "**********" at bounding box center [404, 149] width 185 height 30
type input "**********"
click at [404, 212] on icon "button" at bounding box center [404, 210] width 11 height 11
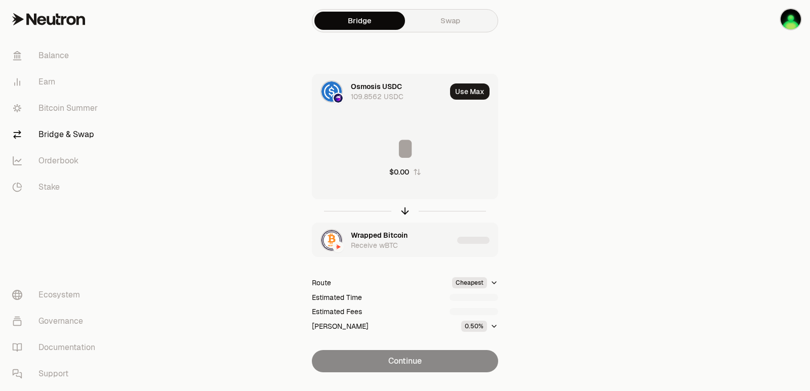
click at [388, 147] on input at bounding box center [404, 149] width 185 height 30
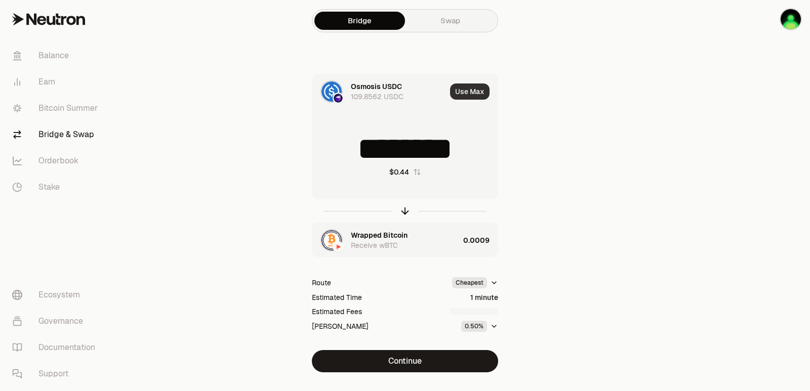
click at [466, 90] on button "Use Max" at bounding box center [469, 91] width 39 height 16
type input "**********"
click at [410, 239] on div "Wrapped Bitcoin Receive wBTC" at bounding box center [405, 240] width 108 height 20
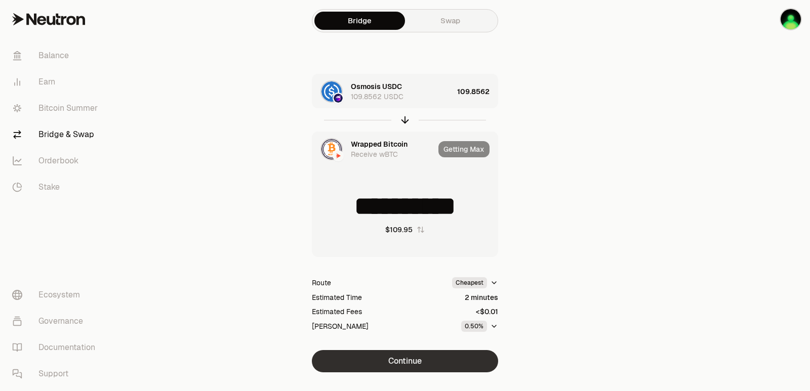
click at [412, 365] on button "Continue" at bounding box center [405, 361] width 186 height 22
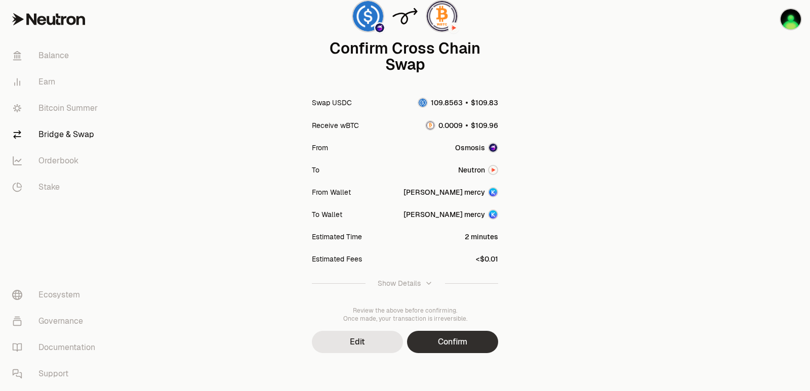
scroll to position [83, 0]
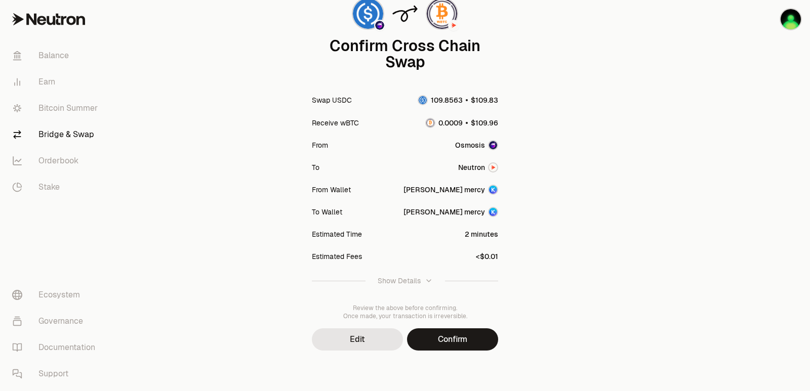
click at [436, 338] on button "Confirm" at bounding box center [452, 339] width 91 height 22
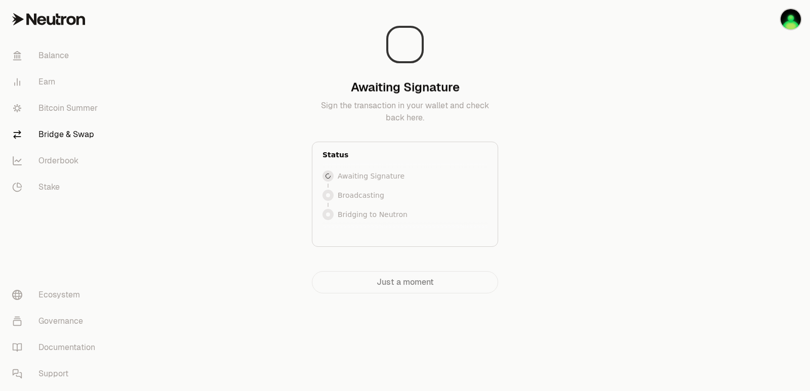
scroll to position [0, 0]
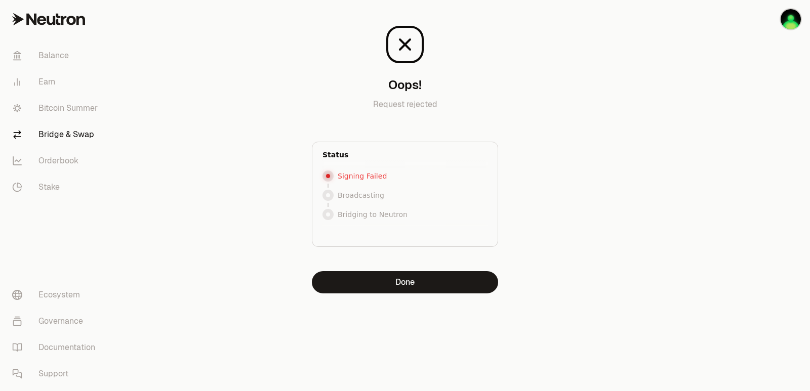
click at [381, 295] on div "Oops! Request rejected Status Signing Failed Broadcasting Bridging to Neutron D…" at bounding box center [405, 167] width 364 height 334
click at [385, 284] on button "Done" at bounding box center [405, 282] width 186 height 22
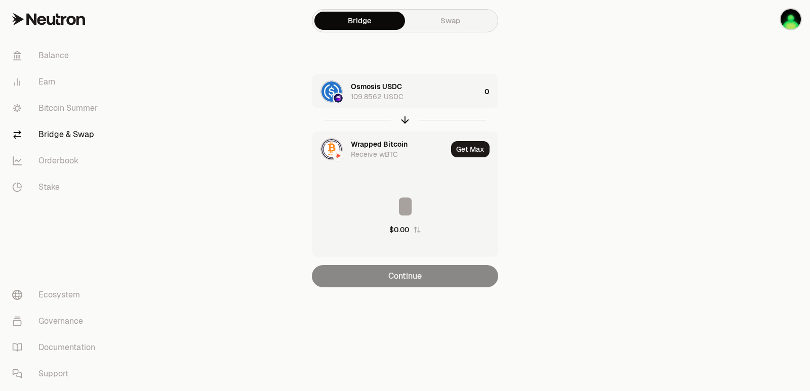
click at [435, 95] on div "Osmosis USDC 109.8562 USDC" at bounding box center [416, 91] width 130 height 20
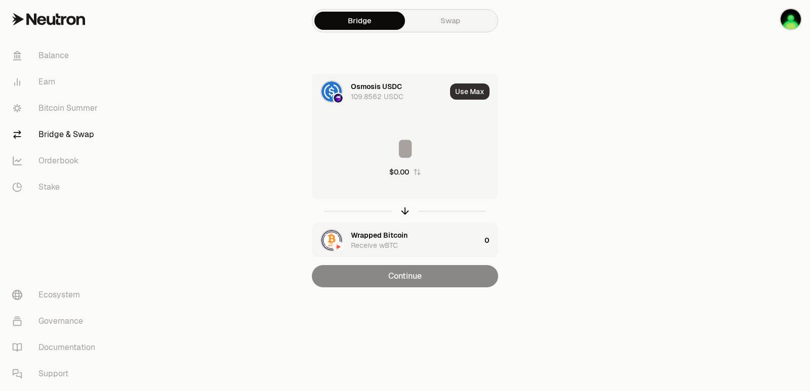
click at [472, 91] on button "Use Max" at bounding box center [469, 91] width 39 height 16
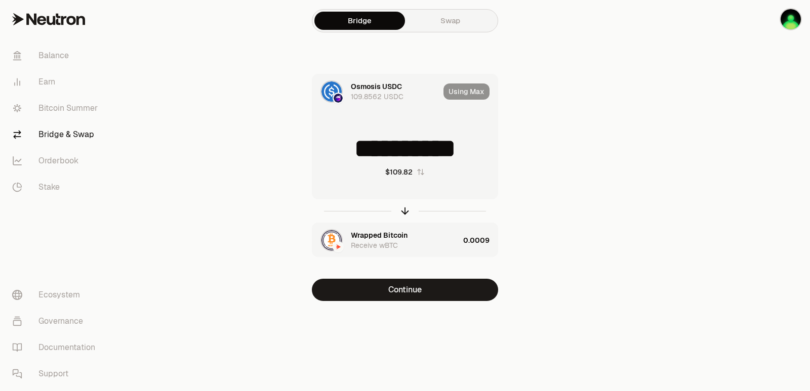
type input "**********"
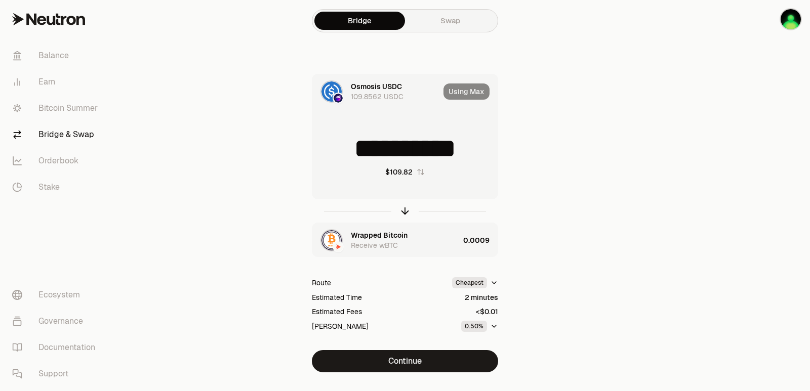
click at [429, 249] on div "Wrapped Bitcoin Receive wBTC" at bounding box center [405, 240] width 108 height 20
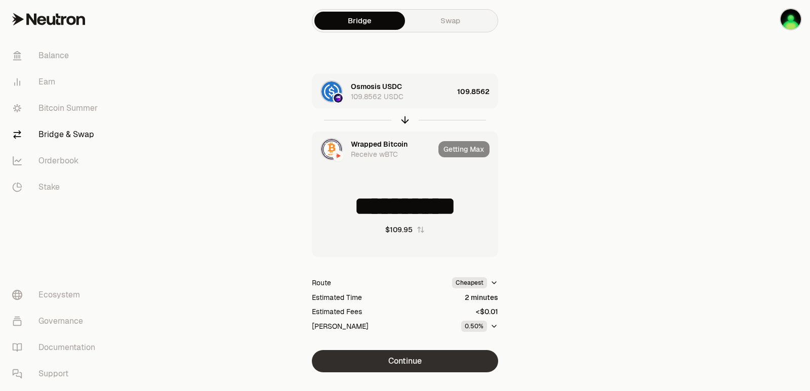
click at [397, 360] on button "Continue" at bounding box center [405, 361] width 186 height 22
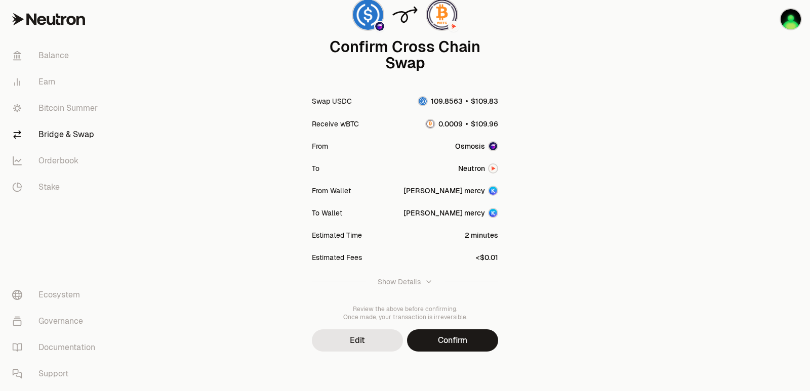
scroll to position [83, 0]
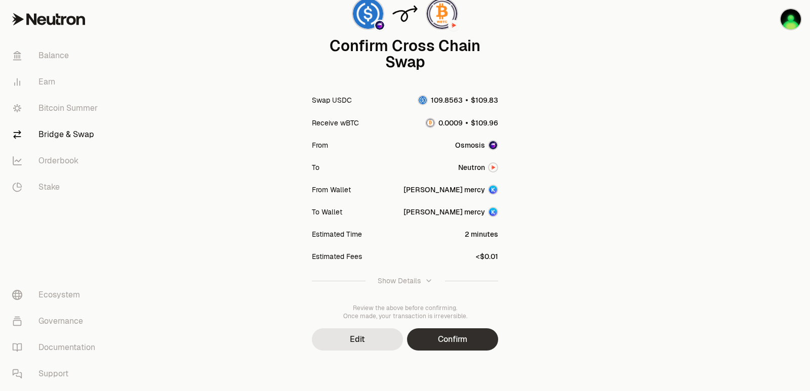
click at [463, 341] on button "Confirm" at bounding box center [452, 339] width 91 height 22
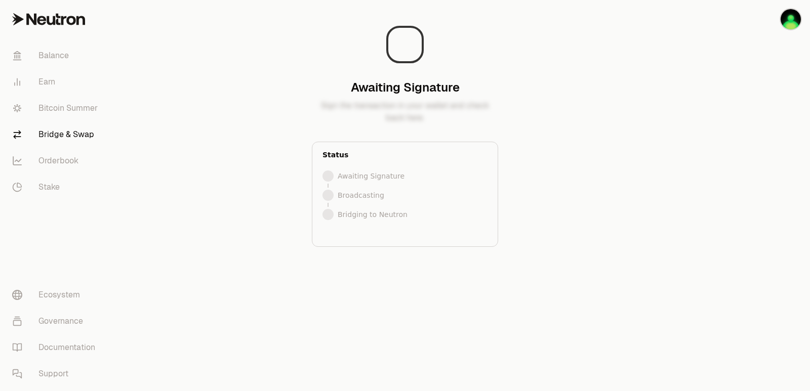
scroll to position [0, 0]
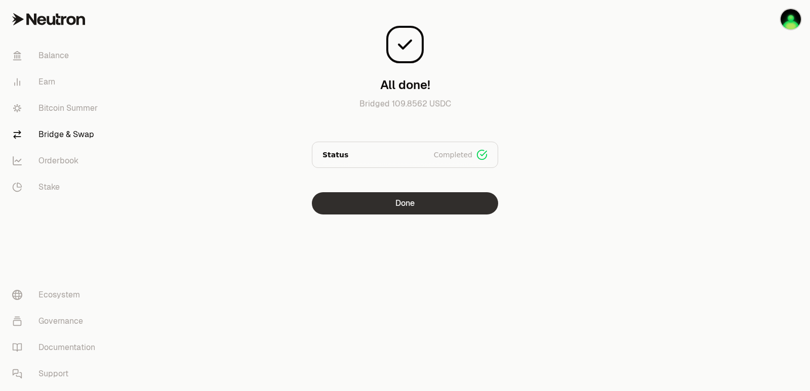
click at [410, 200] on button "Done" at bounding box center [405, 203] width 186 height 22
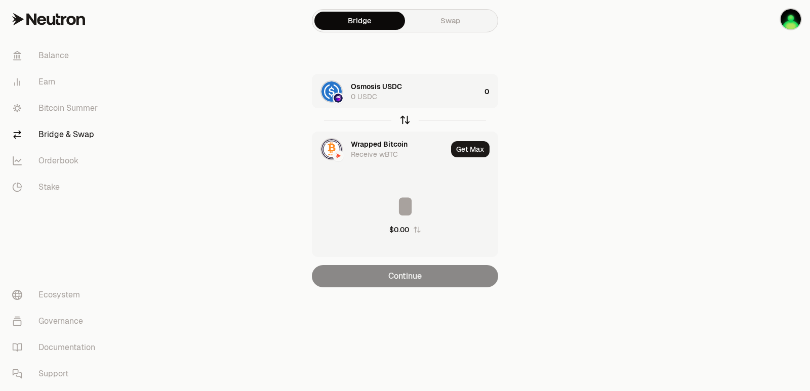
click at [404, 121] on icon "button" at bounding box center [404, 119] width 11 height 11
click at [458, 91] on div "Wrapped Bitcoin 0.0009 wBTC" at bounding box center [416, 91] width 130 height 20
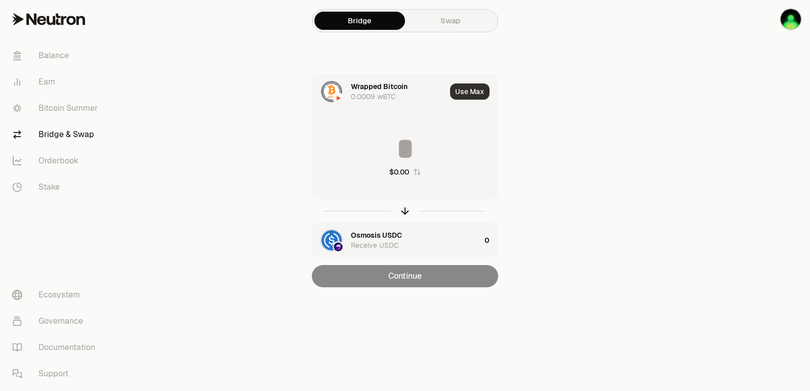
click at [474, 92] on button "Use Max" at bounding box center [469, 91] width 39 height 16
type input "**********"
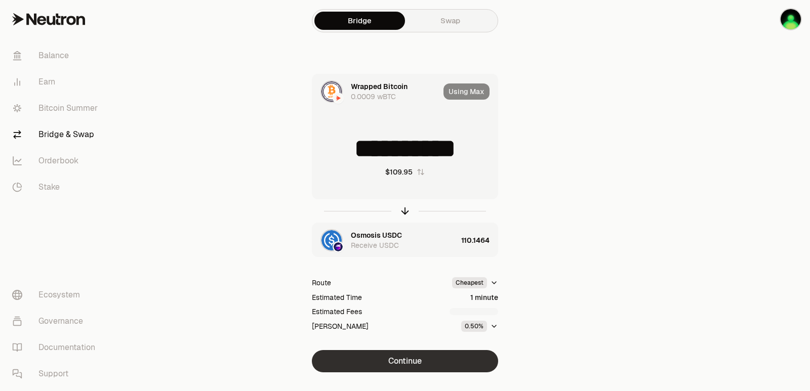
click at [415, 361] on button "Continue" at bounding box center [405, 361] width 186 height 22
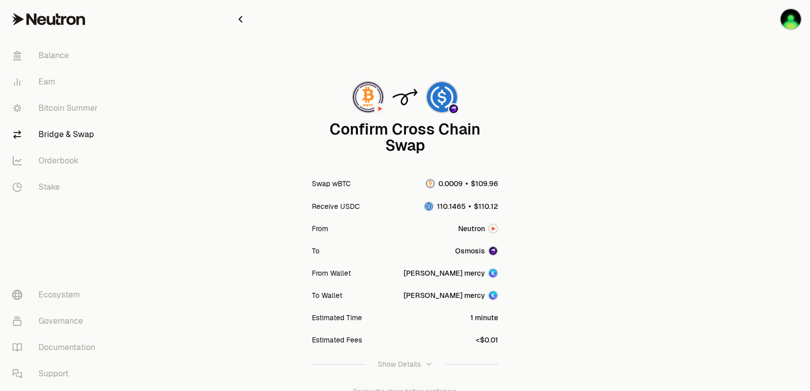
scroll to position [83, 0]
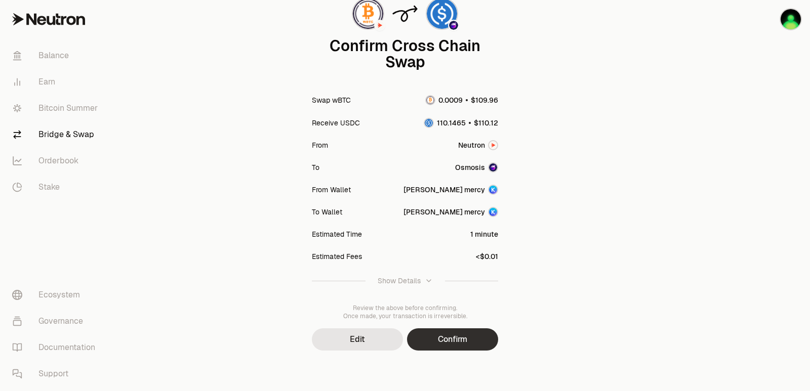
click at [447, 334] on button "Confirm" at bounding box center [452, 339] width 91 height 22
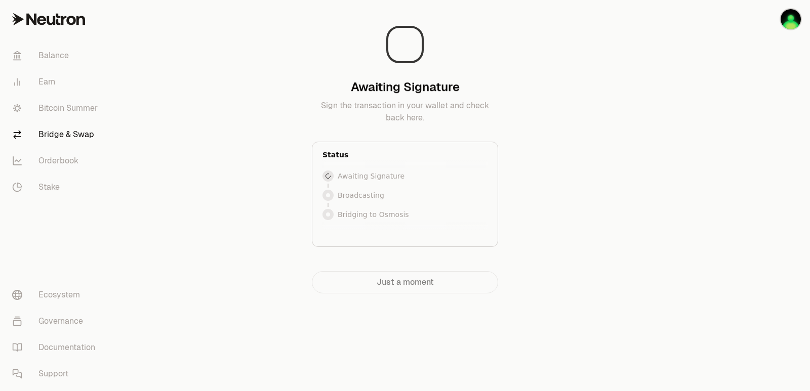
scroll to position [0, 0]
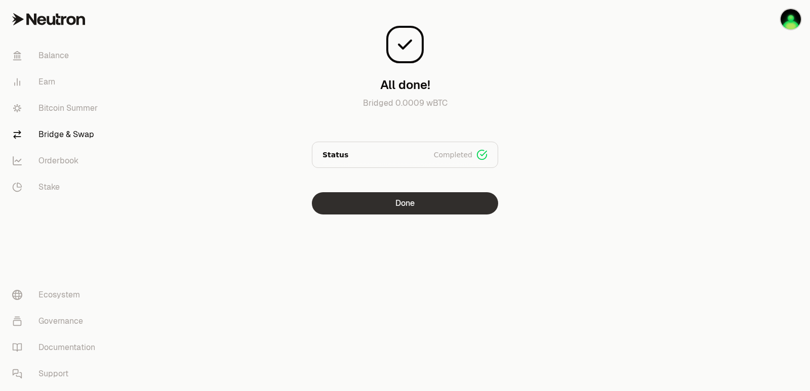
click at [400, 207] on button "Done" at bounding box center [405, 203] width 186 height 22
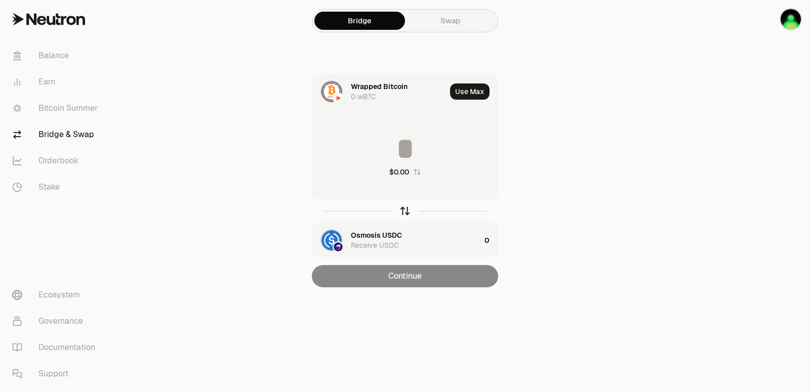
click at [404, 213] on icon "button" at bounding box center [404, 210] width 11 height 11
click at [368, 157] on input at bounding box center [404, 149] width 185 height 30
click at [468, 97] on button "Use Max" at bounding box center [469, 91] width 39 height 16
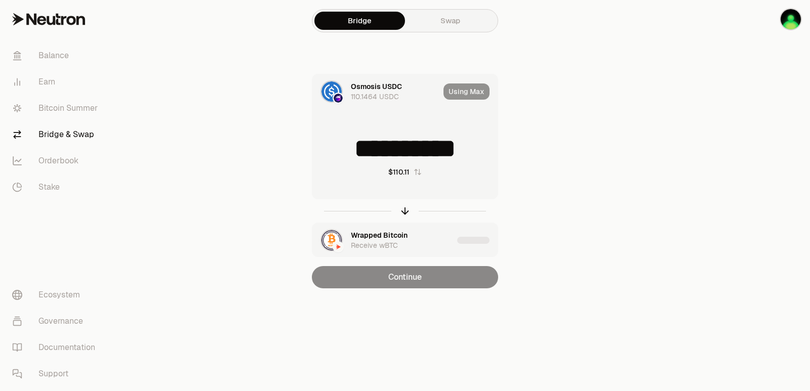
type input "**********"
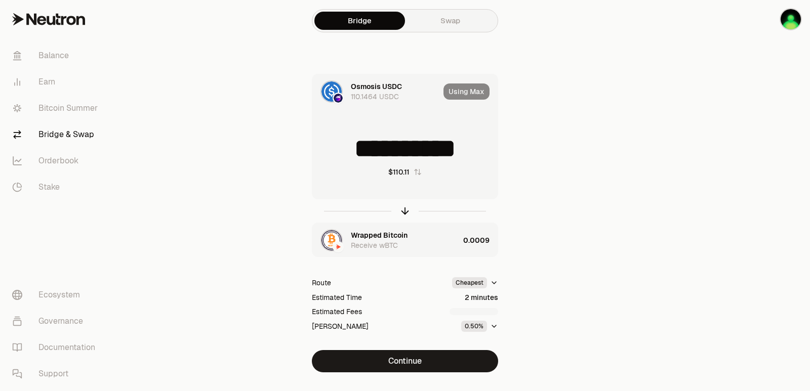
click at [422, 246] on div "Wrapped Bitcoin Receive wBTC" at bounding box center [405, 240] width 108 height 20
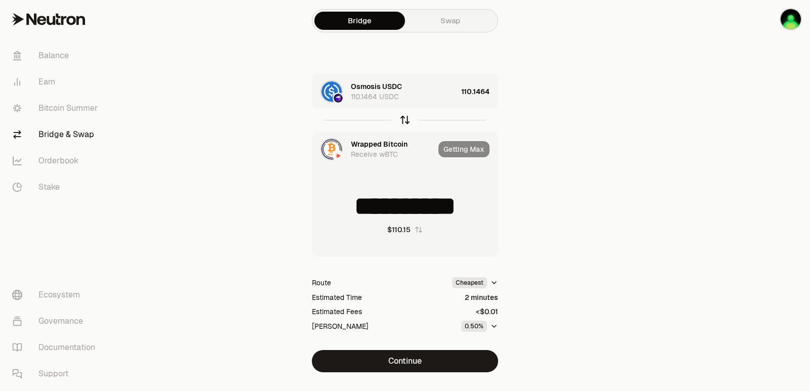
click at [406, 118] on icon "button" at bounding box center [405, 118] width 7 height 3
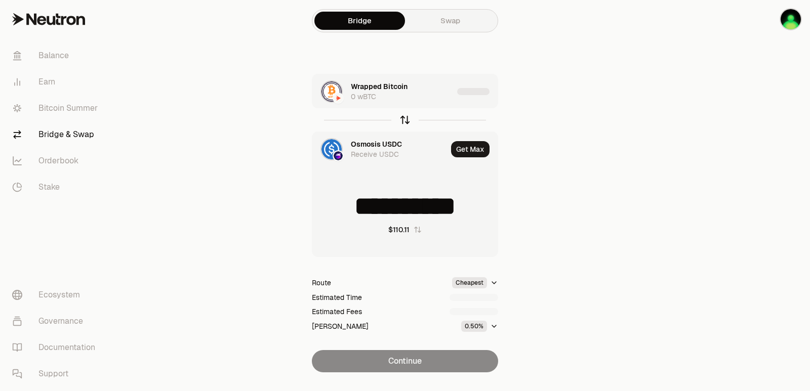
type input "**********"
click at [408, 106] on div "Wrapped Bitcoin 0 wBTC" at bounding box center [382, 91] width 141 height 34
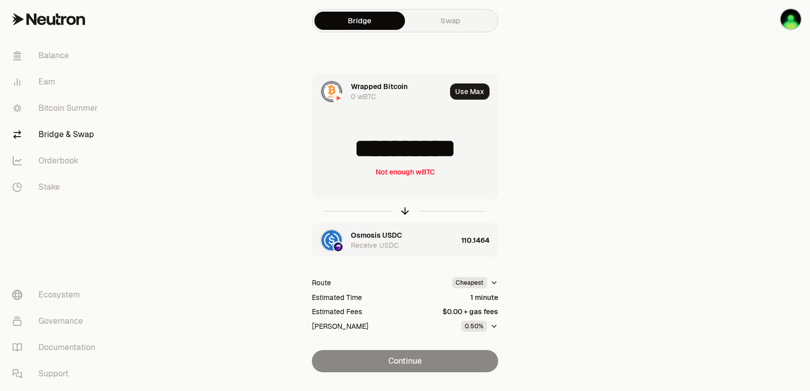
drag, startPoint x: 479, startPoint y: 148, endPoint x: 459, endPoint y: 150, distance: 20.3
click at [459, 150] on input "**********" at bounding box center [404, 149] width 185 height 30
type input "**********"
